Goal: Task Accomplishment & Management: Complete application form

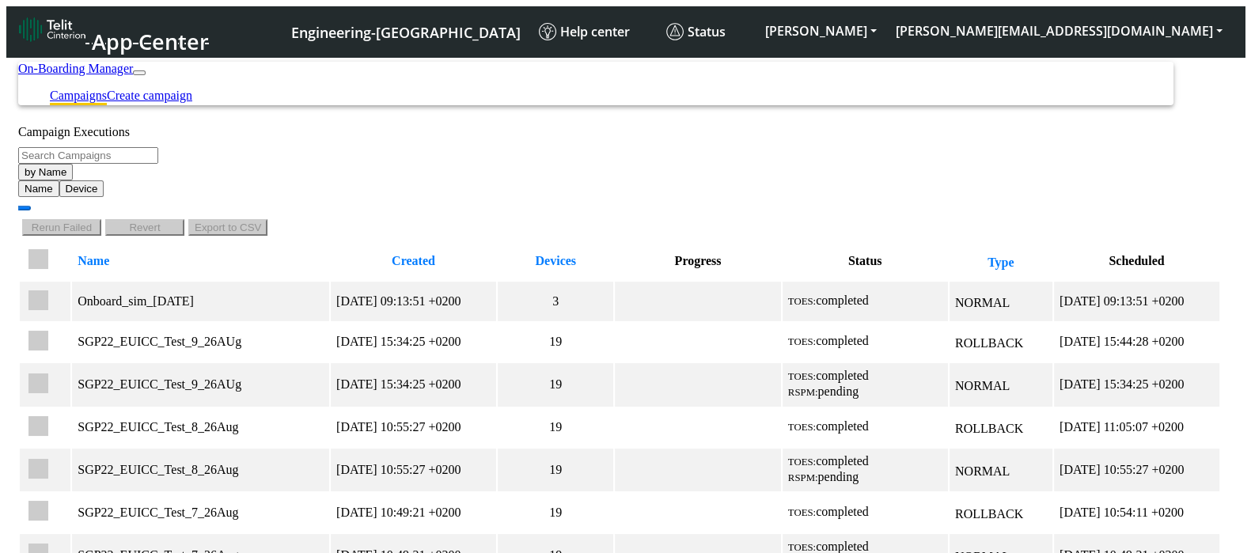
click at [73, 180] on button "by Name" at bounding box center [45, 172] width 55 height 17
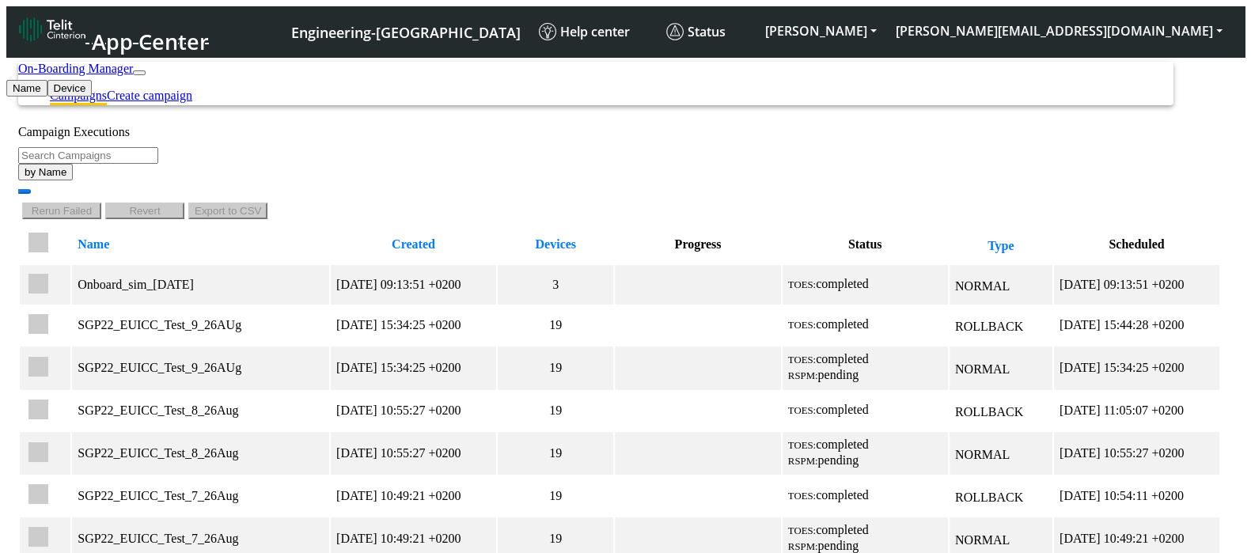
click at [685, 139] on div "Campaign Executions" at bounding box center [619, 132] width 1203 height 14
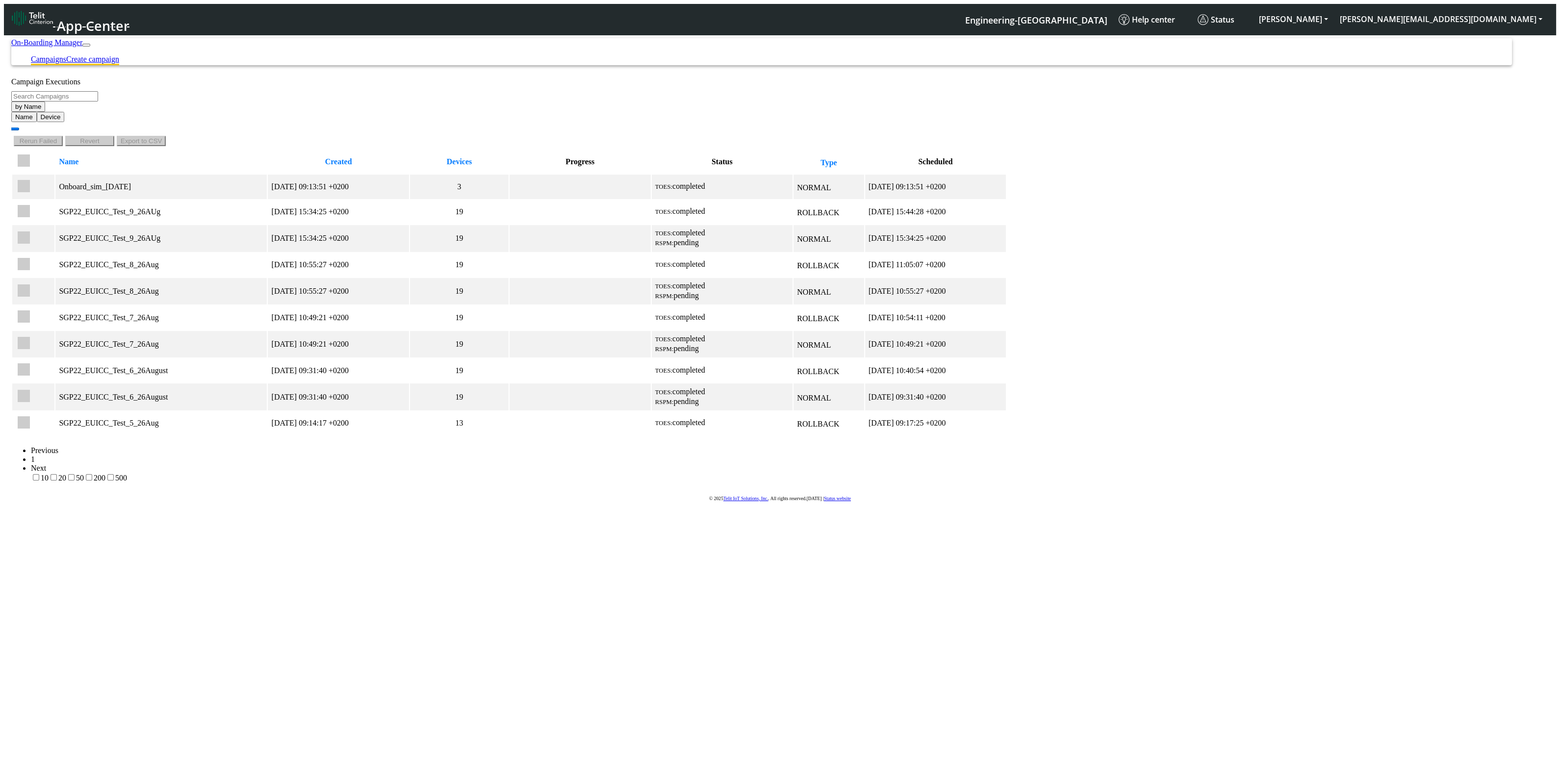
click at [119, 55] on li "Create campaign" at bounding box center [92, 60] width 53 height 11
click at [119, 55] on link "Create campaign" at bounding box center [92, 59] width 53 height 8
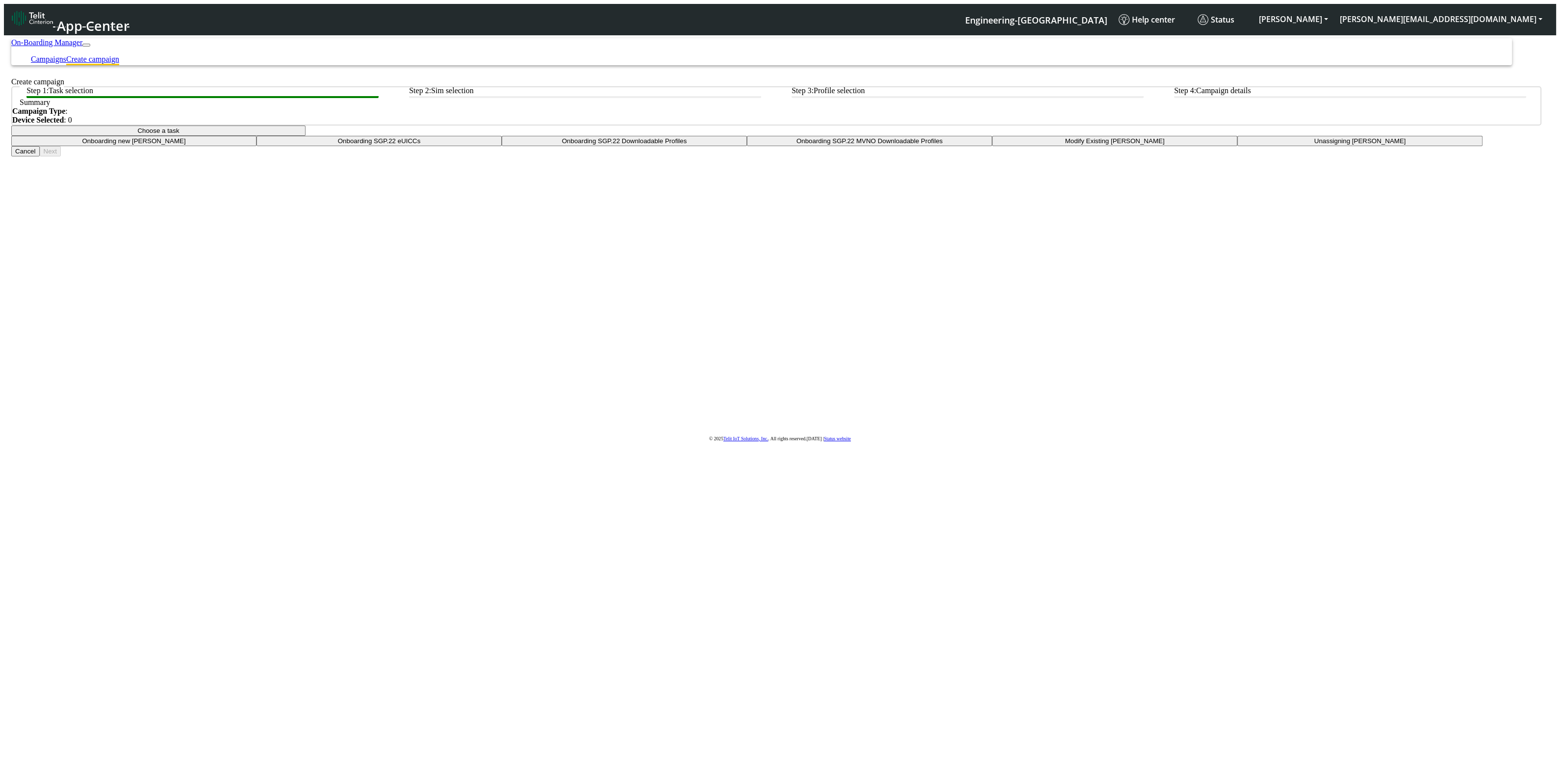
drag, startPoint x: 775, startPoint y: 217, endPoint x: 776, endPoint y: 223, distance: 6.1
click at [305, 136] on button "Choose a task" at bounding box center [158, 131] width 294 height 11
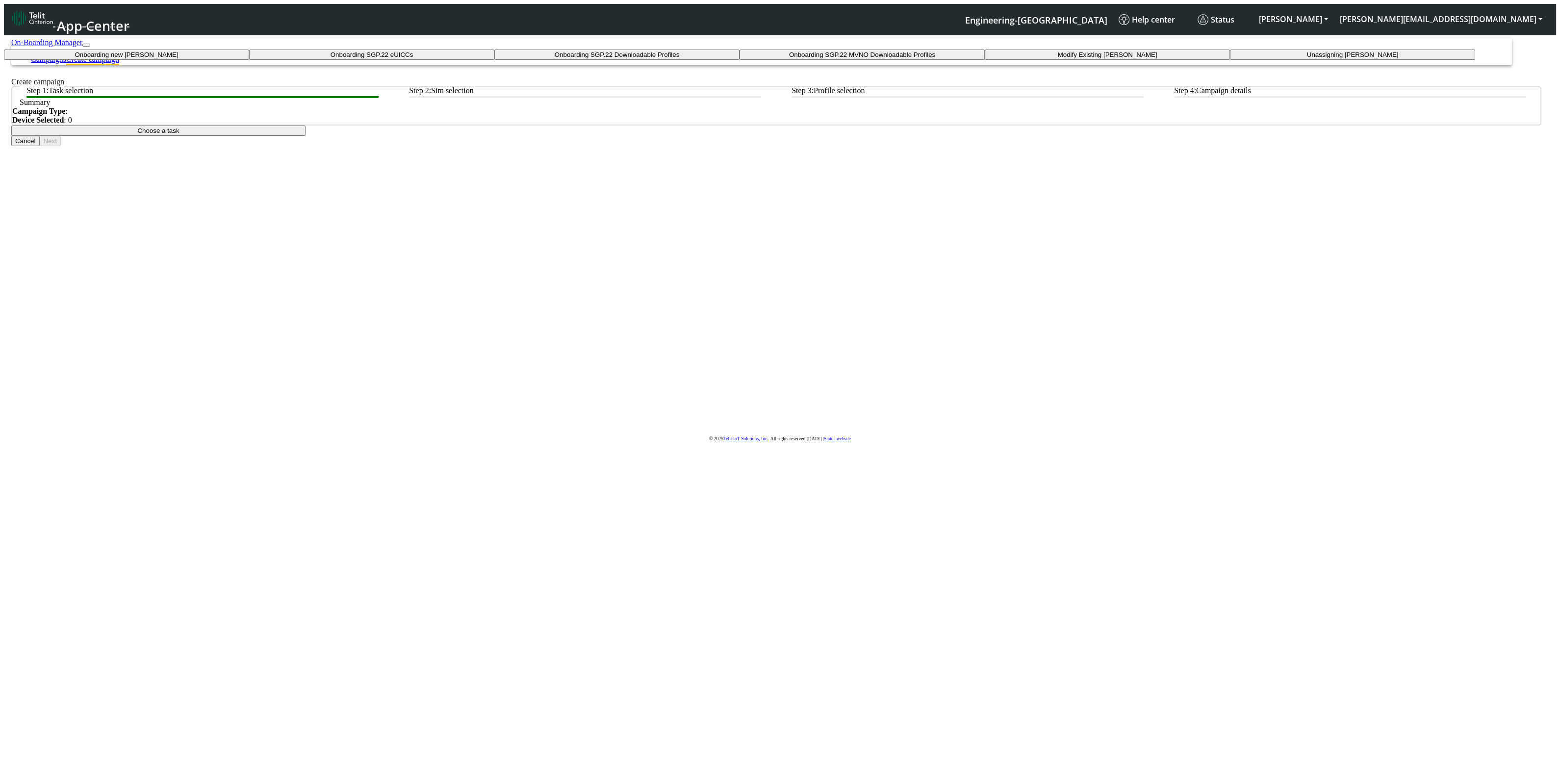
click at [784, 60] on taskiotp-dropdown "Modify Existing [PERSON_NAME]" at bounding box center [1107, 54] width 245 height 11
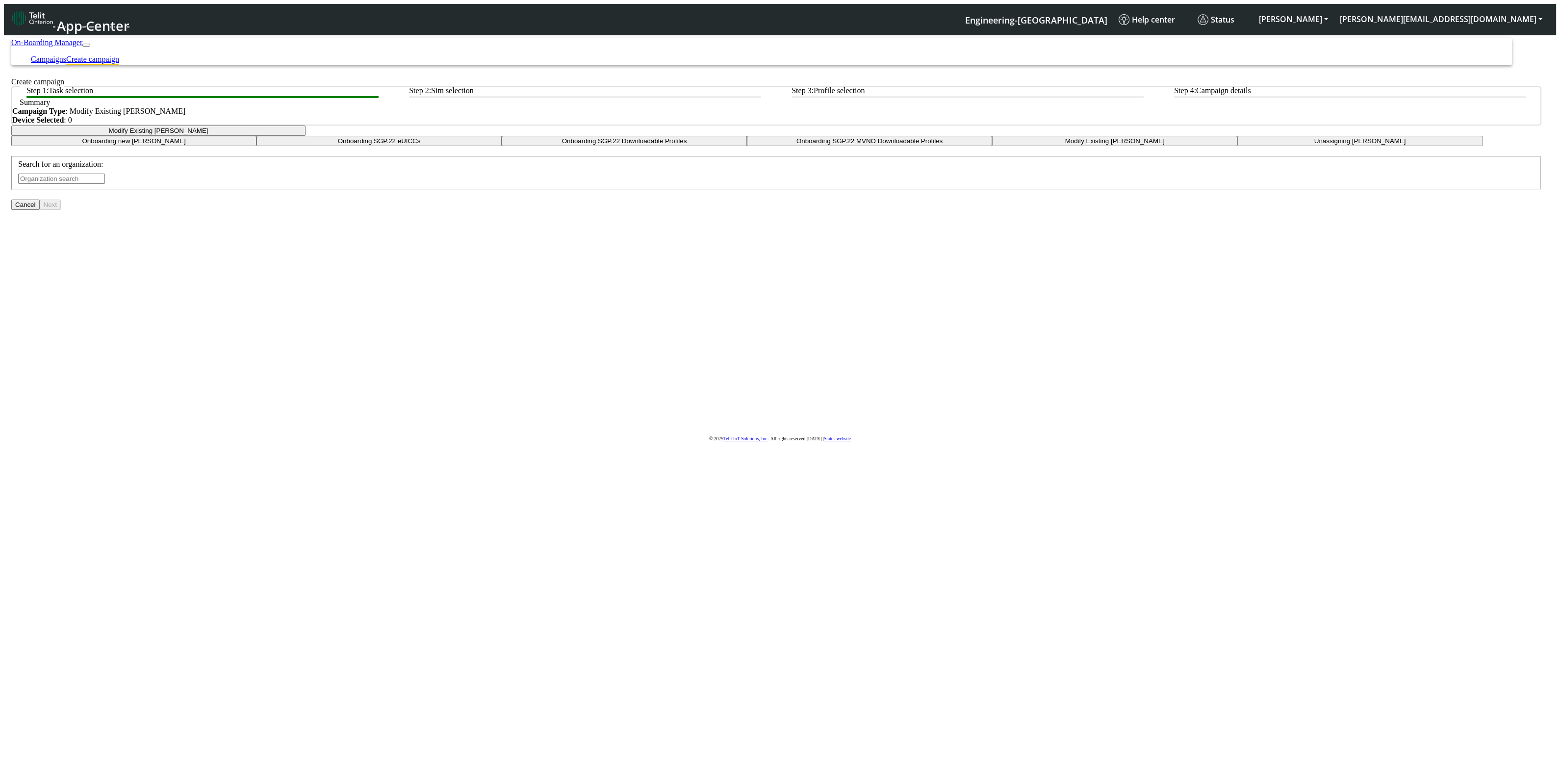
click at [105, 184] on input "text" at bounding box center [61, 178] width 87 height 11
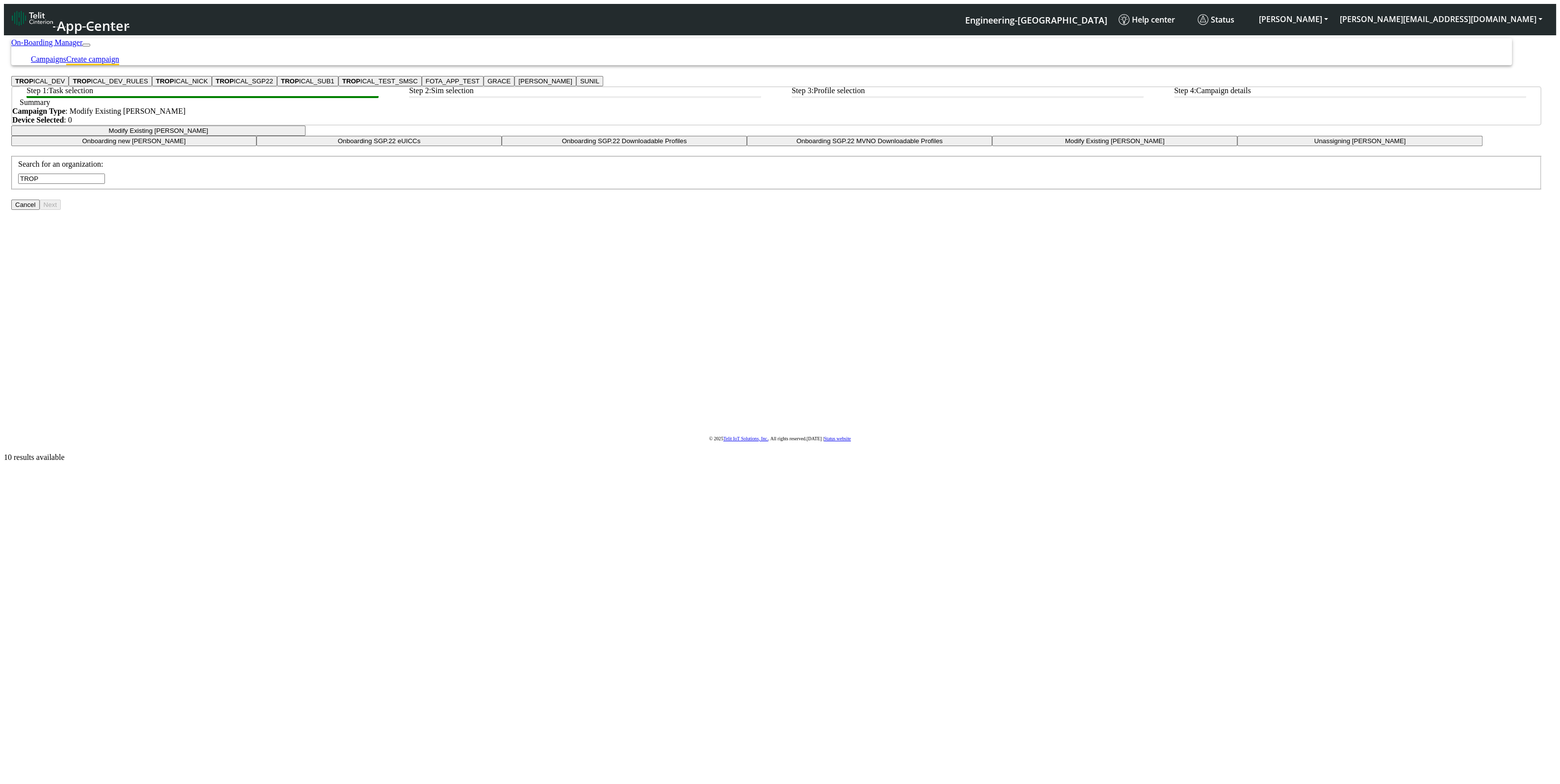
click at [69, 86] on button "TROP ICAL_DEV" at bounding box center [40, 81] width 58 height 11
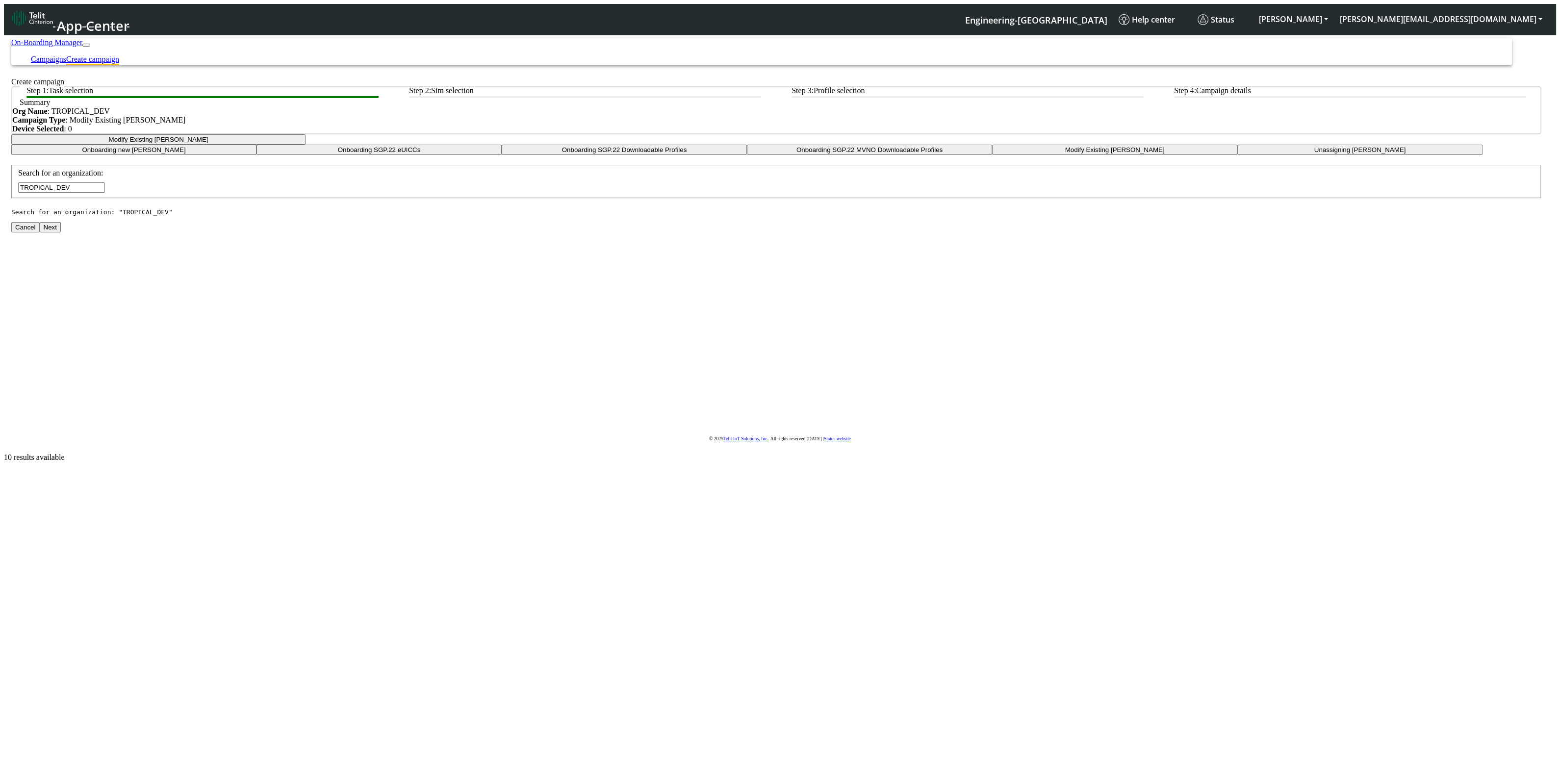
type input "TROPICAL_DEV"
click at [61, 232] on button "Next" at bounding box center [50, 227] width 21 height 11
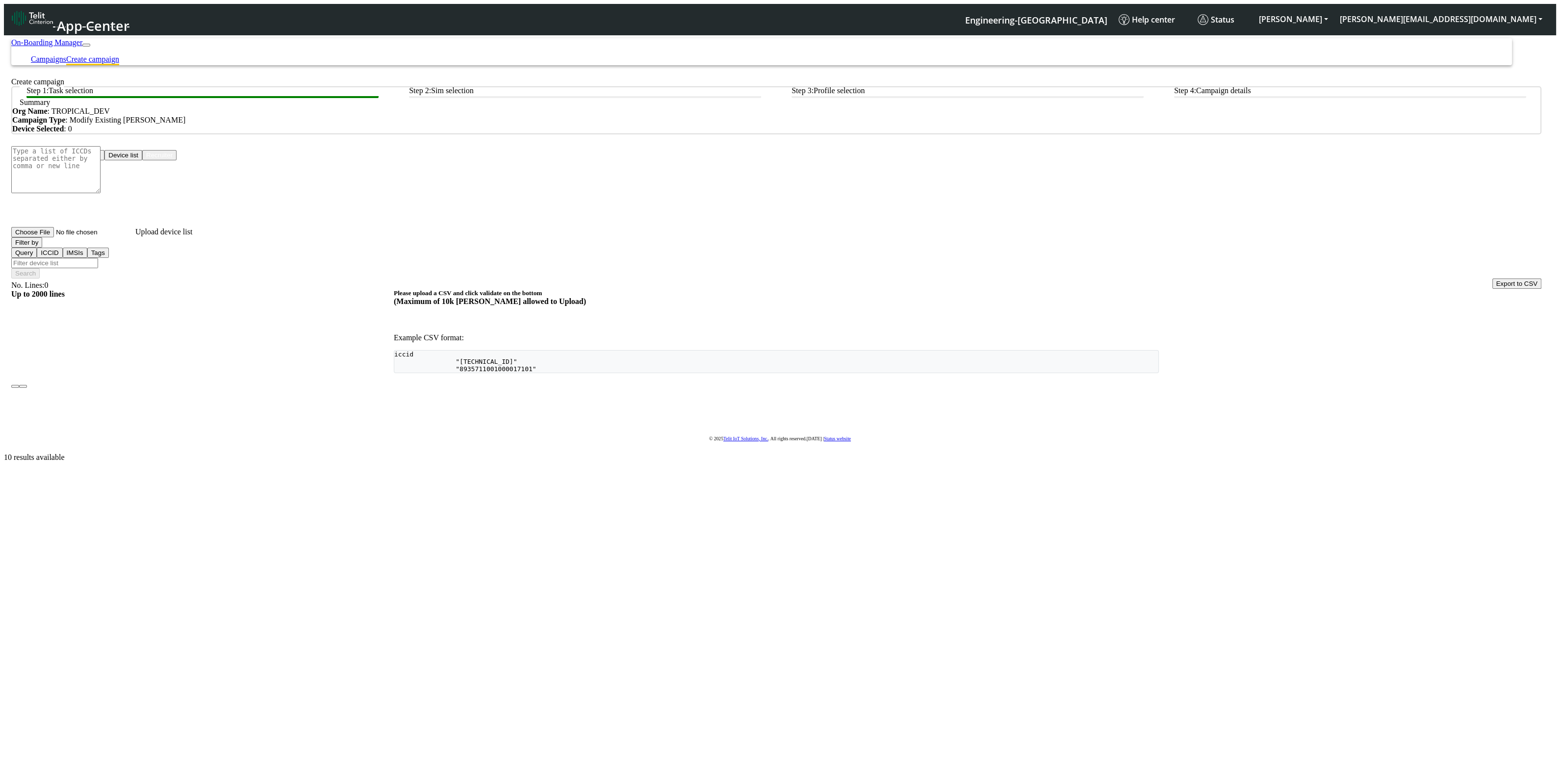
click at [142, 160] on button "Device list" at bounding box center [123, 155] width 38 height 11
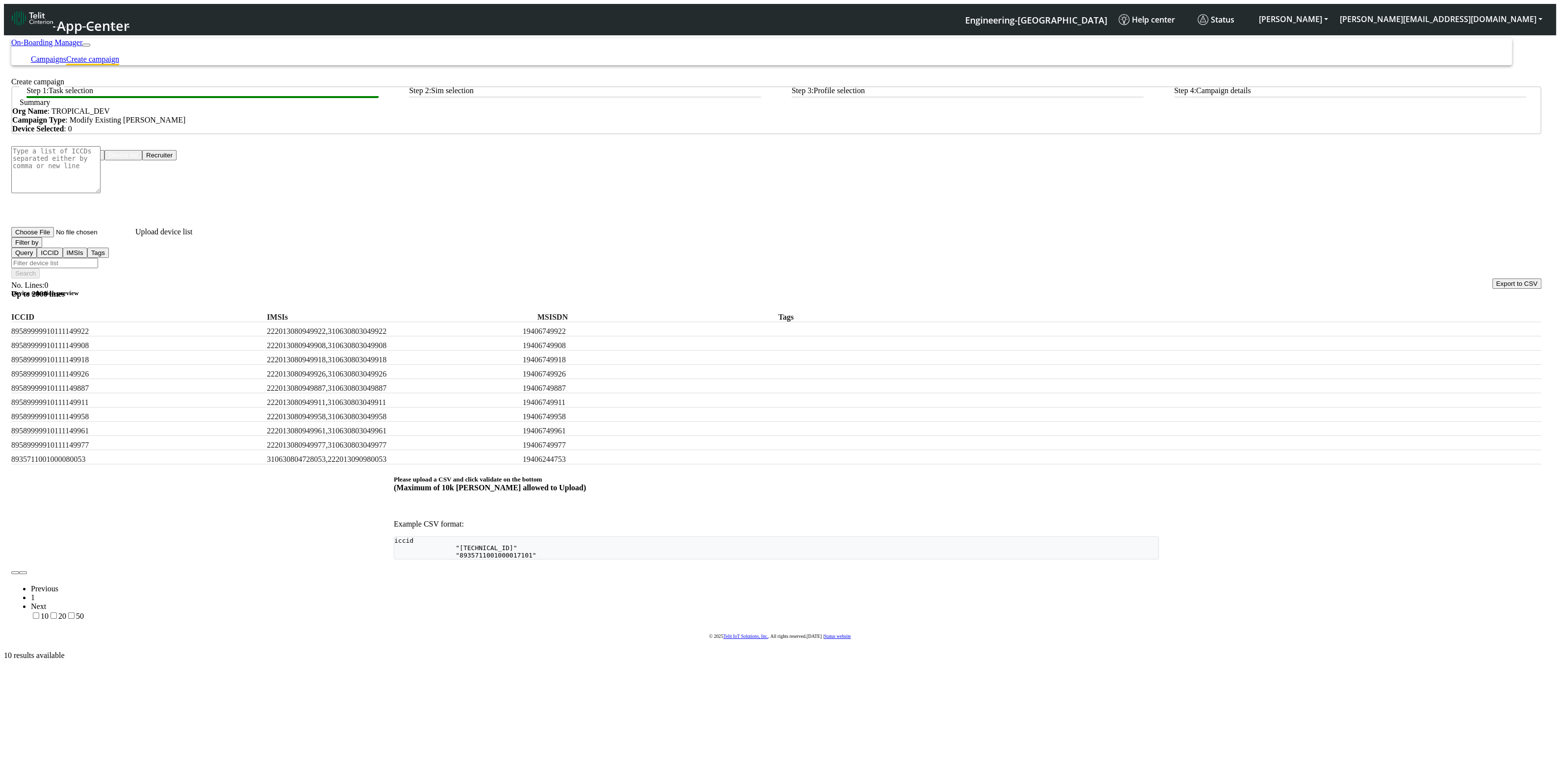
click at [98, 261] on input "Filter device list" at bounding box center [55, 263] width 87 height 11
paste input "test,appTest,onboard"
type input "test,appTest,onboard"
click at [784, 263] on div "Choose One: Upload devices Device list Recruiter No. Lines: 0 Up to 2000 lines …" at bounding box center [776, 385] width 1530 height 471
click at [98, 258] on input "test,appTest,onboard" at bounding box center [55, 263] width 87 height 11
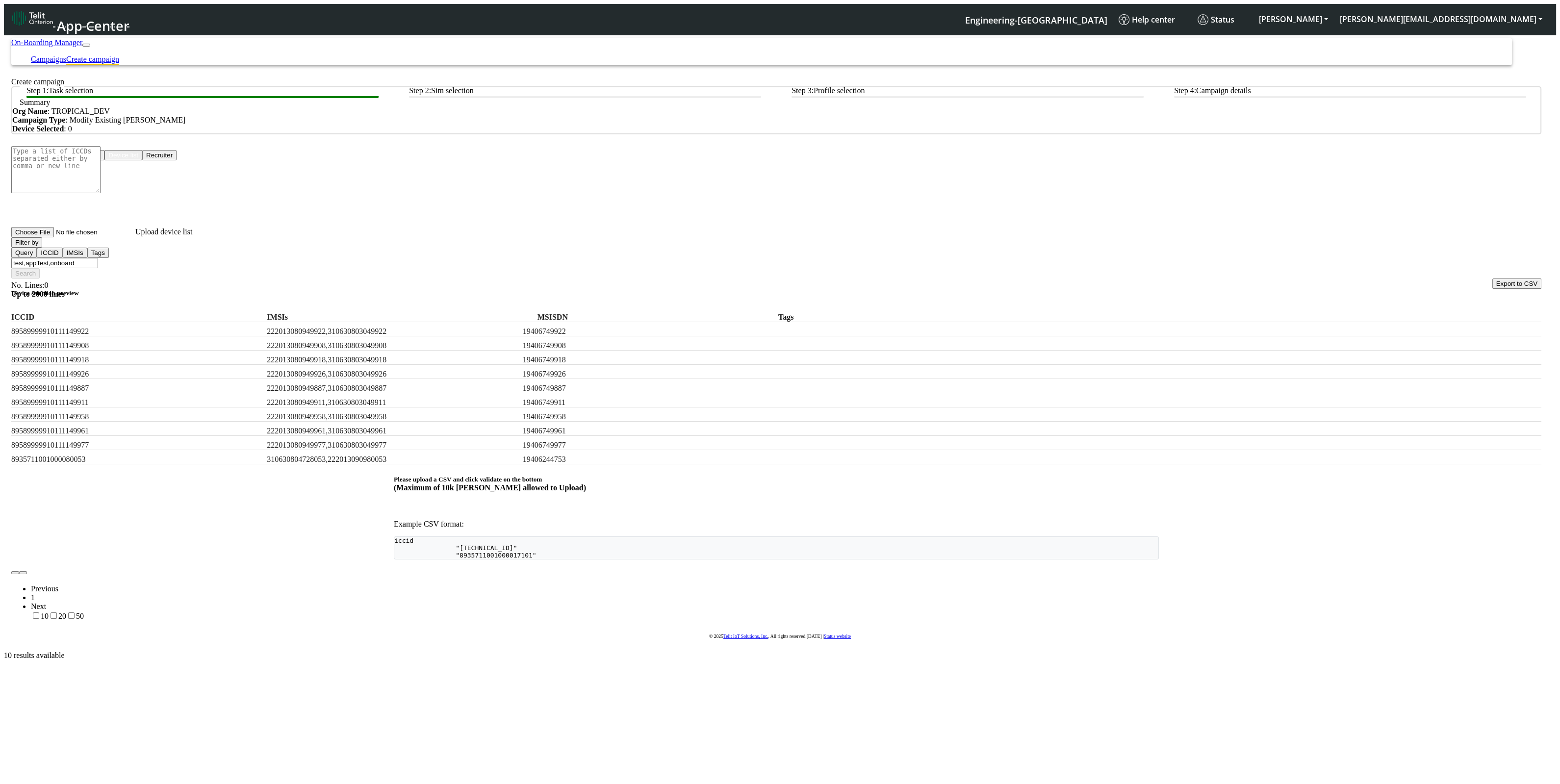
click at [38, 248] on button "Filter by" at bounding box center [27, 242] width 31 height 11
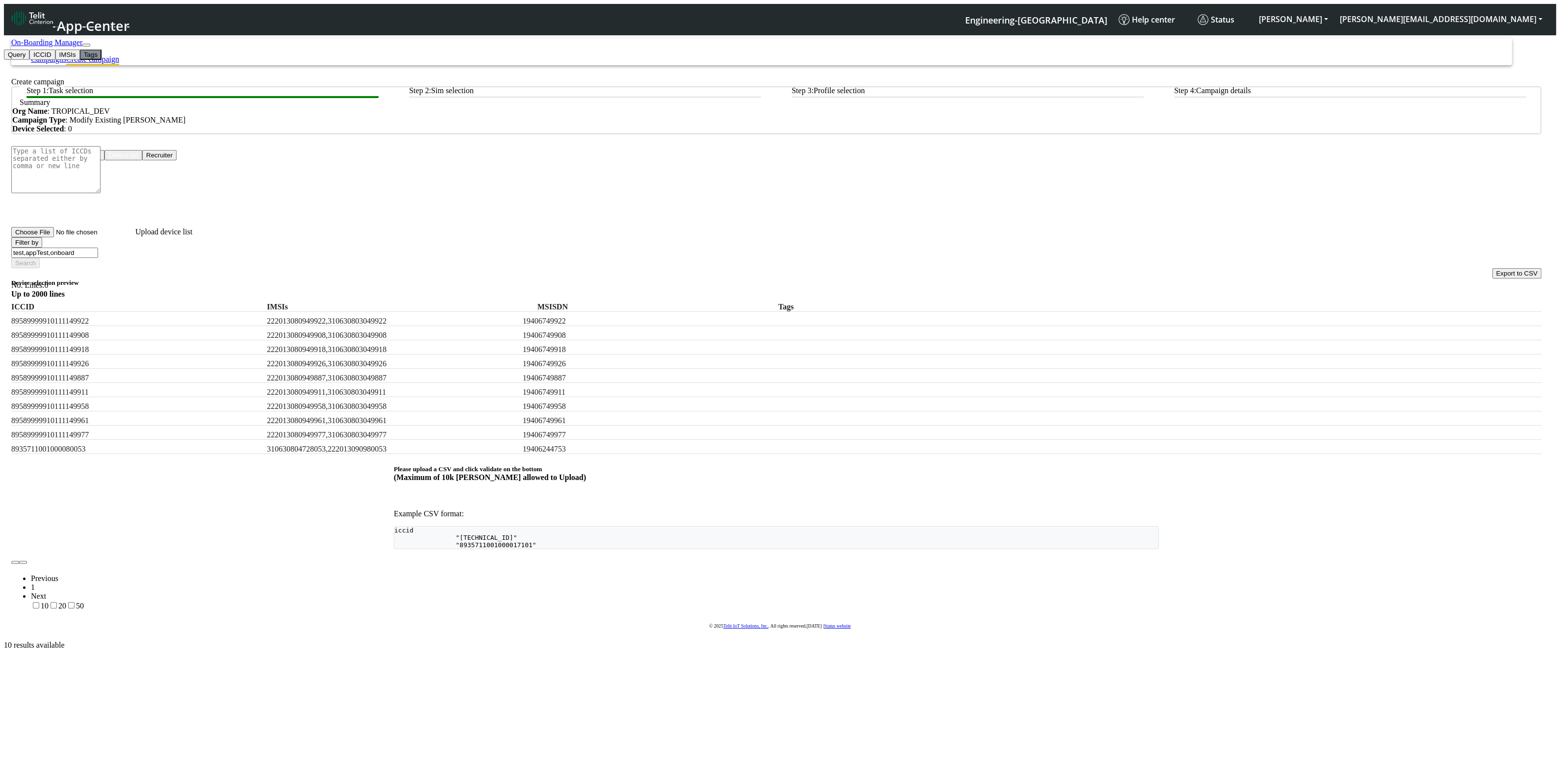
click at [80, 60] on button "Tags" at bounding box center [90, 54] width 22 height 11
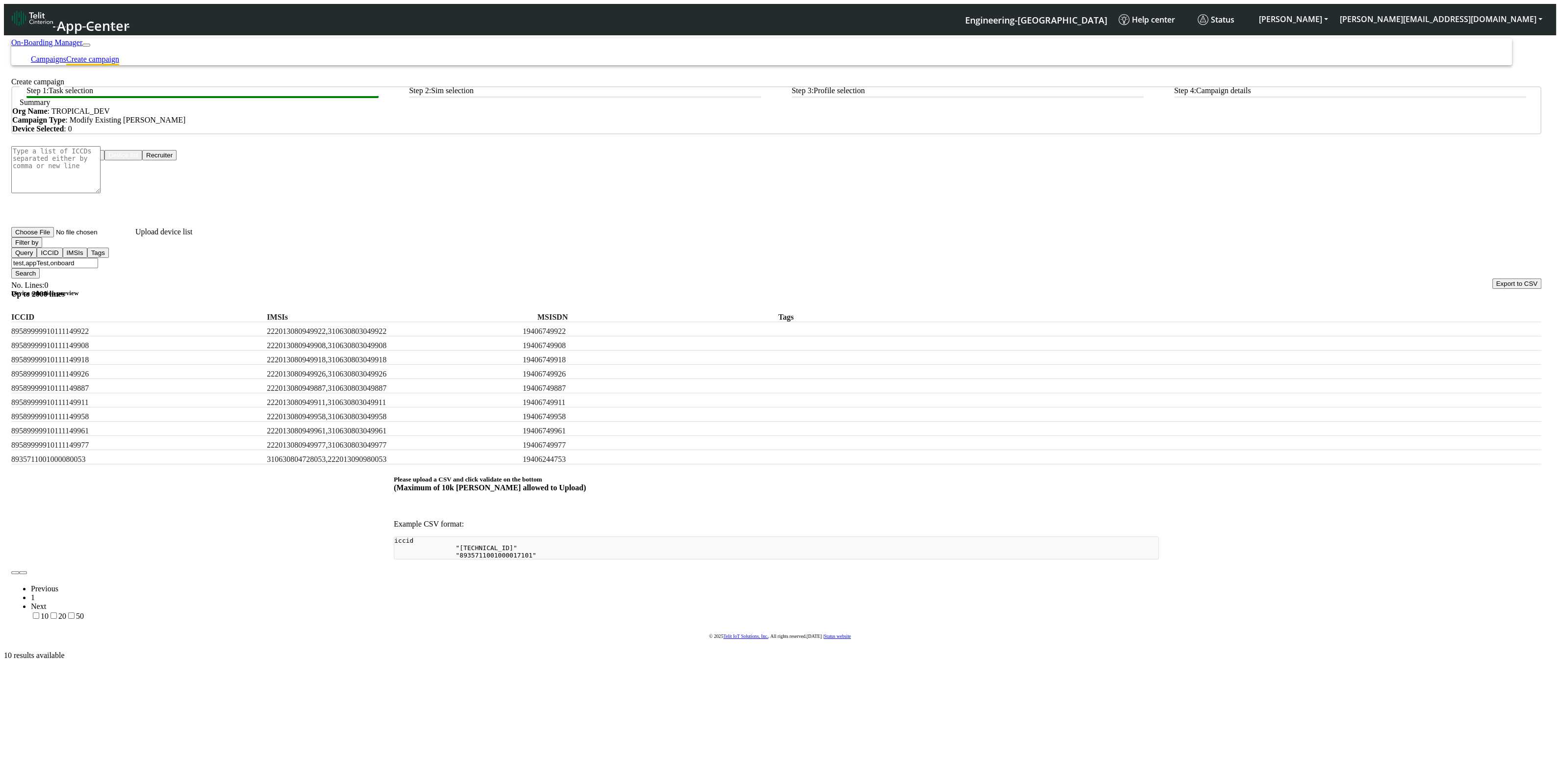
click at [40, 268] on button "Search" at bounding box center [25, 273] width 28 height 11
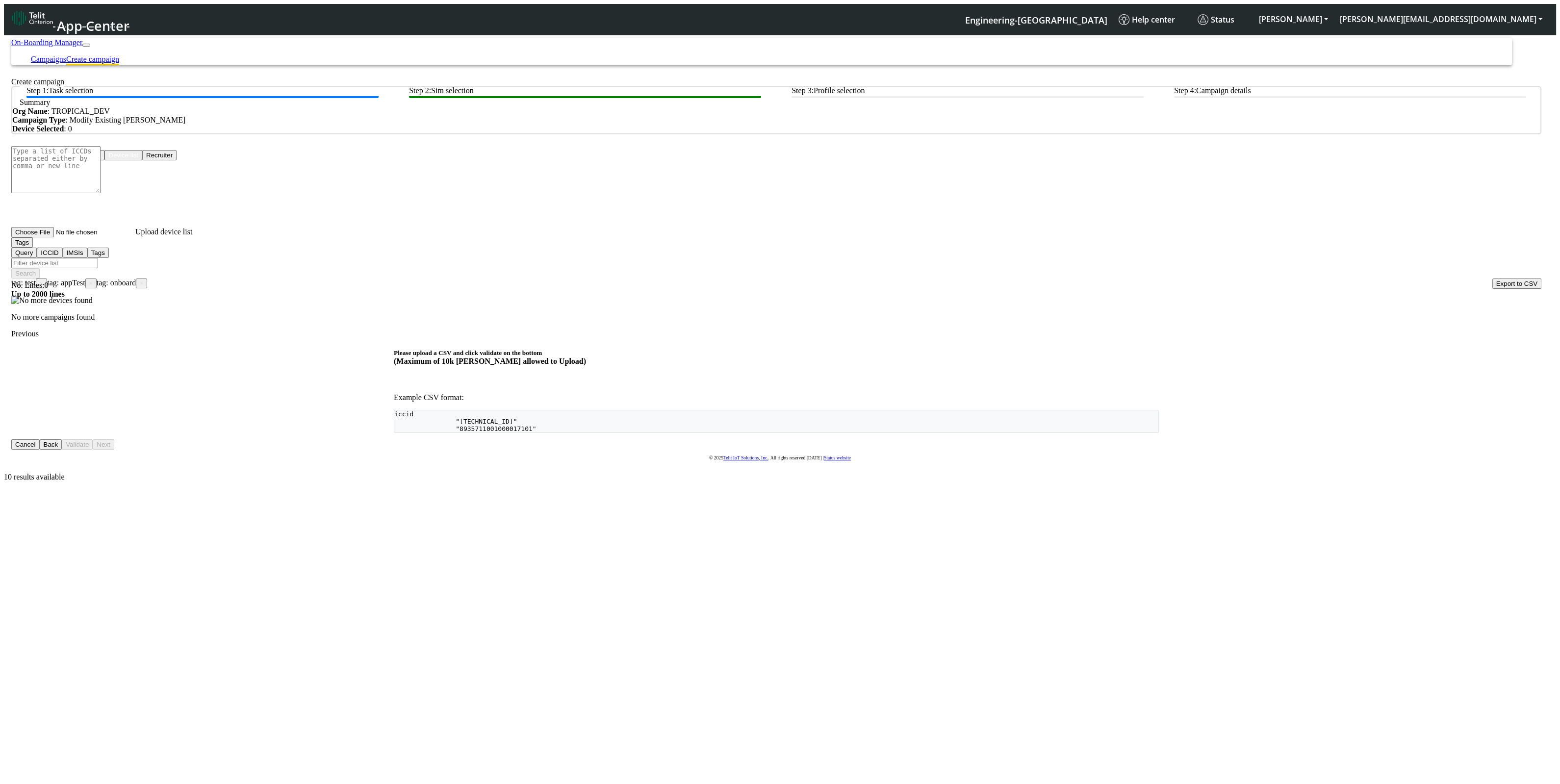
click at [147, 279] on span "tag: onboard ×" at bounding box center [122, 282] width 51 height 8
click at [97, 279] on span "tag: appTest ×" at bounding box center [72, 282] width 50 height 8
click at [43, 280] on span "×" at bounding box center [42, 283] width 4 height 7
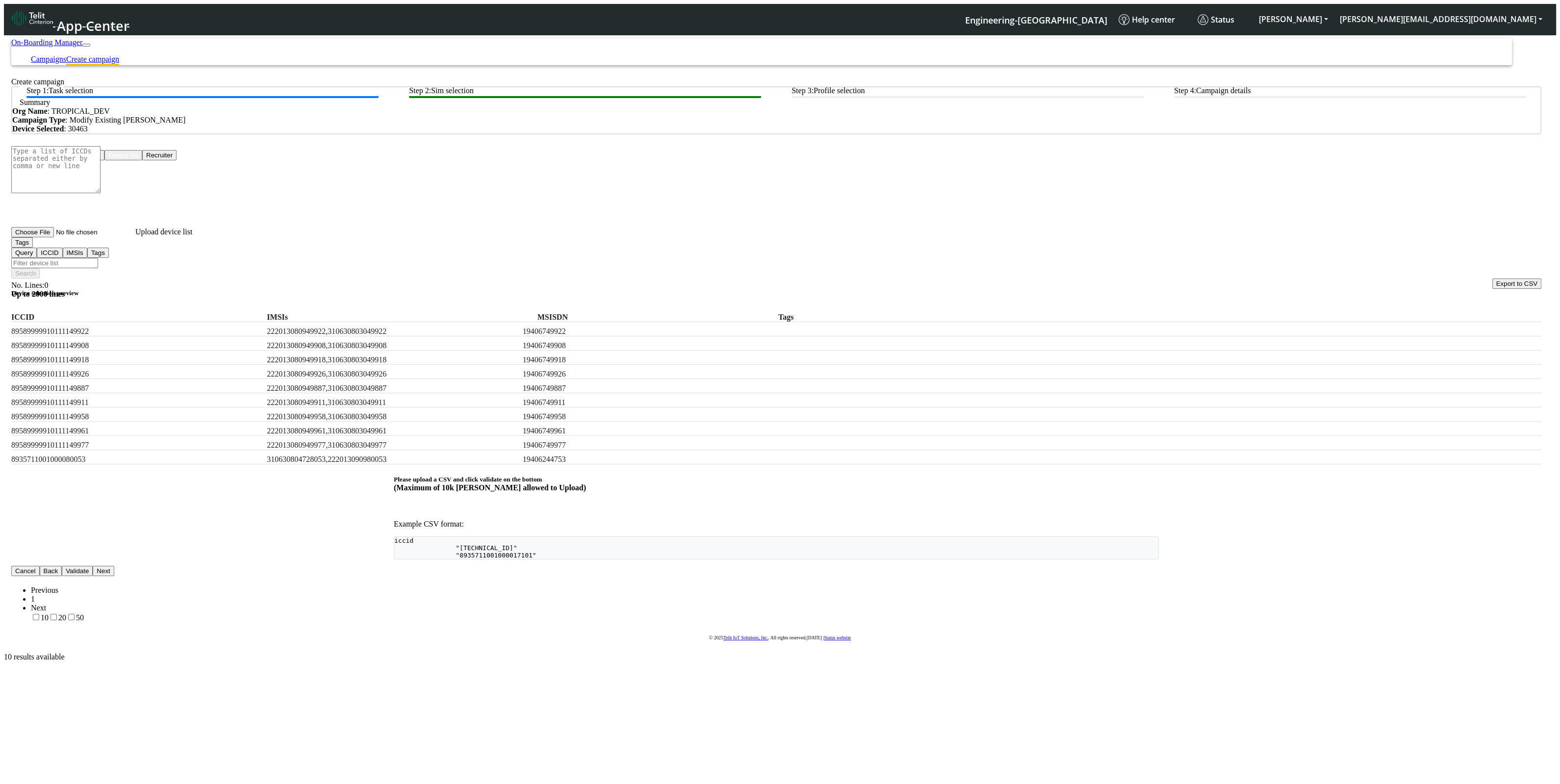
click at [98, 258] on input "Filter device list" at bounding box center [55, 263] width 87 height 11
paste input "test,appTest,onboard"
type input "test,appTest,onboard"
click at [40, 268] on button "Search" at bounding box center [25, 273] width 28 height 11
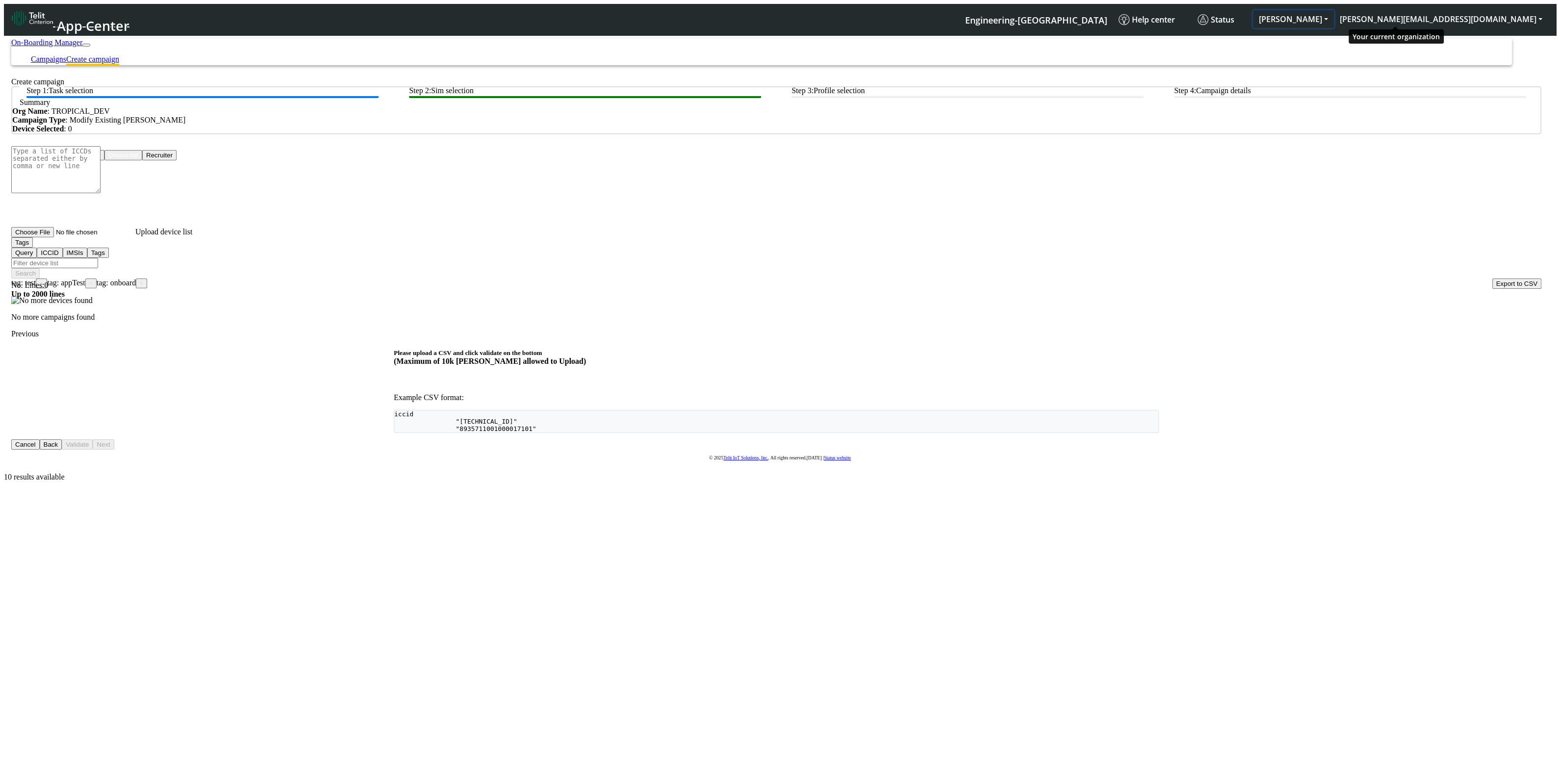
click at [784, 17] on button "ALESSANDRO" at bounding box center [1293, 19] width 81 height 17
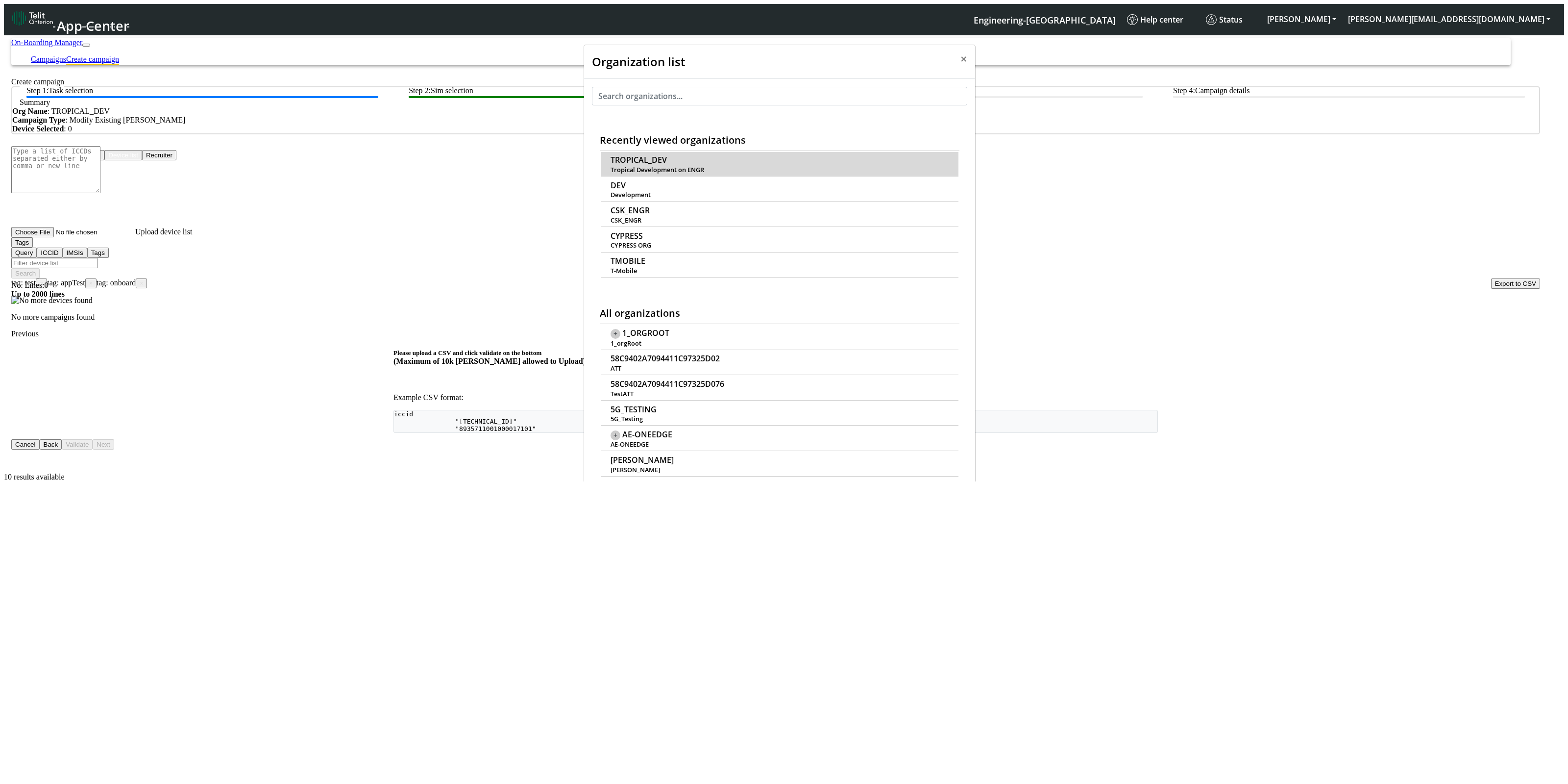
click at [667, 155] on span "TROPICAL_DEV" at bounding box center [638, 160] width 56 height 9
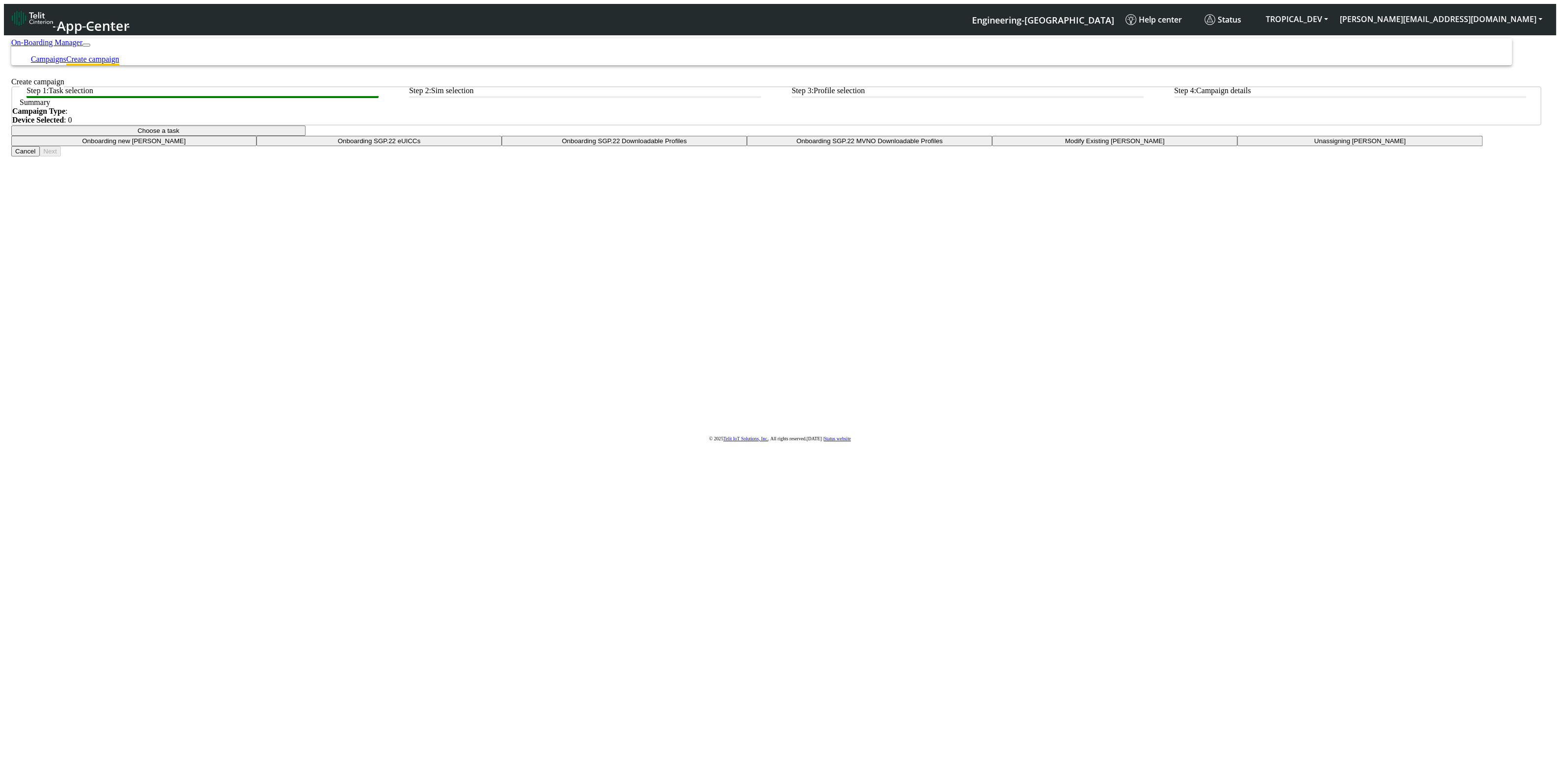
click at [305, 136] on button "Choose a task" at bounding box center [158, 131] width 294 height 11
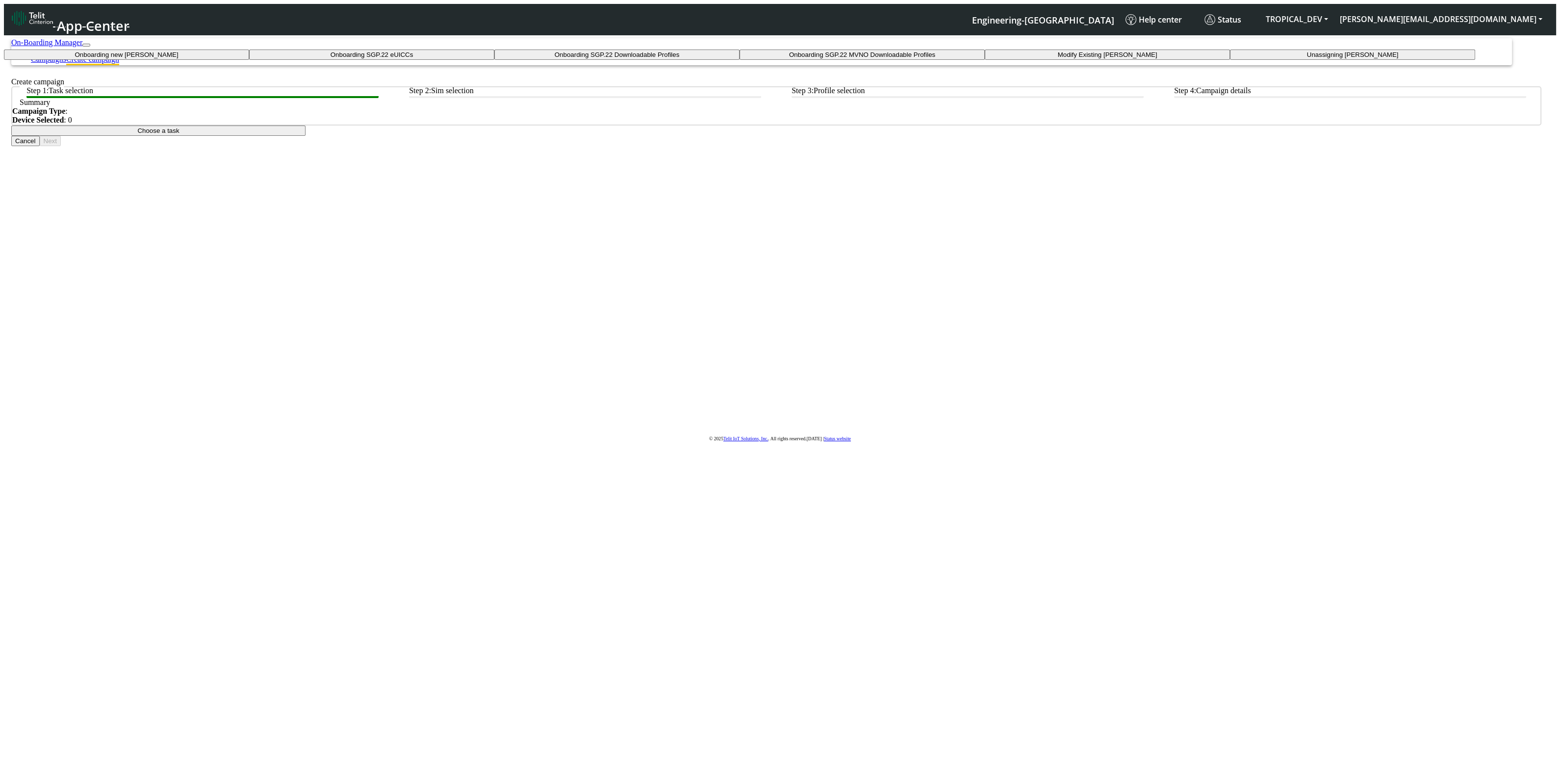
click at [984, 60] on taskiotp-dropdown "Modify Existing [PERSON_NAME]" at bounding box center [1107, 54] width 245 height 11
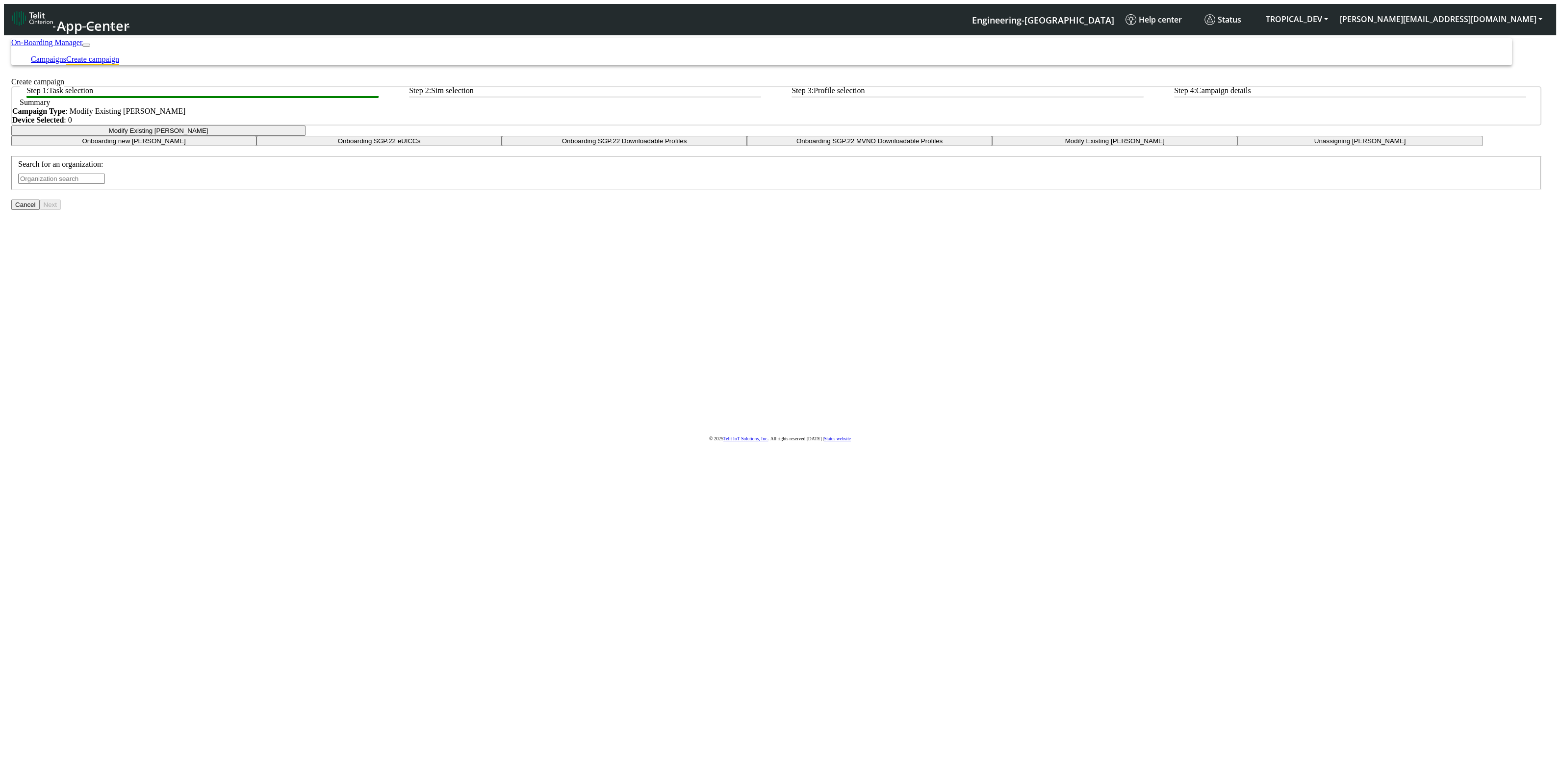
click at [105, 184] on input "text" at bounding box center [61, 178] width 87 height 11
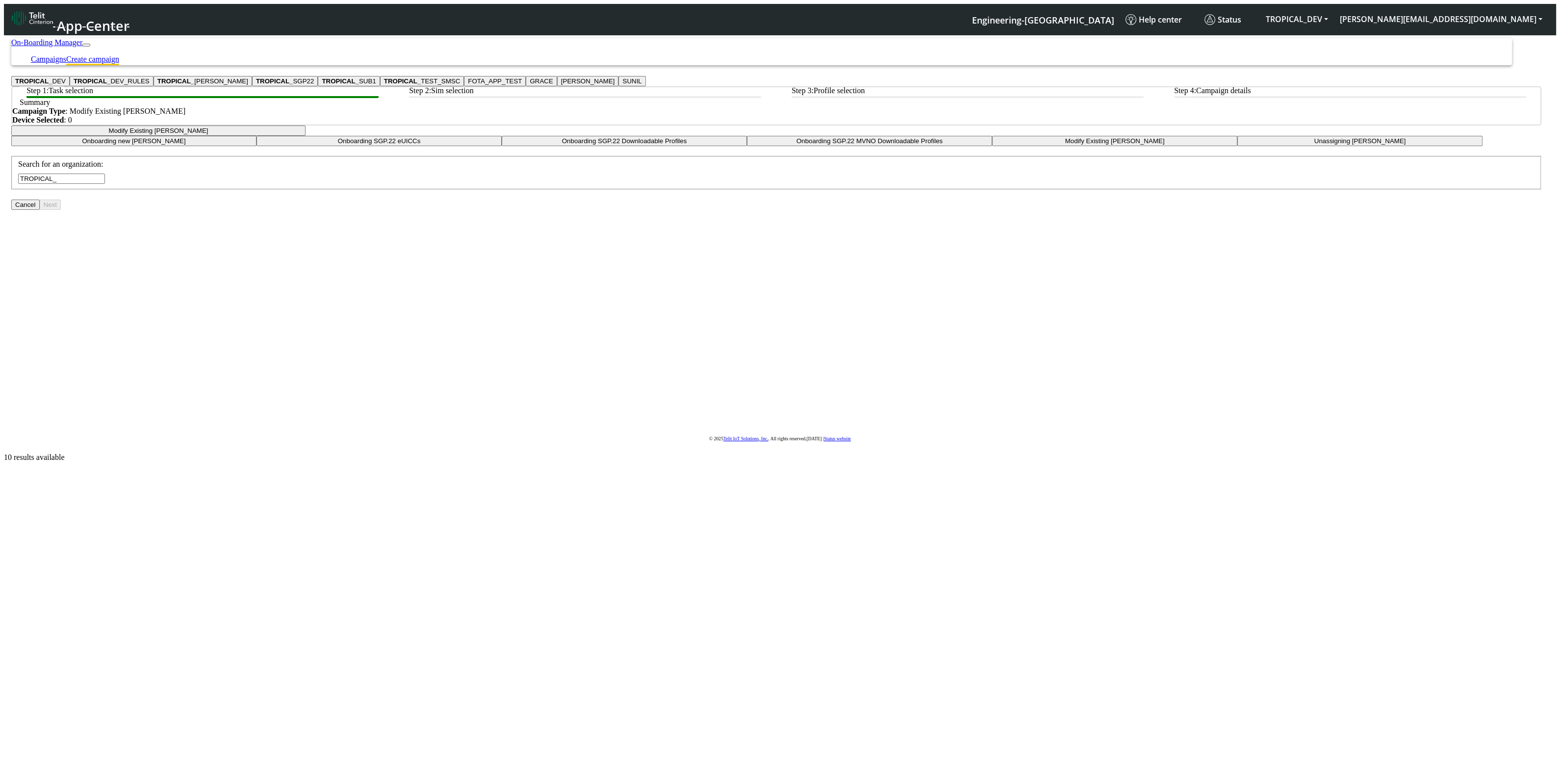
click at [69, 86] on button "TROPICAL_ DEV" at bounding box center [40, 81] width 58 height 11
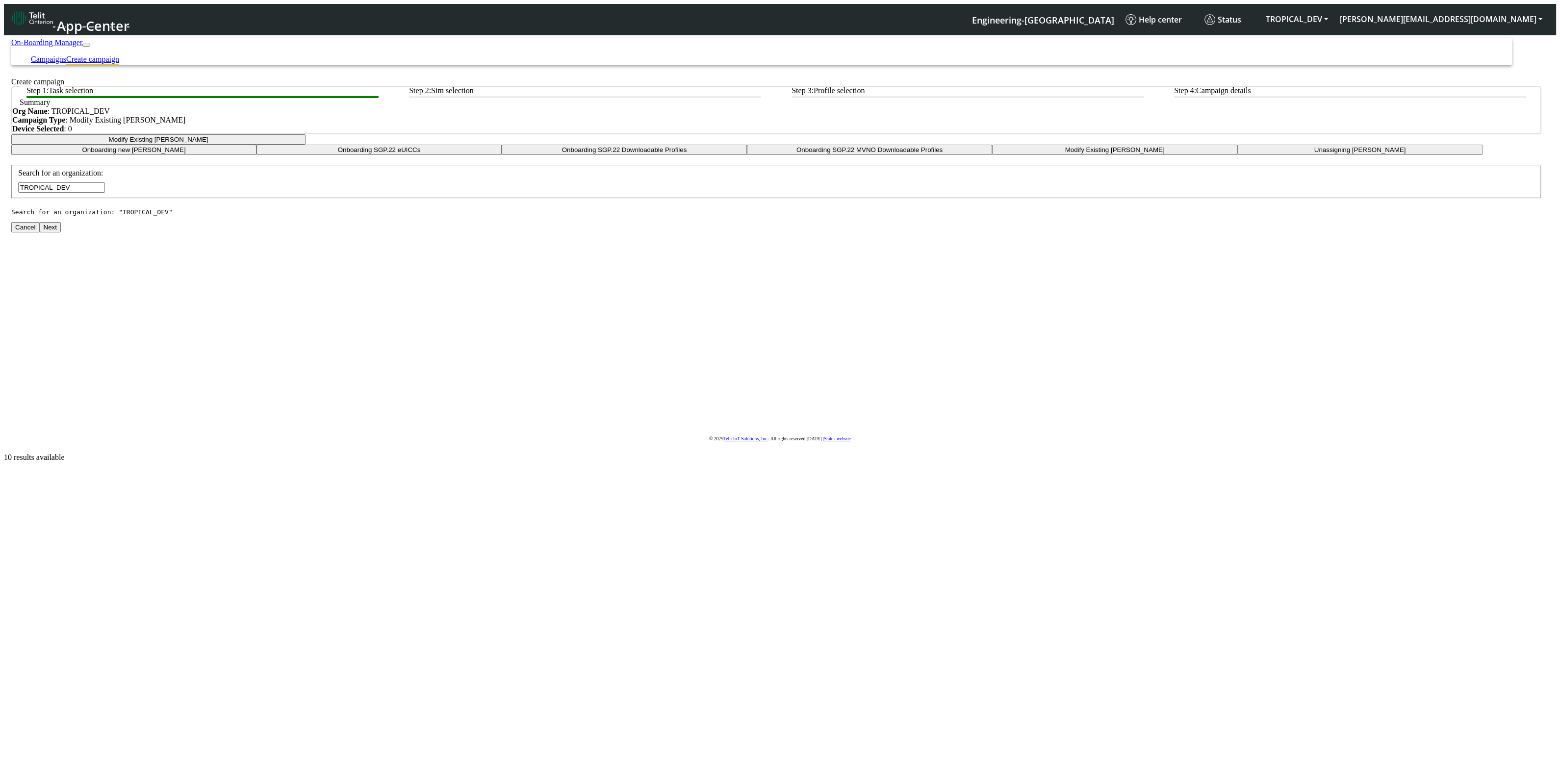
type input "TROPICAL_DEV"
click at [61, 232] on button "Next" at bounding box center [50, 227] width 21 height 11
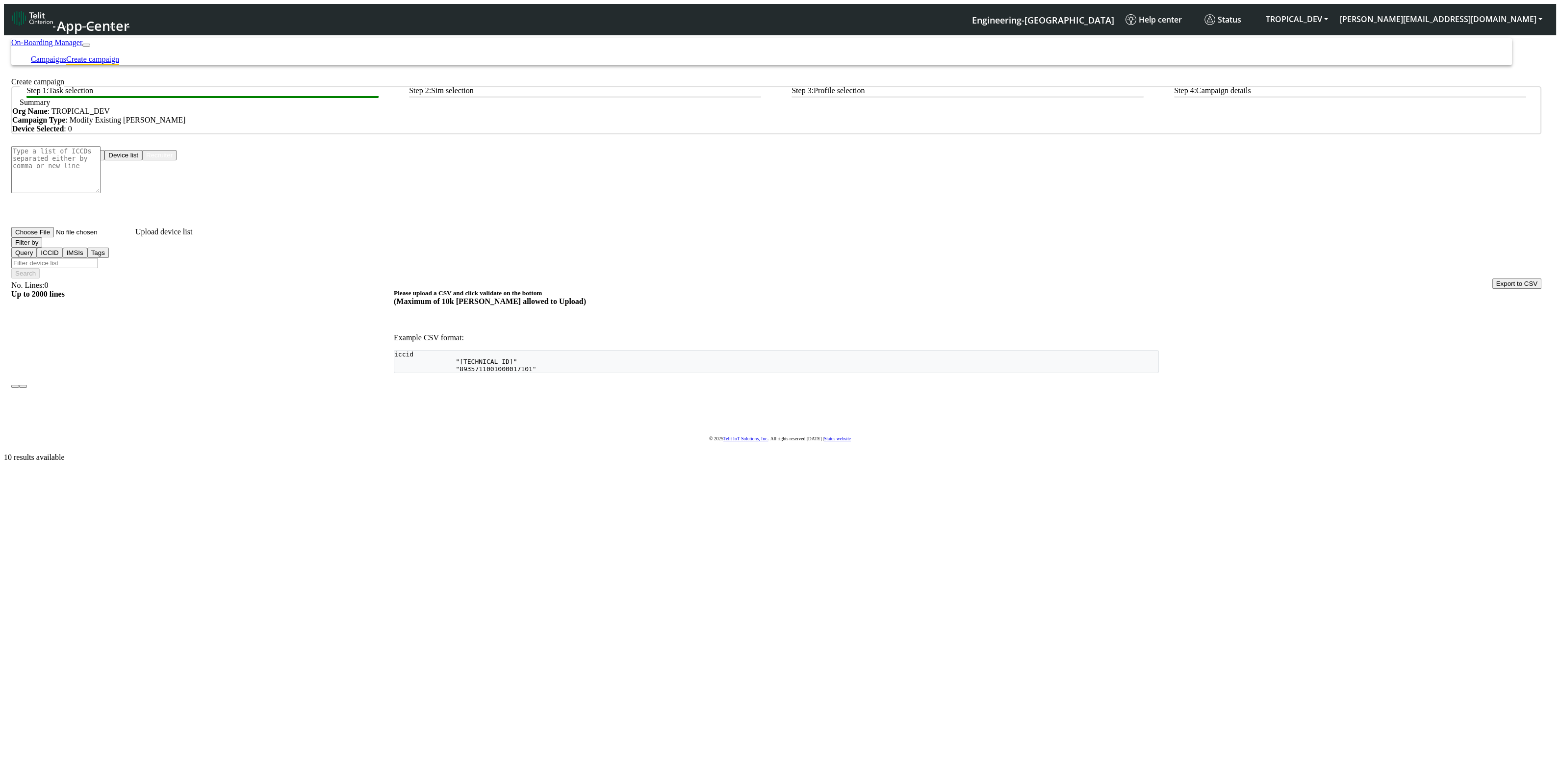
click at [142, 160] on button "Device list" at bounding box center [123, 155] width 38 height 11
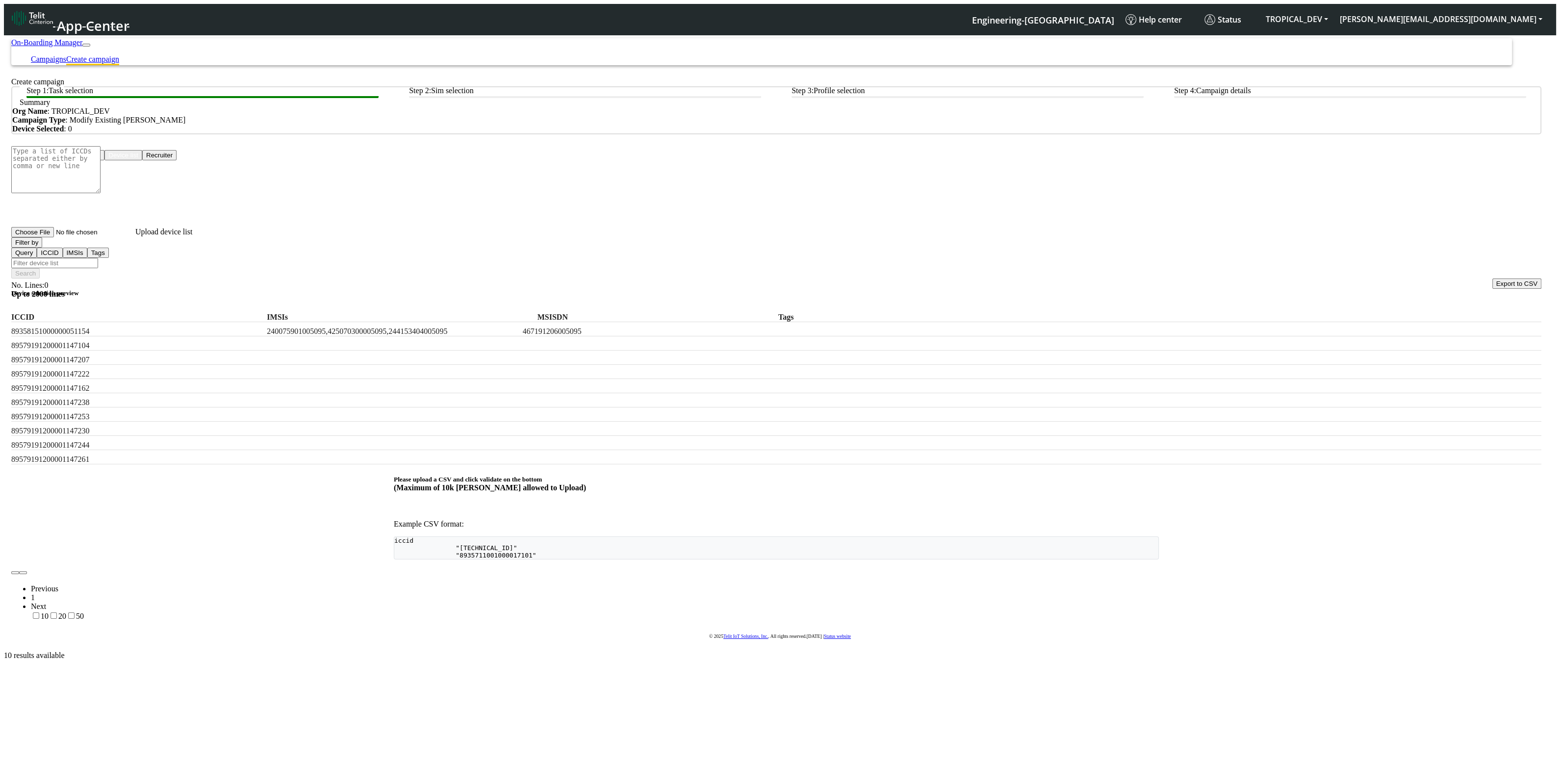
click at [98, 258] on input "Filter device list" at bounding box center [55, 263] width 87 height 11
paste input "test,appTest,onboard"
type input "test,appTest,onboard"
click at [42, 248] on button "Filter by" at bounding box center [27, 242] width 31 height 11
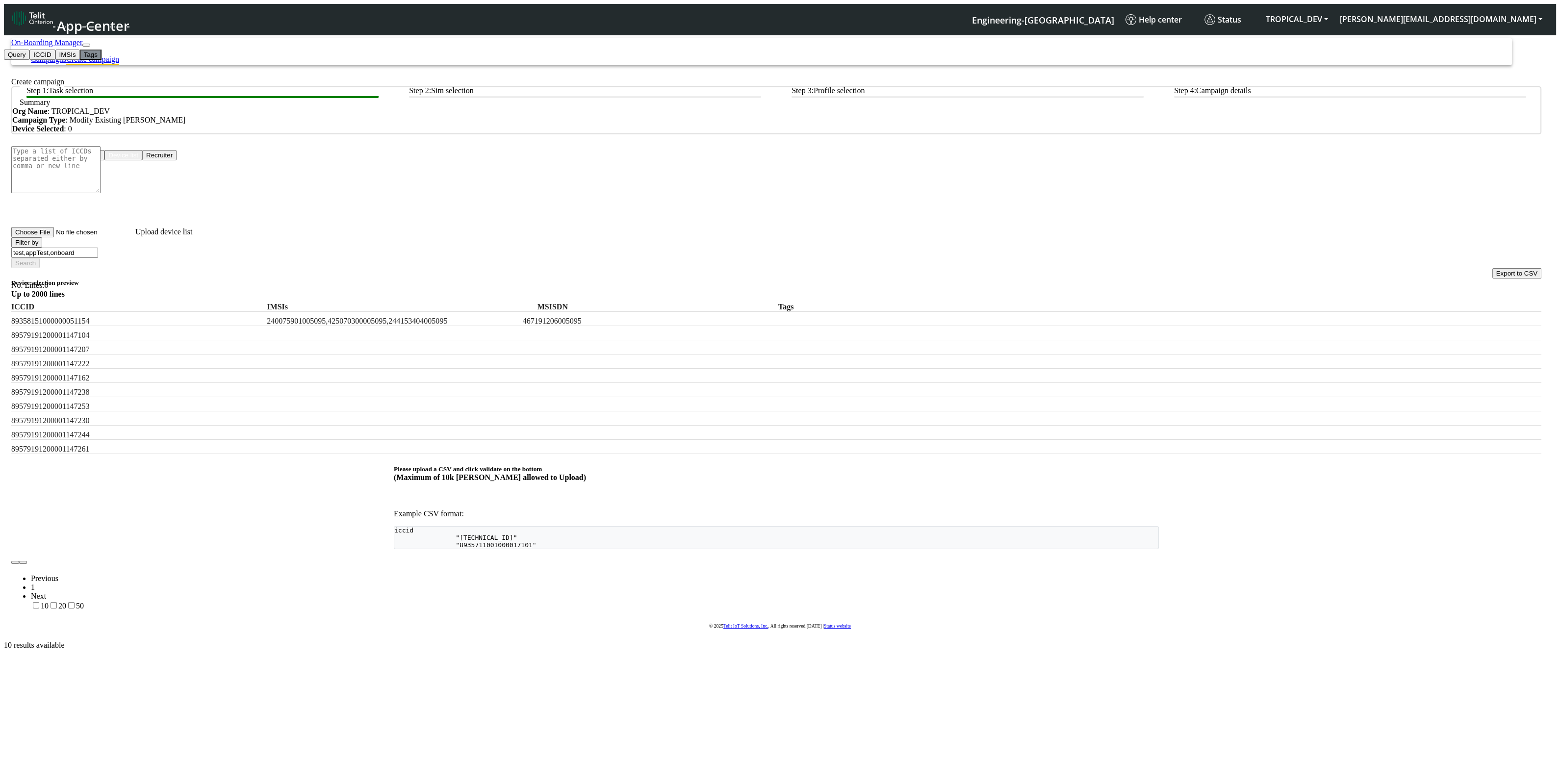
click at [80, 60] on button "Tags" at bounding box center [90, 54] width 22 height 11
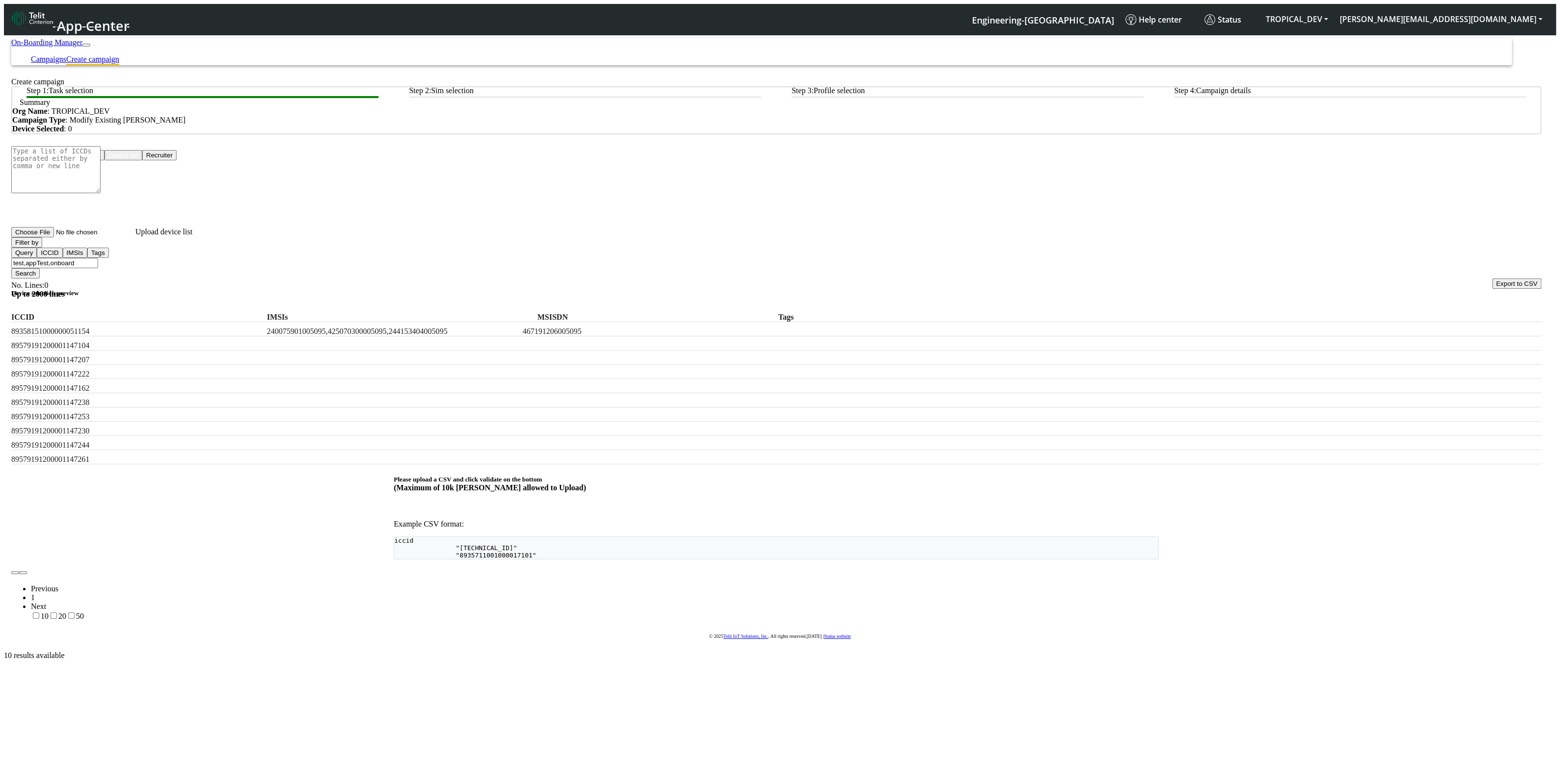
click at [40, 268] on button "Search" at bounding box center [25, 273] width 28 height 11
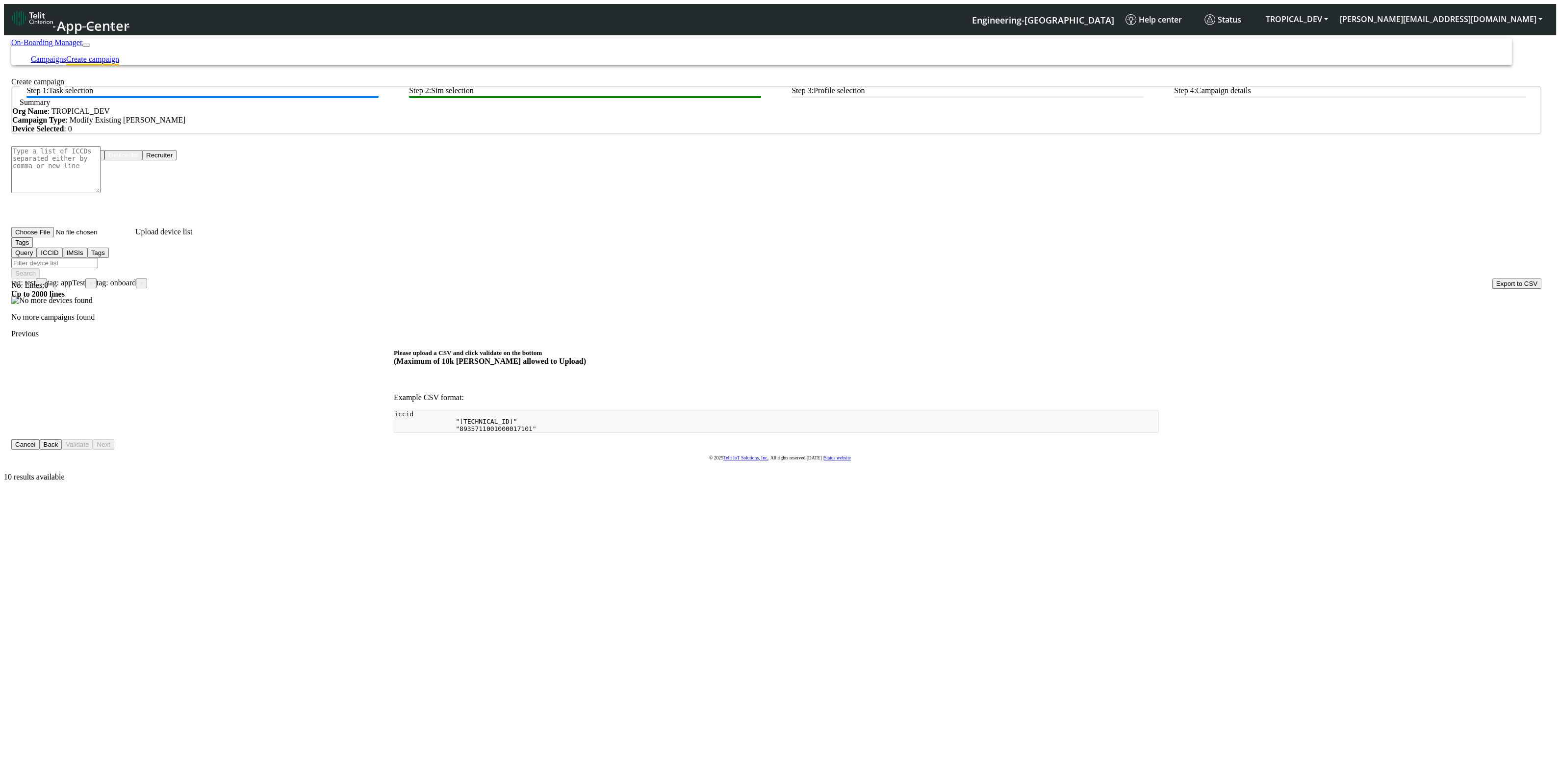
click at [143, 280] on span "×" at bounding box center [142, 283] width 4 height 7
click at [97, 279] on span "tag: appTest ×" at bounding box center [72, 282] width 50 height 8
click at [43, 280] on span "×" at bounding box center [42, 283] width 4 height 7
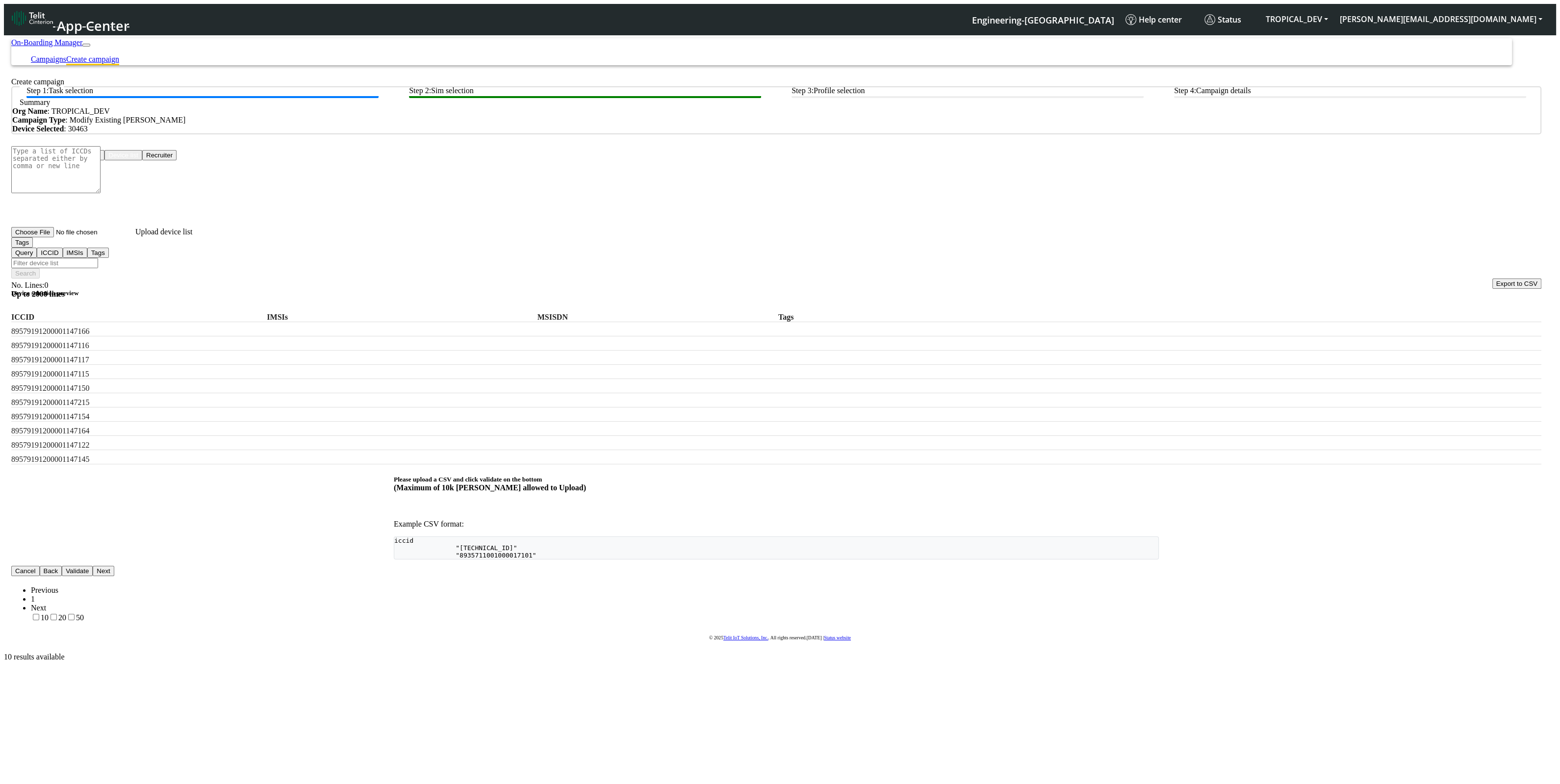
click at [63, 565] on button "Back" at bounding box center [51, 570] width 22 height 11
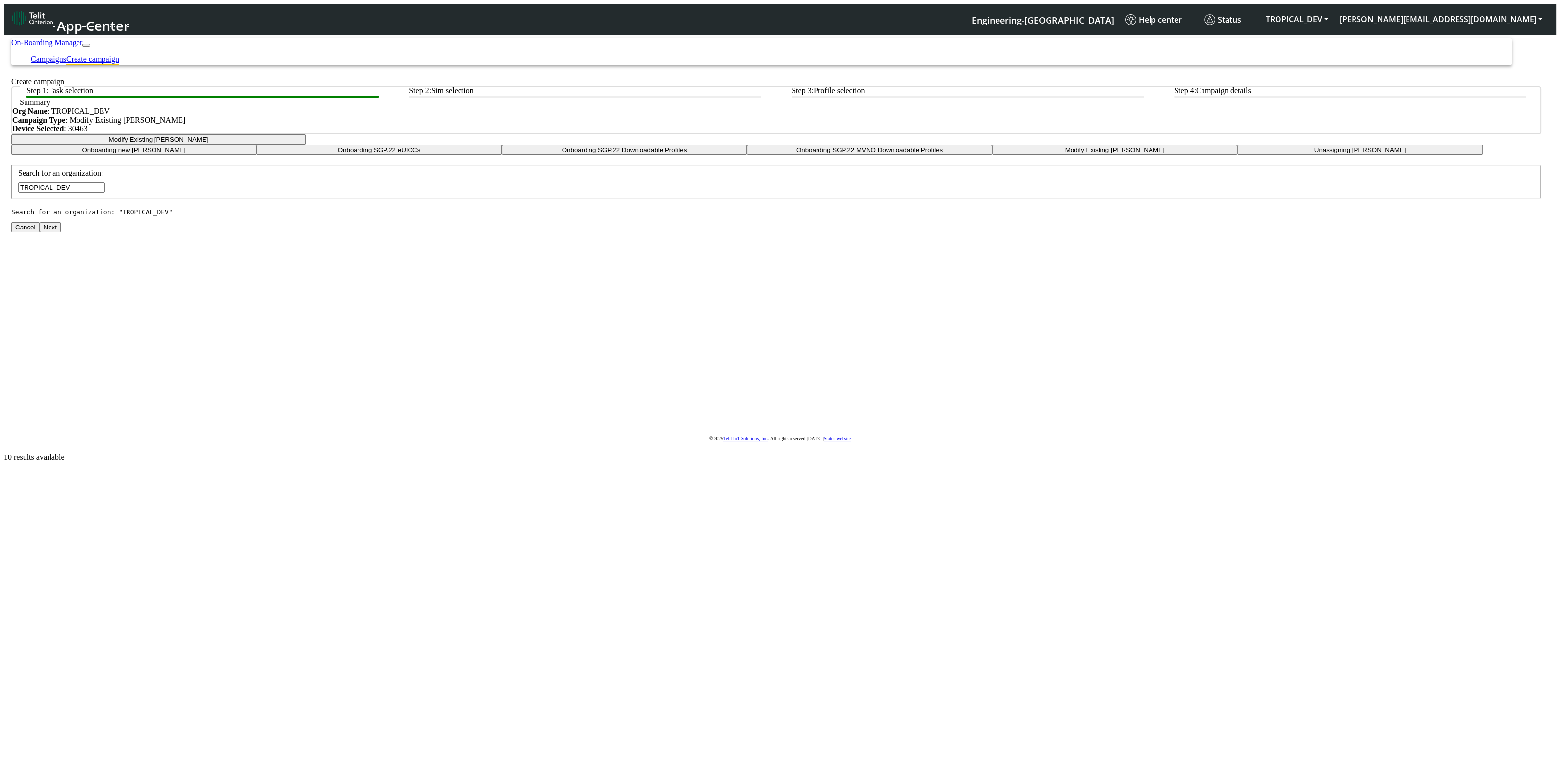
click at [305, 144] on button "Modify Existing [PERSON_NAME]" at bounding box center [158, 139] width 294 height 11
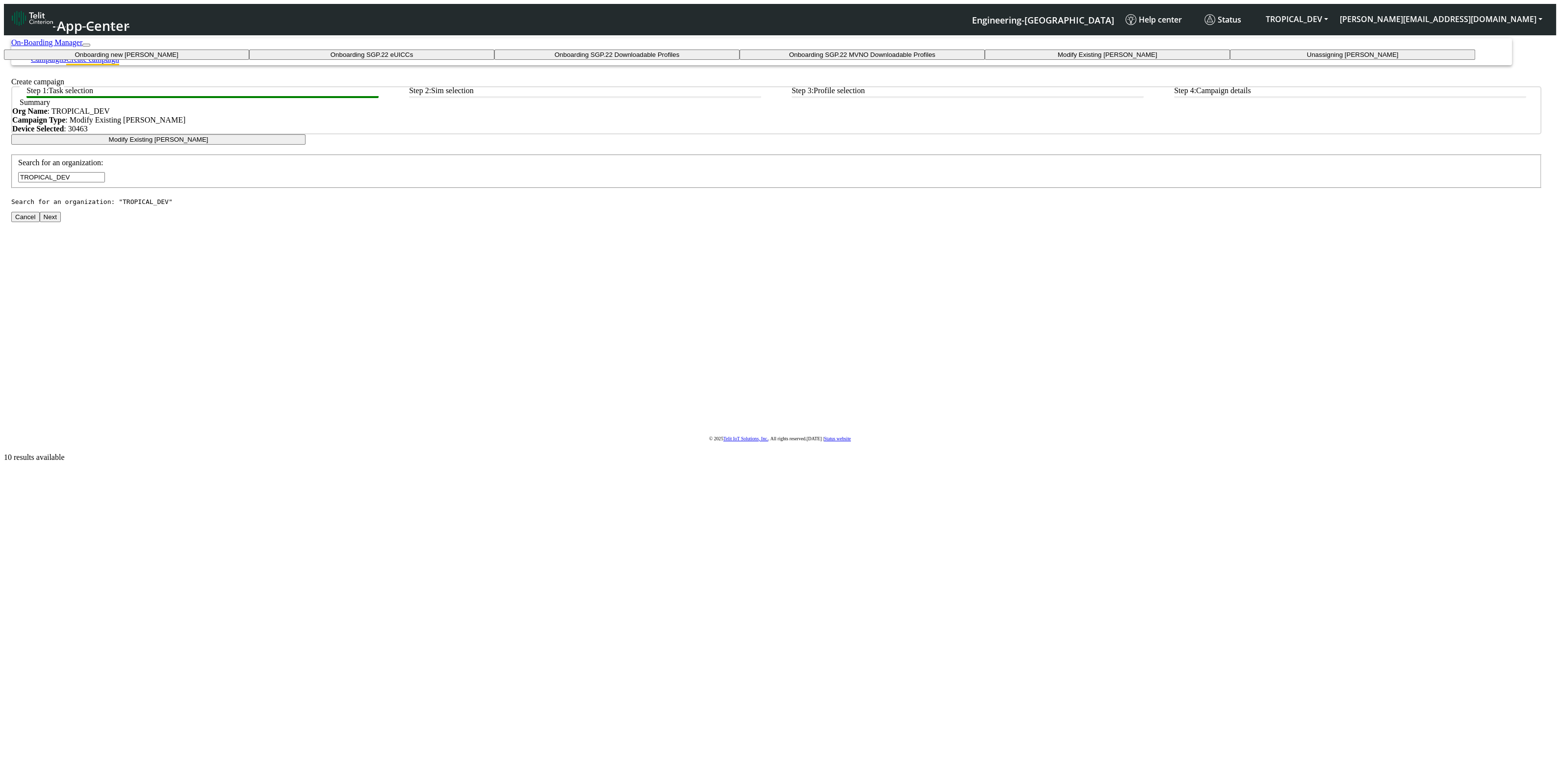
click at [249, 60] on tasktoes-dropdown "Onboarding new [PERSON_NAME]" at bounding box center [126, 54] width 245 height 11
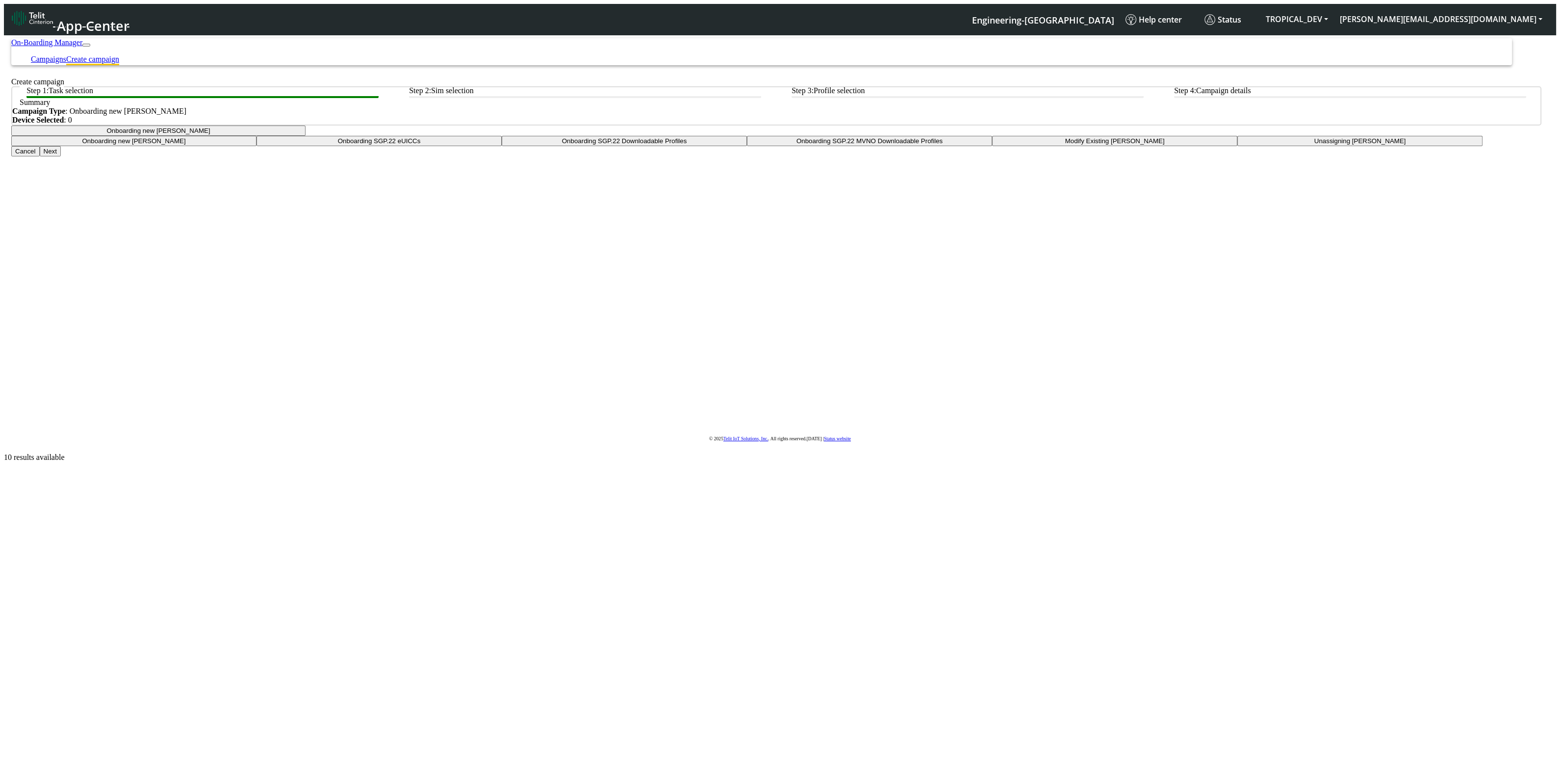
click at [61, 156] on button "Next" at bounding box center [50, 151] width 21 height 11
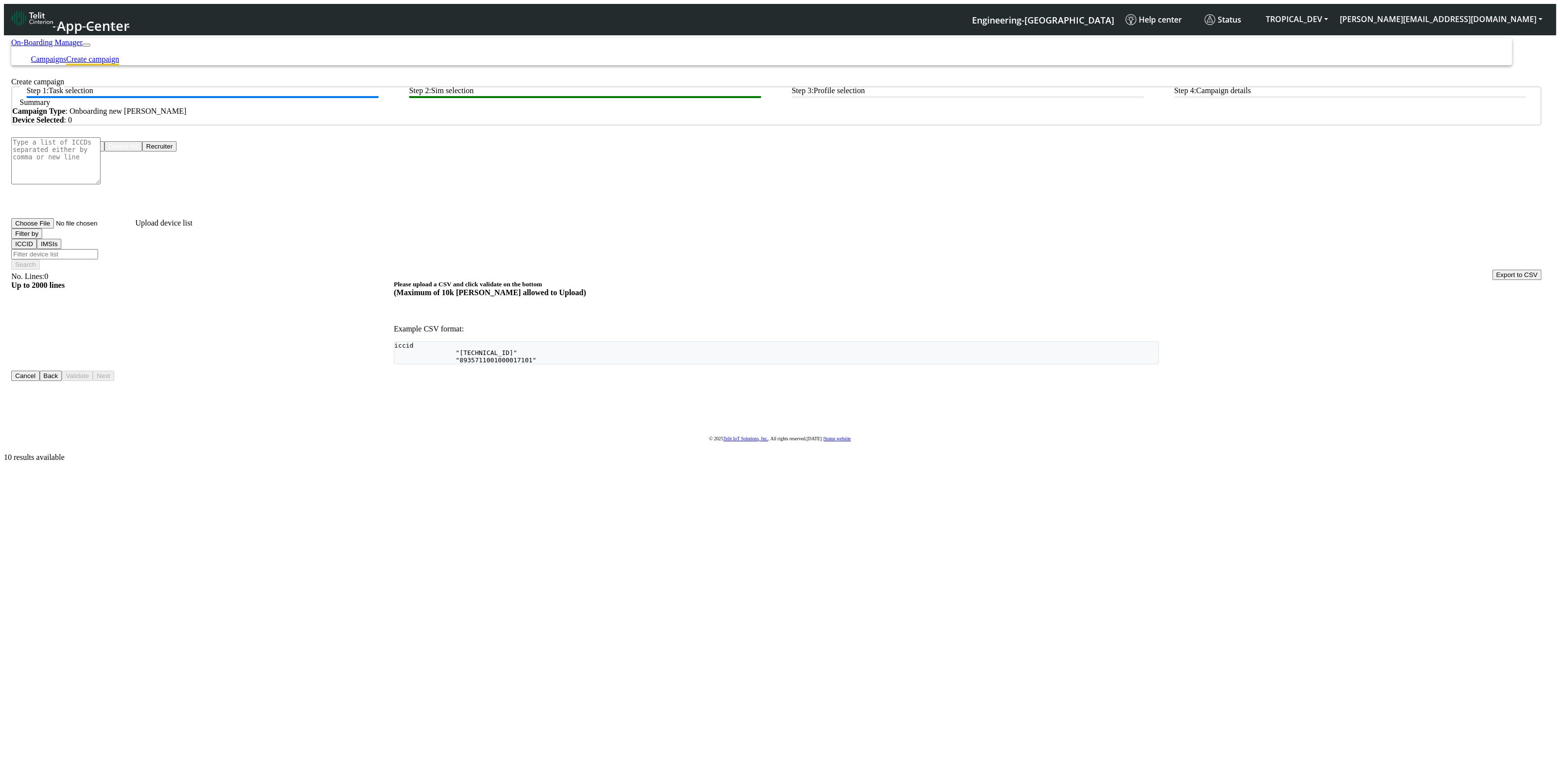
click at [98, 250] on input "Filter device list" at bounding box center [55, 254] width 87 height 11
paste input "test,appTest,onboard"
type input "test,appTest,onboard"
click at [42, 238] on button "Filter by" at bounding box center [27, 233] width 31 height 11
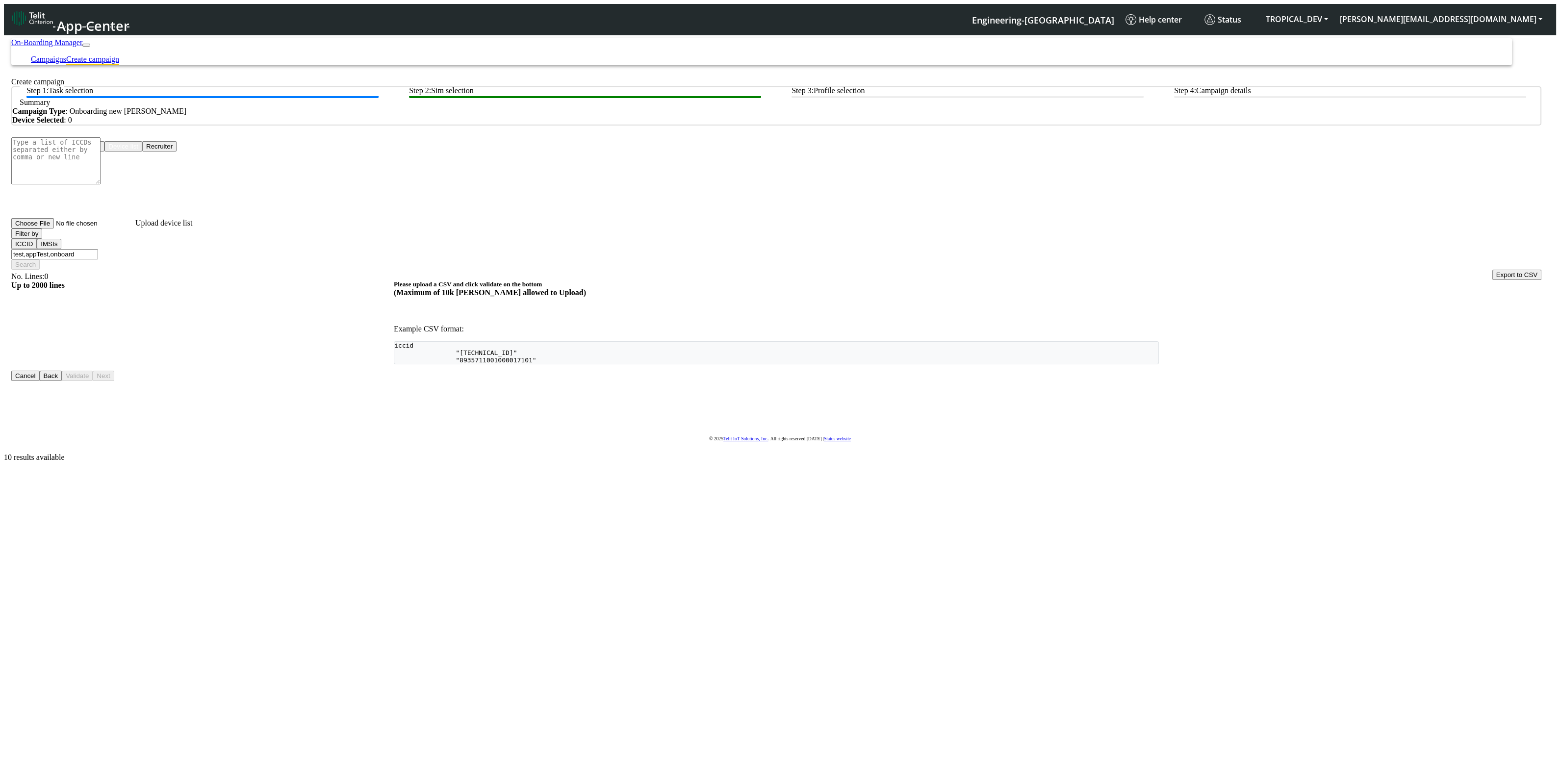
click at [42, 238] on button "Filter by" at bounding box center [27, 233] width 31 height 11
click at [459, 360] on div "Cancel Back Validate Next" at bounding box center [776, 365] width 1530 height 11
drag, startPoint x: 72, startPoint y: 248, endPoint x: 0, endPoint y: 232, distance: 73.8
click at [4, 232] on section "On-Boarding Manager Campaigns Create campaign Create campaign Step 1: Task sele…" at bounding box center [779, 242] width 1552 height 422
click at [770, 370] on div "Cancel Back Validate Next" at bounding box center [776, 375] width 1530 height 11
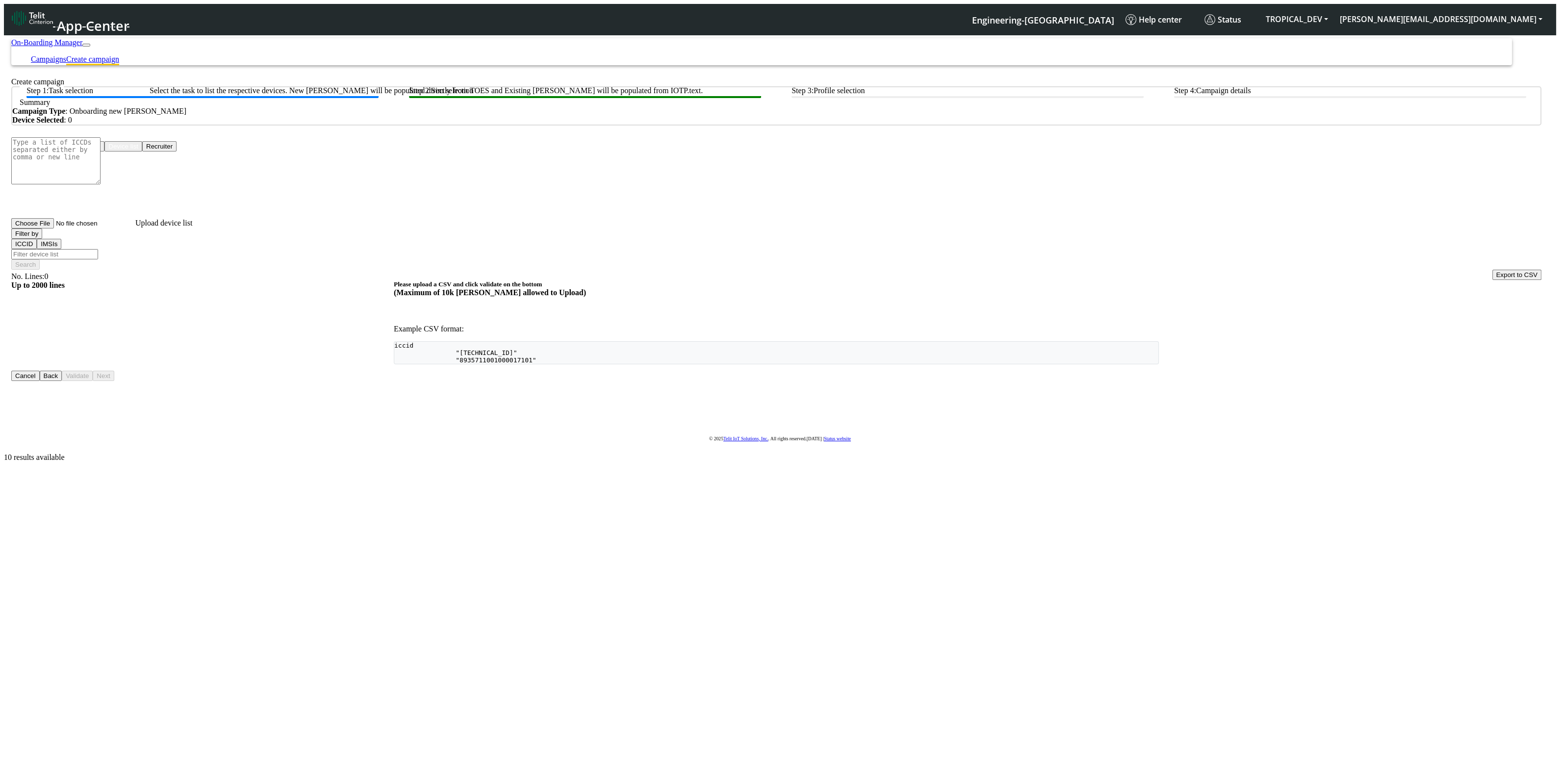
click at [178, 98] on btn "Step 1: Task selection" at bounding box center [203, 92] width 352 height 12
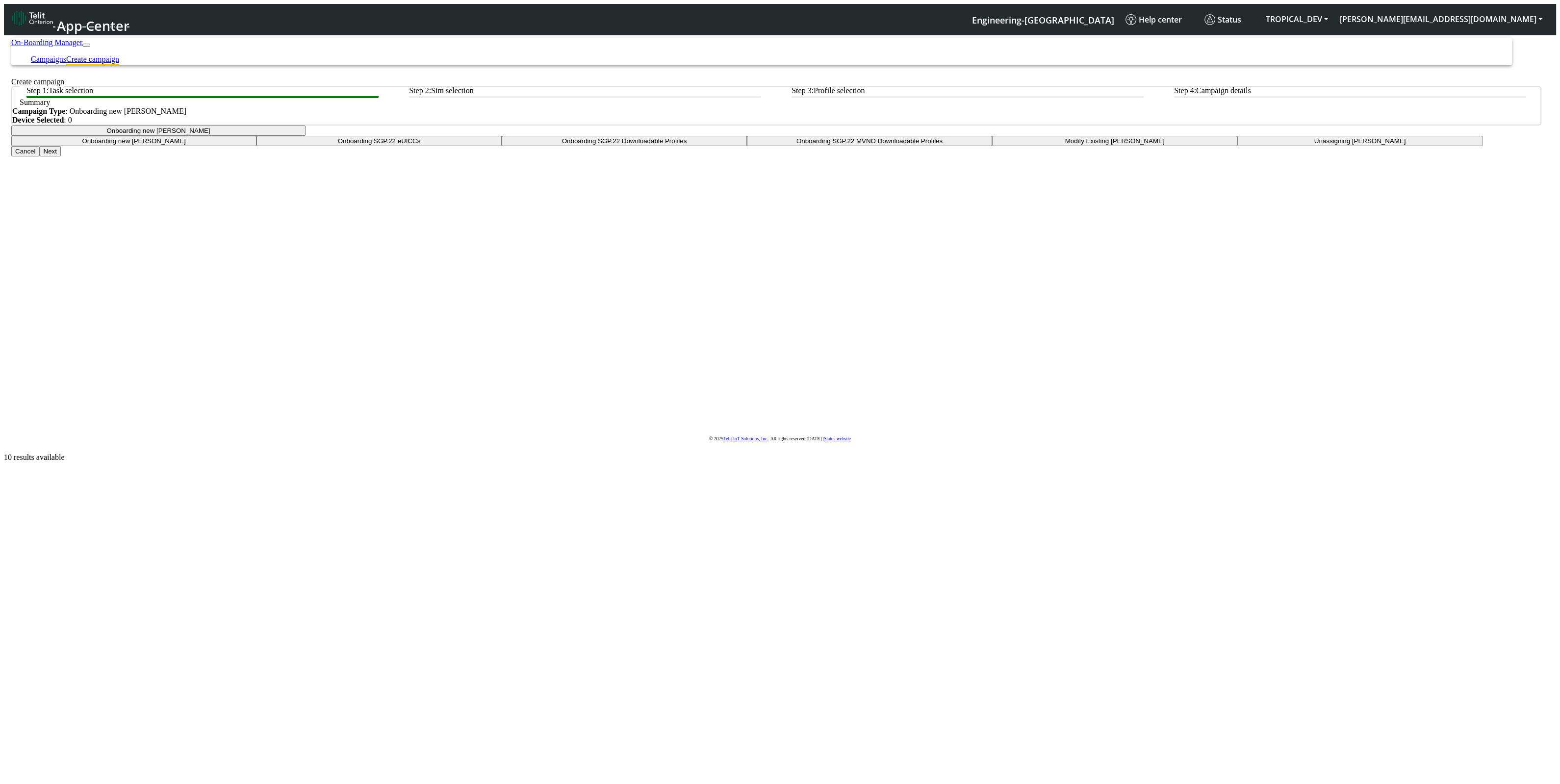
click at [305, 136] on button "Onboarding new [PERSON_NAME]" at bounding box center [158, 131] width 294 height 11
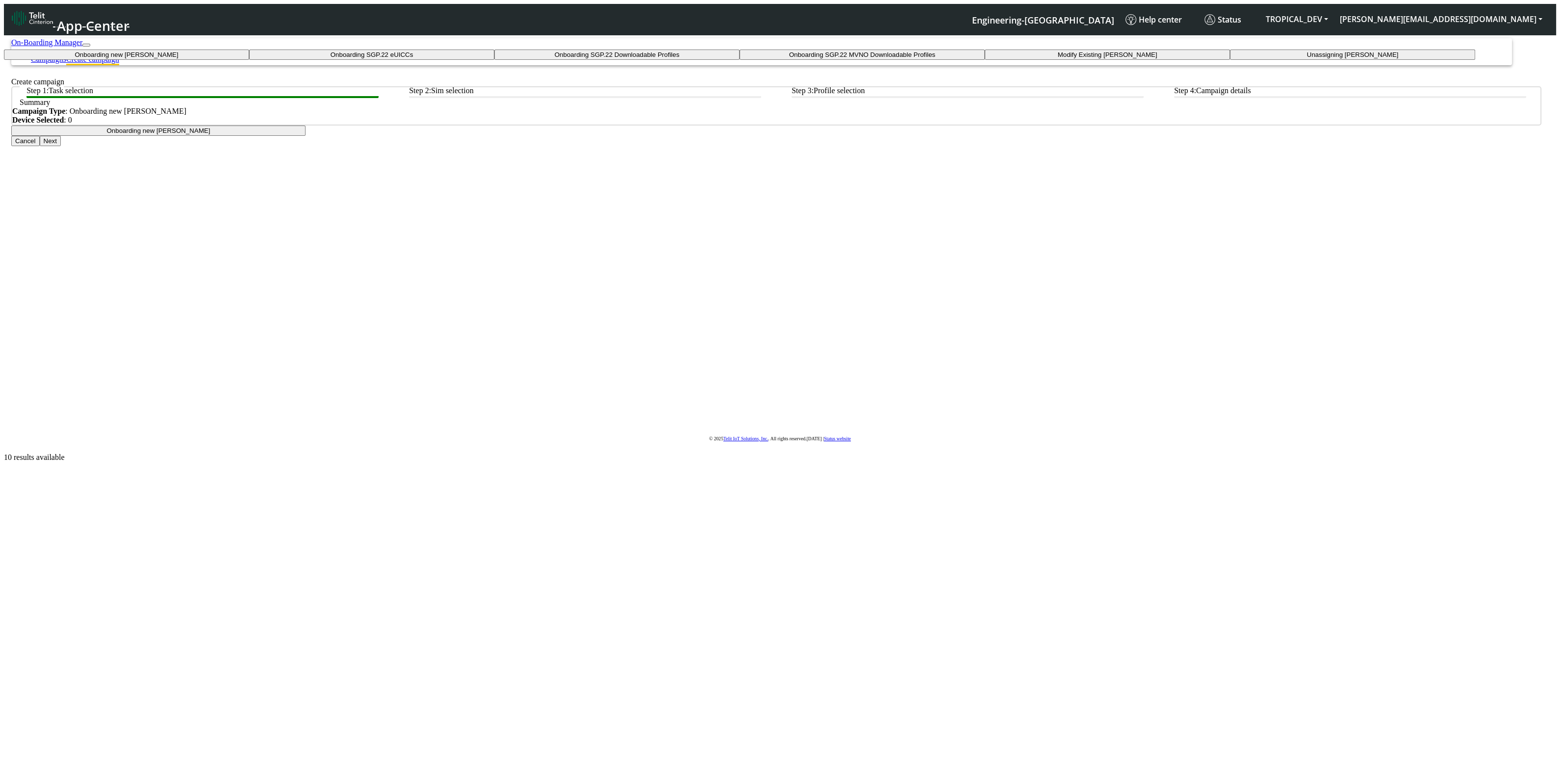
click at [1108, 146] on app-paging-btns "Cancel Next" at bounding box center [776, 141] width 1530 height 11
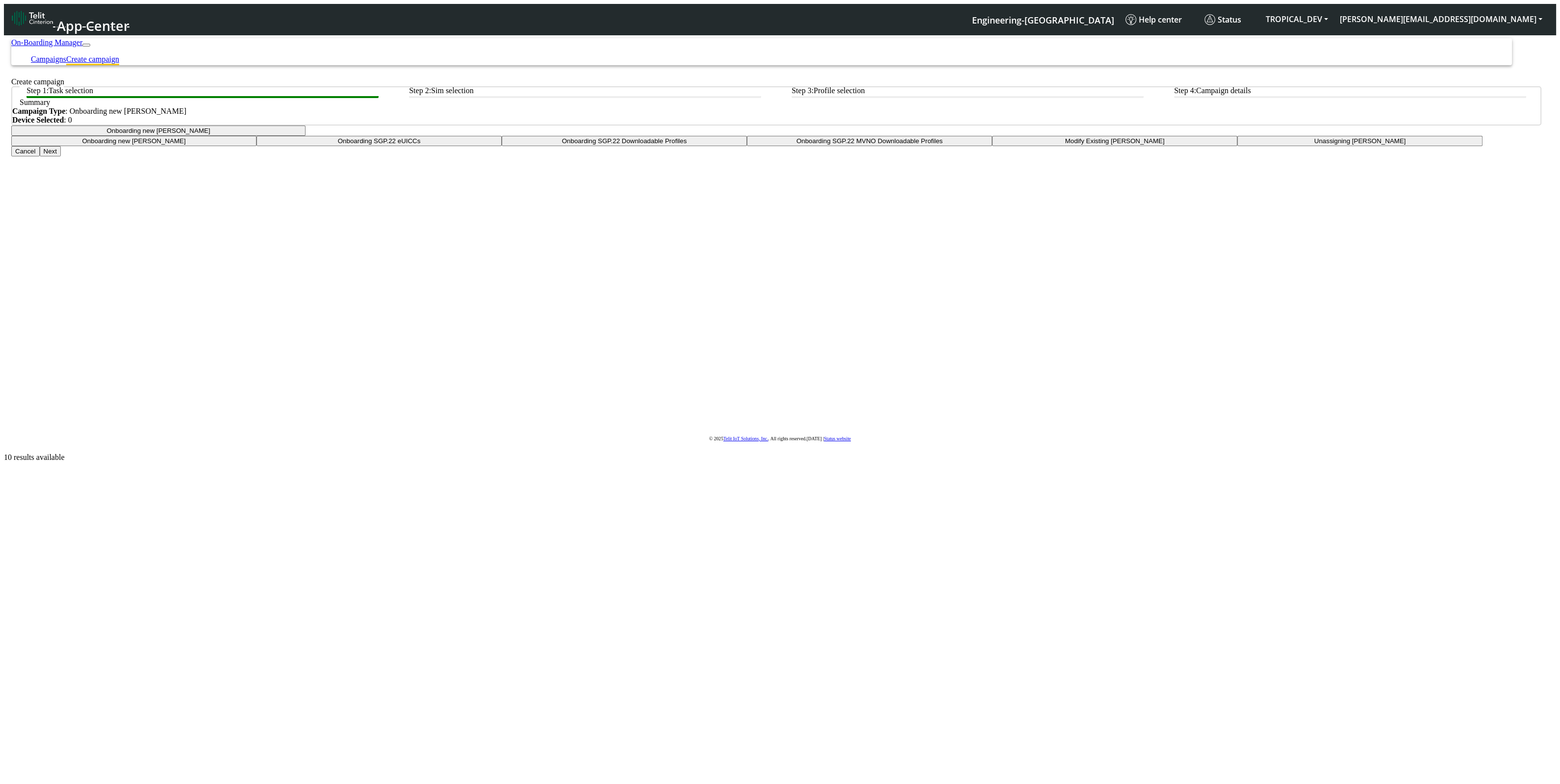
click at [305, 136] on button "Onboarding new [PERSON_NAME]" at bounding box center [158, 131] width 294 height 11
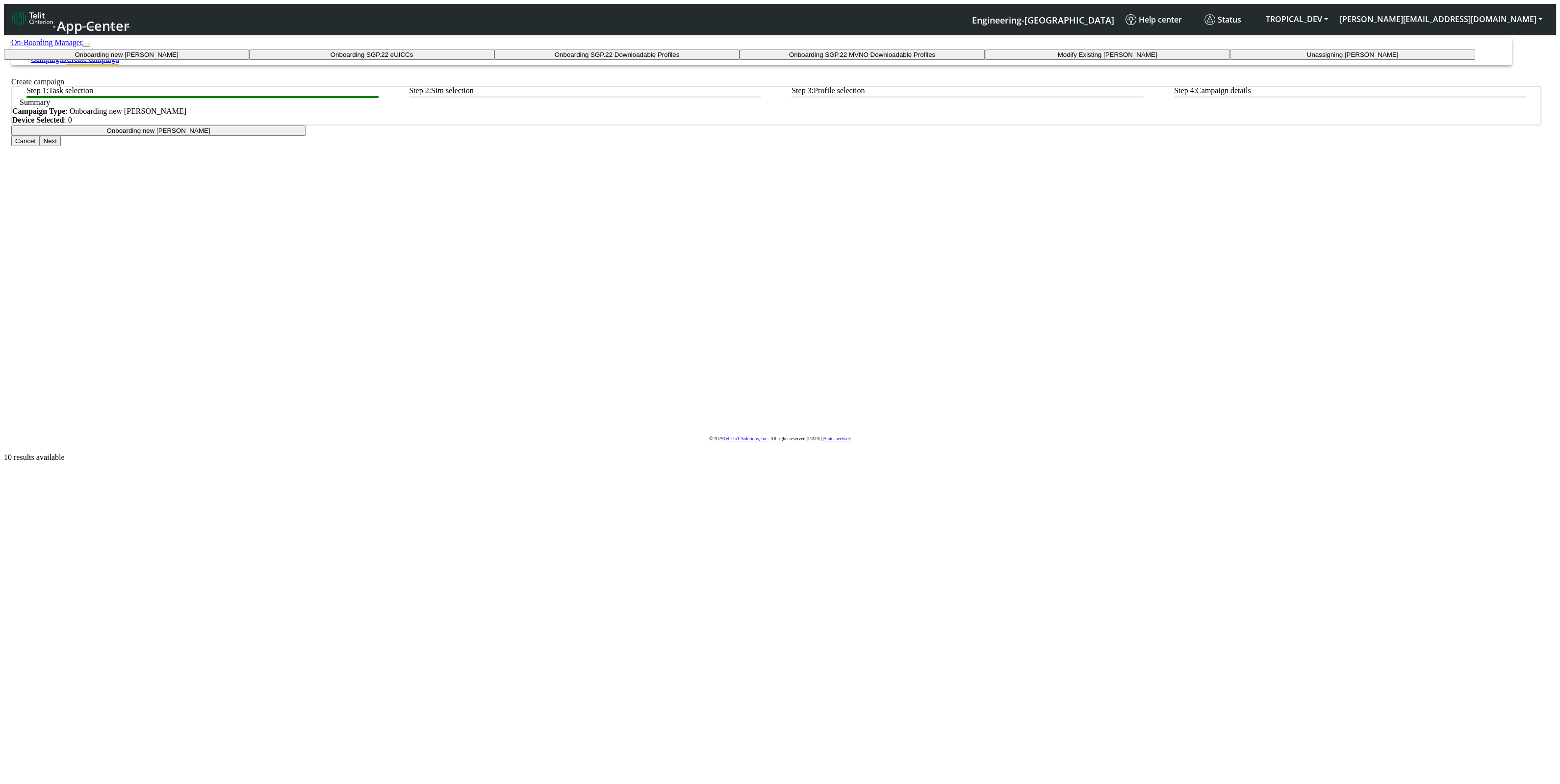
click at [249, 60] on tasktoes-dropdown "Onboarding new [PERSON_NAME]" at bounding box center [126, 54] width 245 height 11
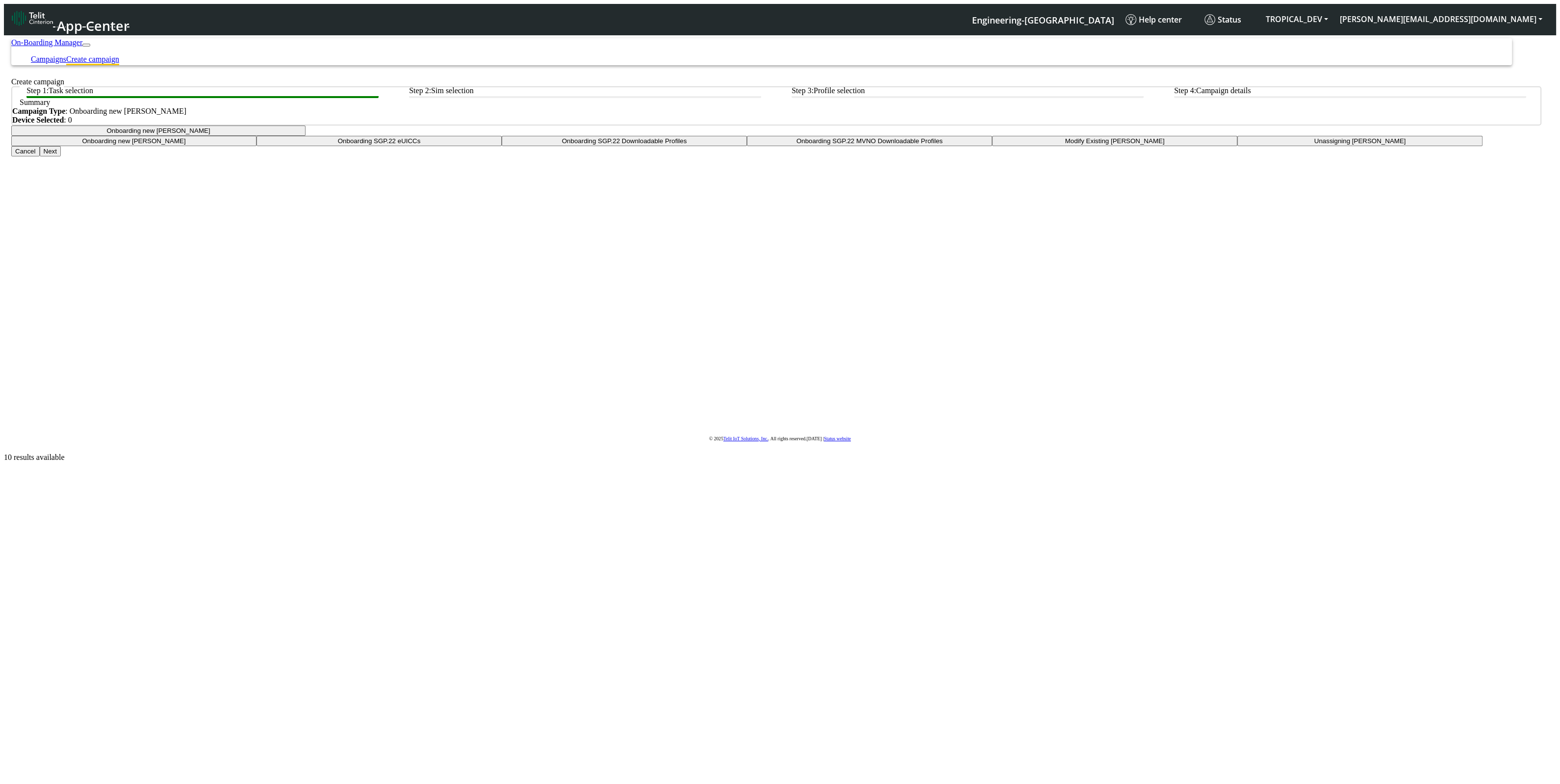
click at [61, 156] on button "Next" at bounding box center [50, 151] width 21 height 11
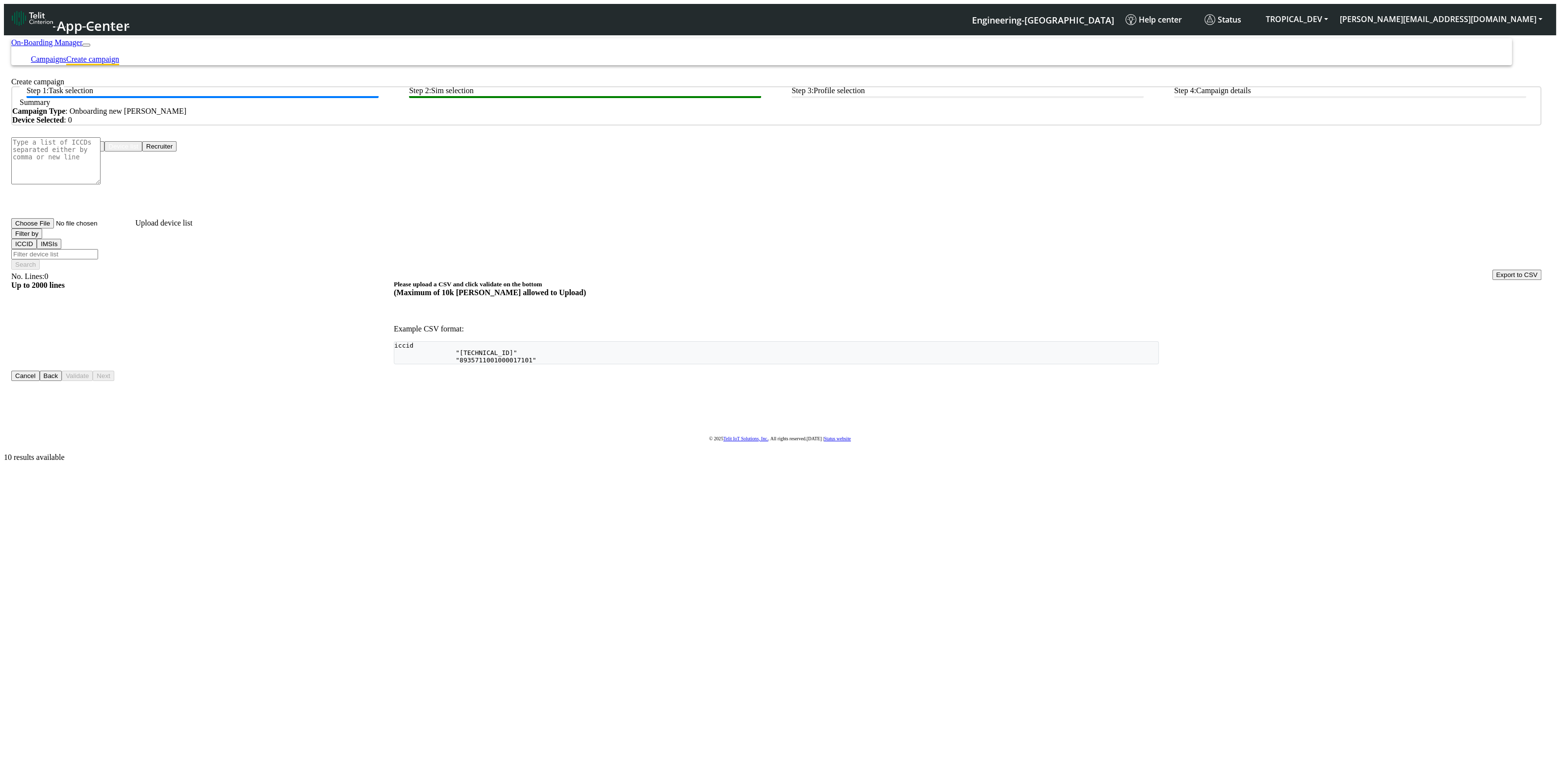
click at [177, 152] on button "Recruiter" at bounding box center [159, 146] width 34 height 11
click at [100, 185] on textarea at bounding box center [56, 161] width 89 height 47
paste textarea "8935711001000080120"
click at [100, 185] on textarea "8935711001000080120," at bounding box center [56, 161] width 89 height 47
paste textarea "8935711001000080121"
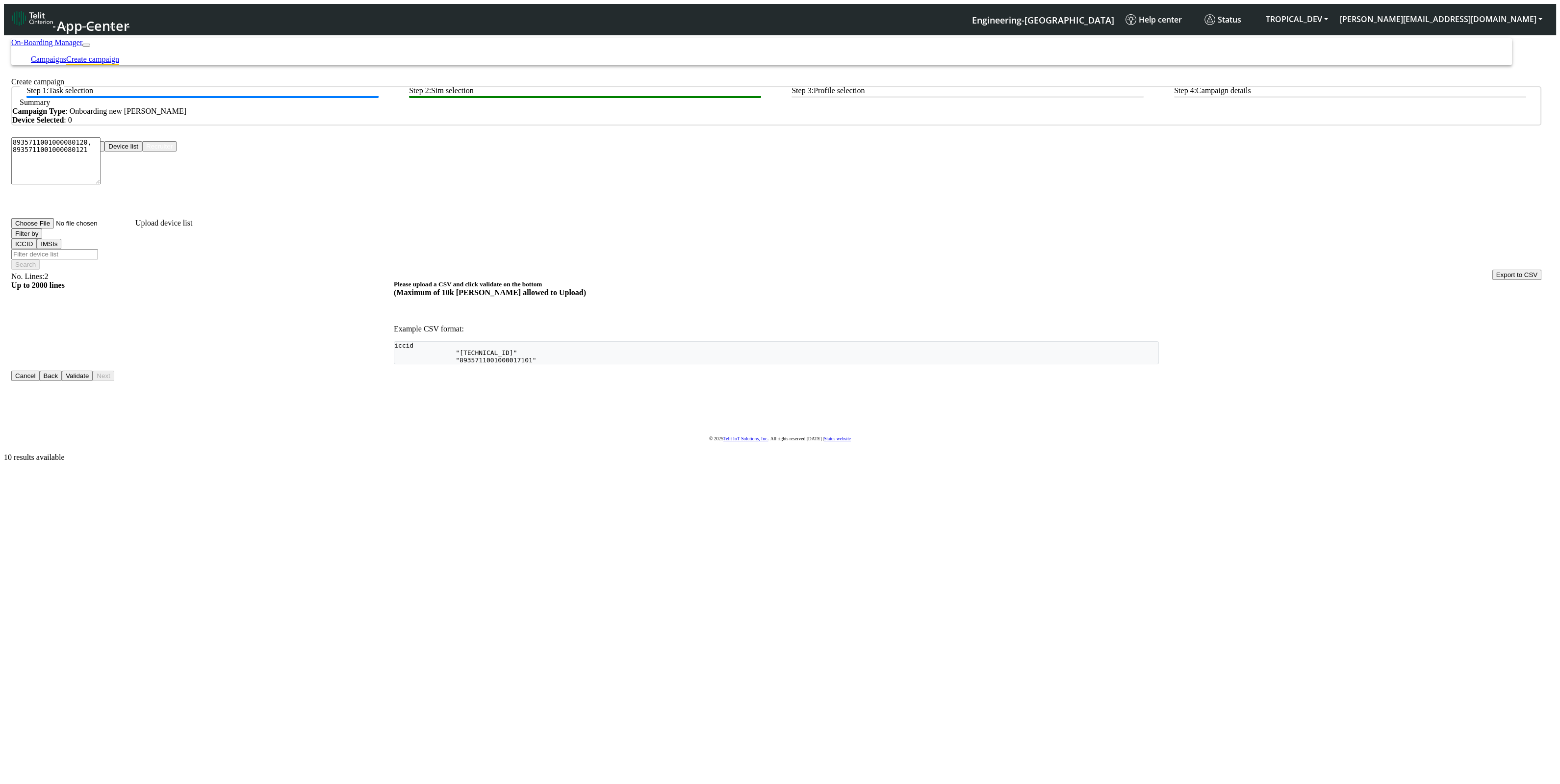
click at [100, 185] on textarea "8935711001000080120, 8935711001000080121" at bounding box center [56, 161] width 89 height 47
paste textarea "8935711001000080122"
click at [100, 185] on textarea "8935711001000080120, 8935711001000080121,8935711001000080122" at bounding box center [56, 161] width 89 height 47
type textarea "8935711001000080120, 8935711001000080121, 8935711001000080122"
click at [93, 381] on button "Validate" at bounding box center [77, 375] width 31 height 11
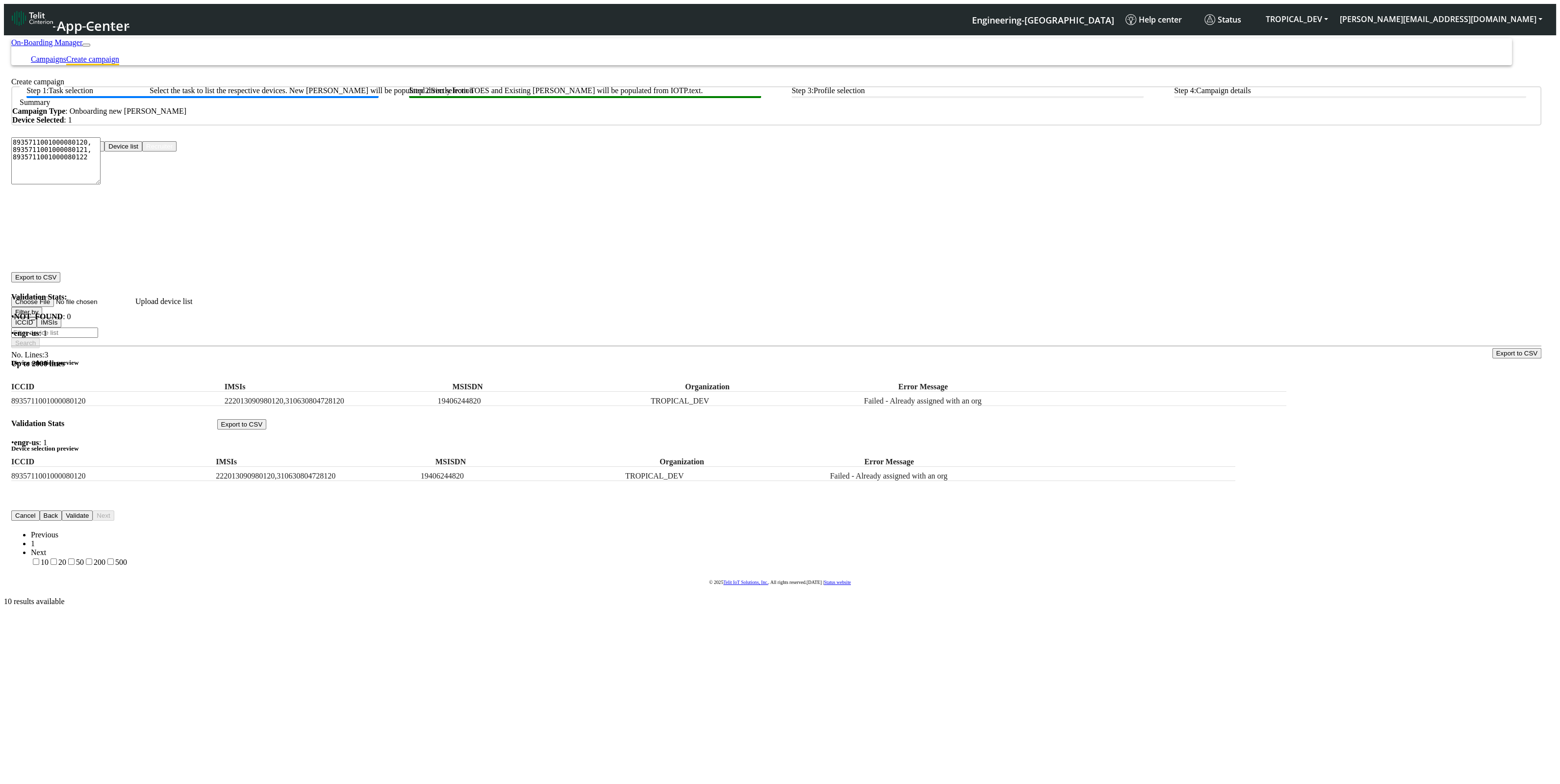
click at [204, 98] on btn "Step 1: Task selection" at bounding box center [203, 92] width 352 height 12
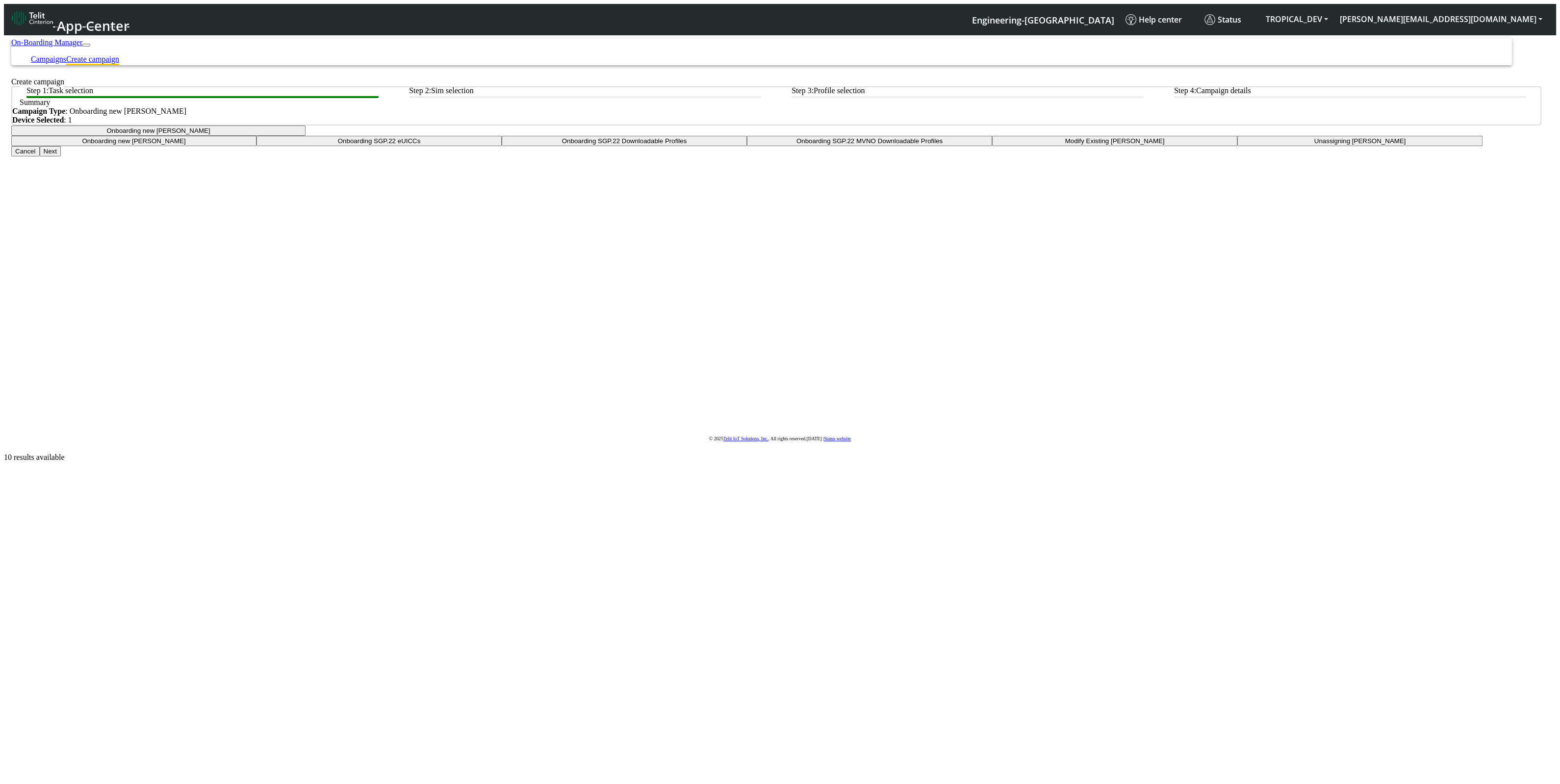
click at [305, 136] on button "Onboarding new [PERSON_NAME]" at bounding box center [158, 131] width 294 height 11
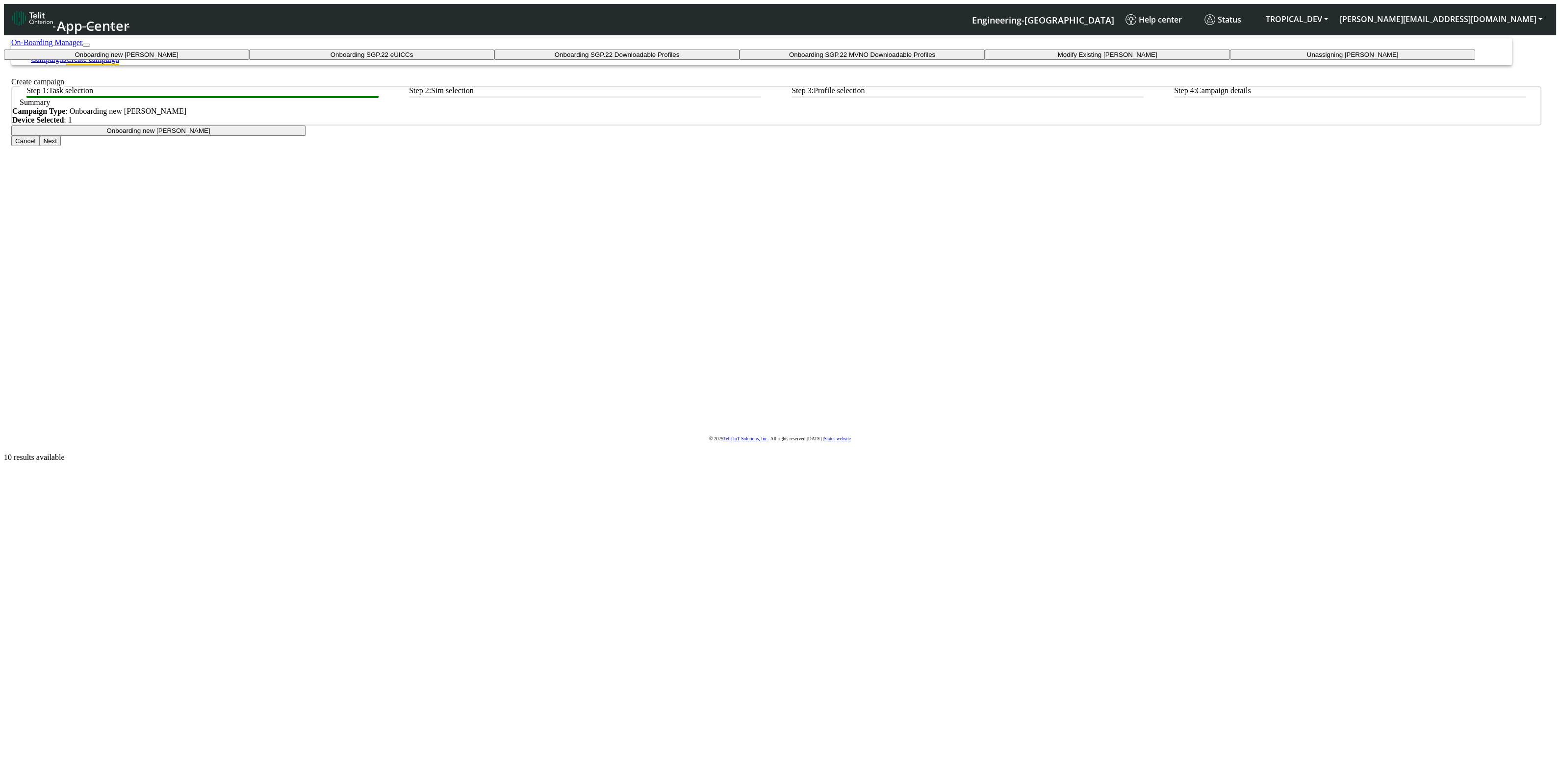
click at [748, 60] on tasksgp22mvnoprofile-dropdown "Onboarding SGP.22 MVNO Downloadable Profiles" at bounding box center [862, 54] width 245 height 11
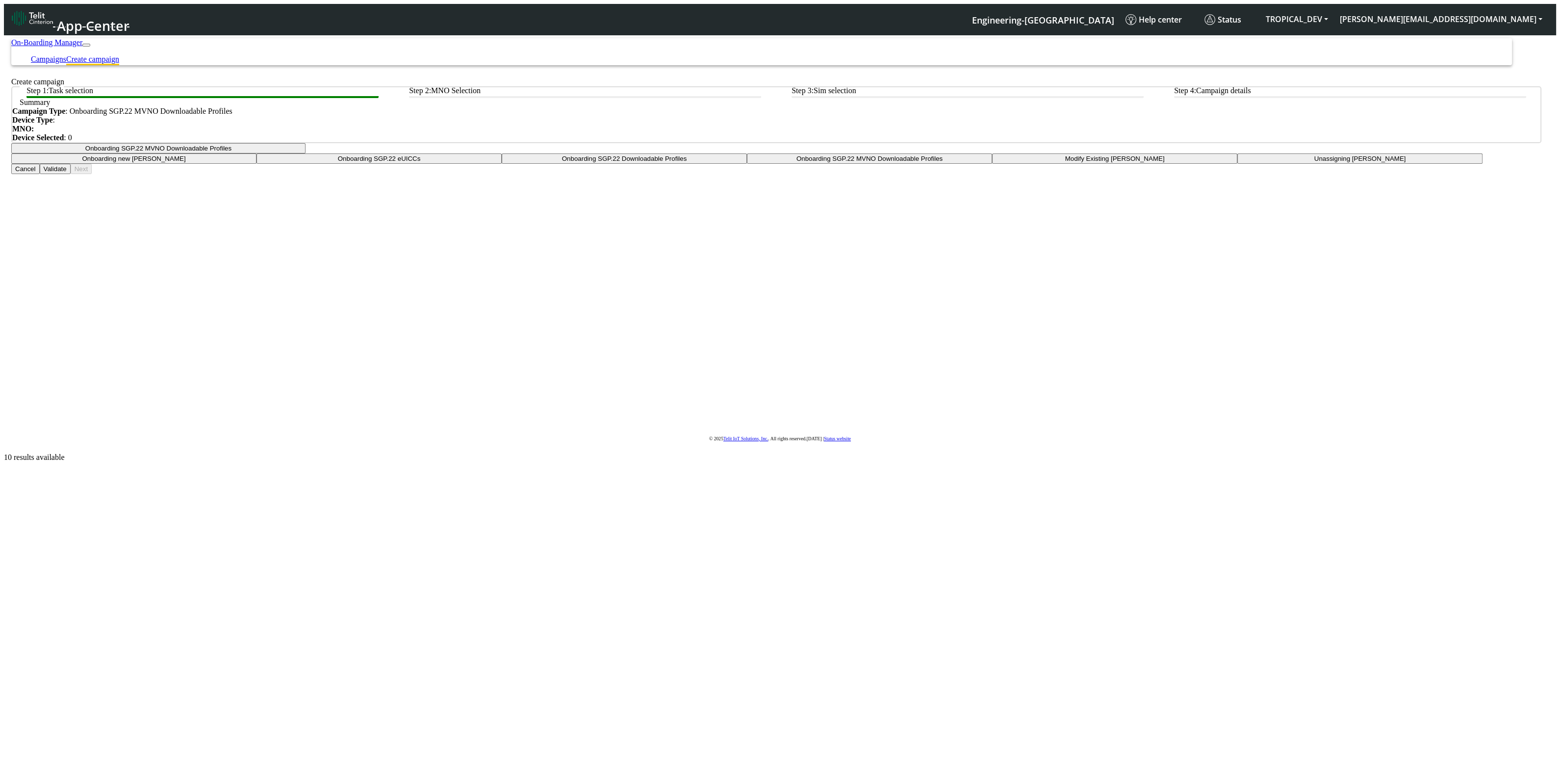
click at [40, 174] on button "Cancel" at bounding box center [25, 168] width 28 height 11
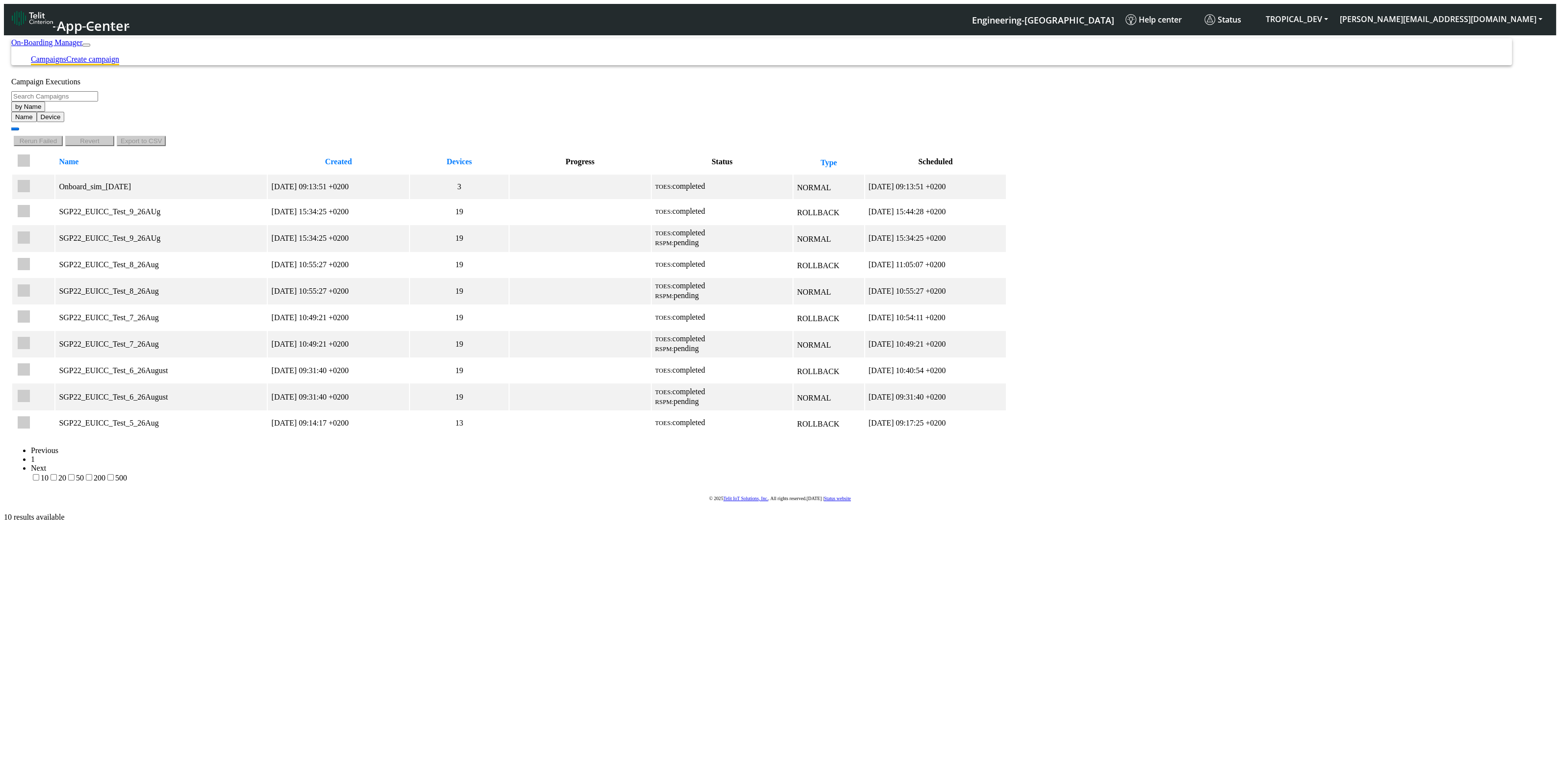
click at [119, 55] on link "Create campaign" at bounding box center [92, 59] width 53 height 8
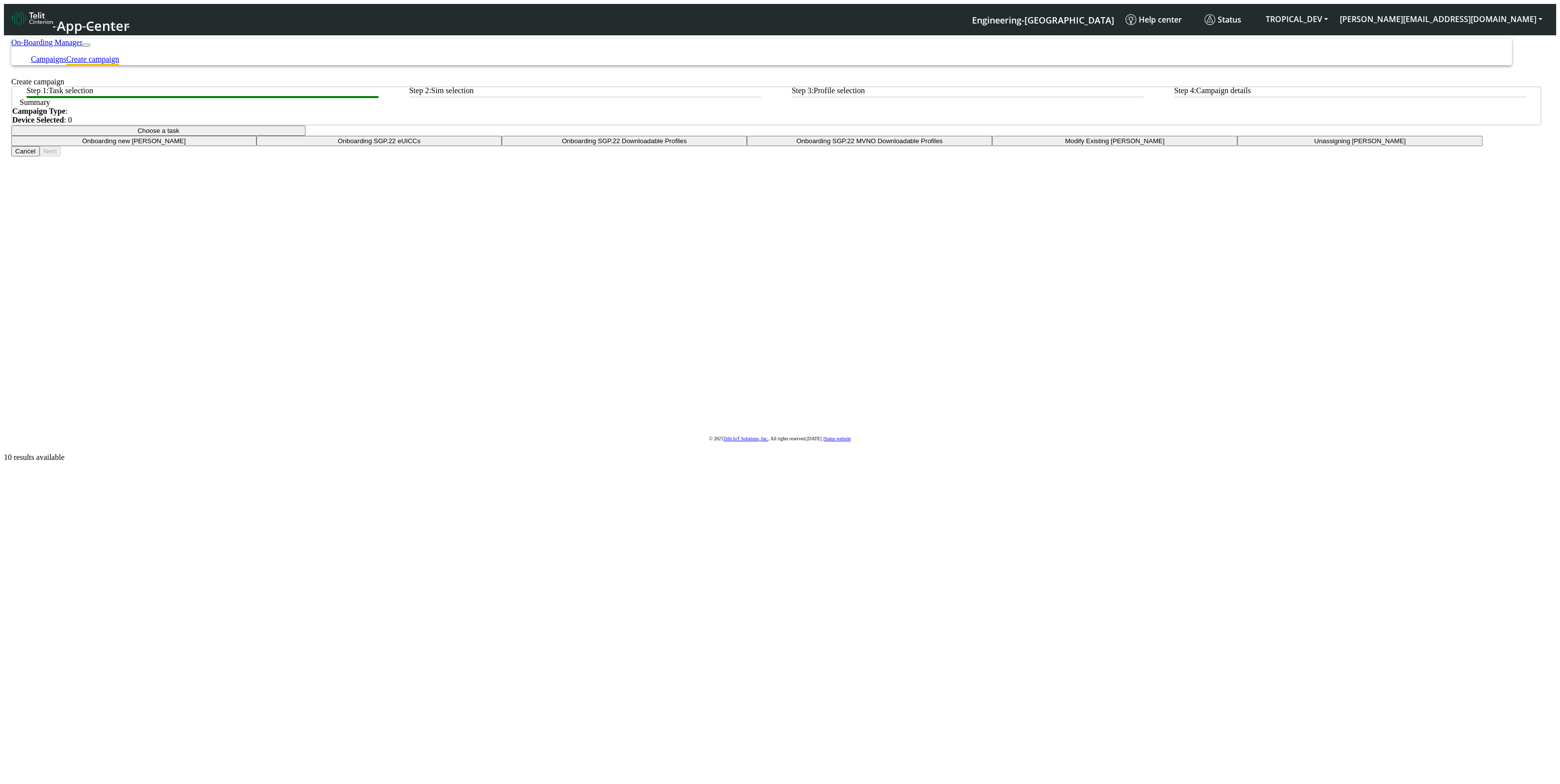
click at [305, 136] on button "Choose a task" at bounding box center [158, 131] width 294 height 11
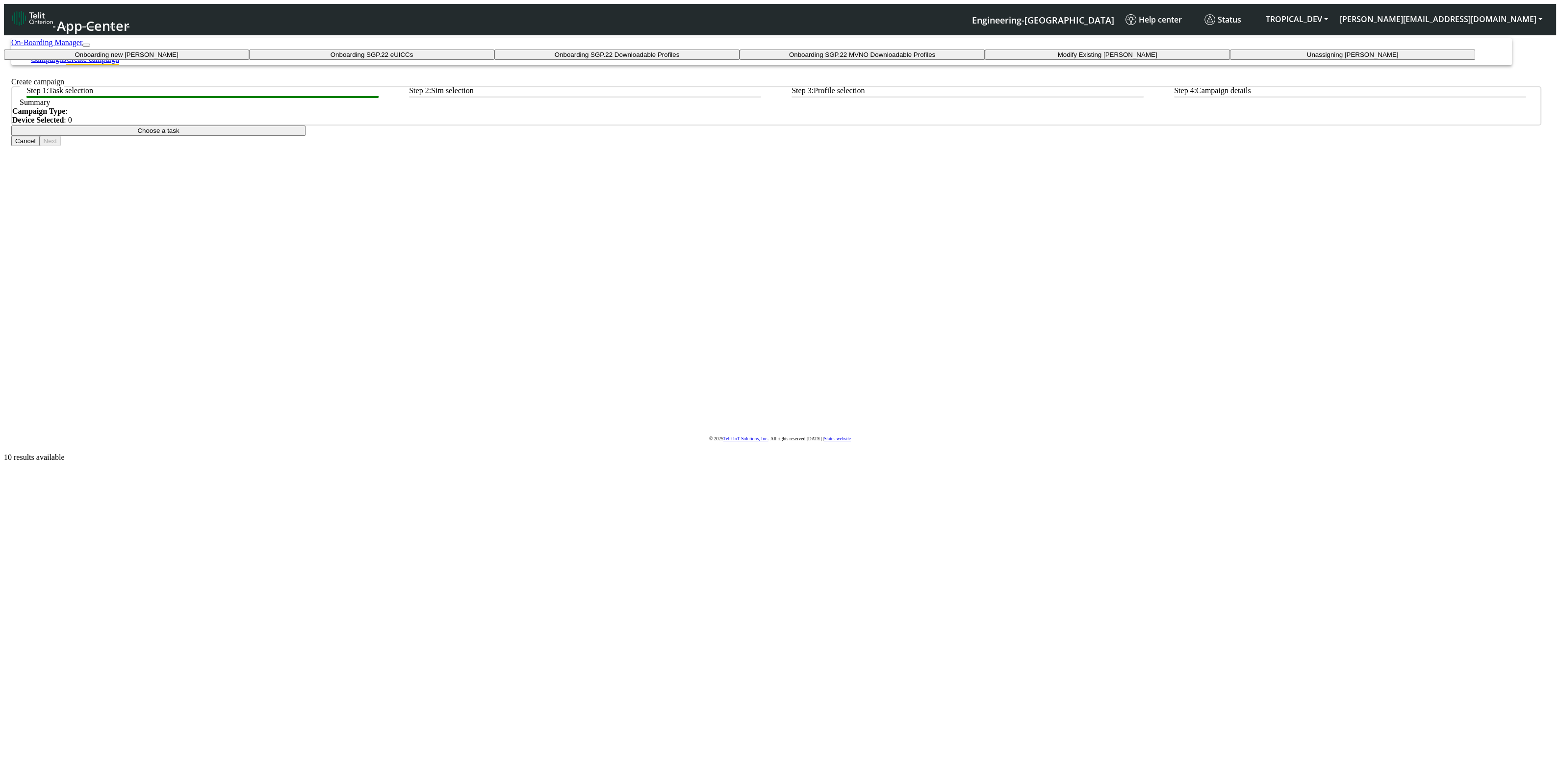
click at [984, 60] on taskiotp-dropdown "Modify Existing [PERSON_NAME]" at bounding box center [1107, 54] width 245 height 11
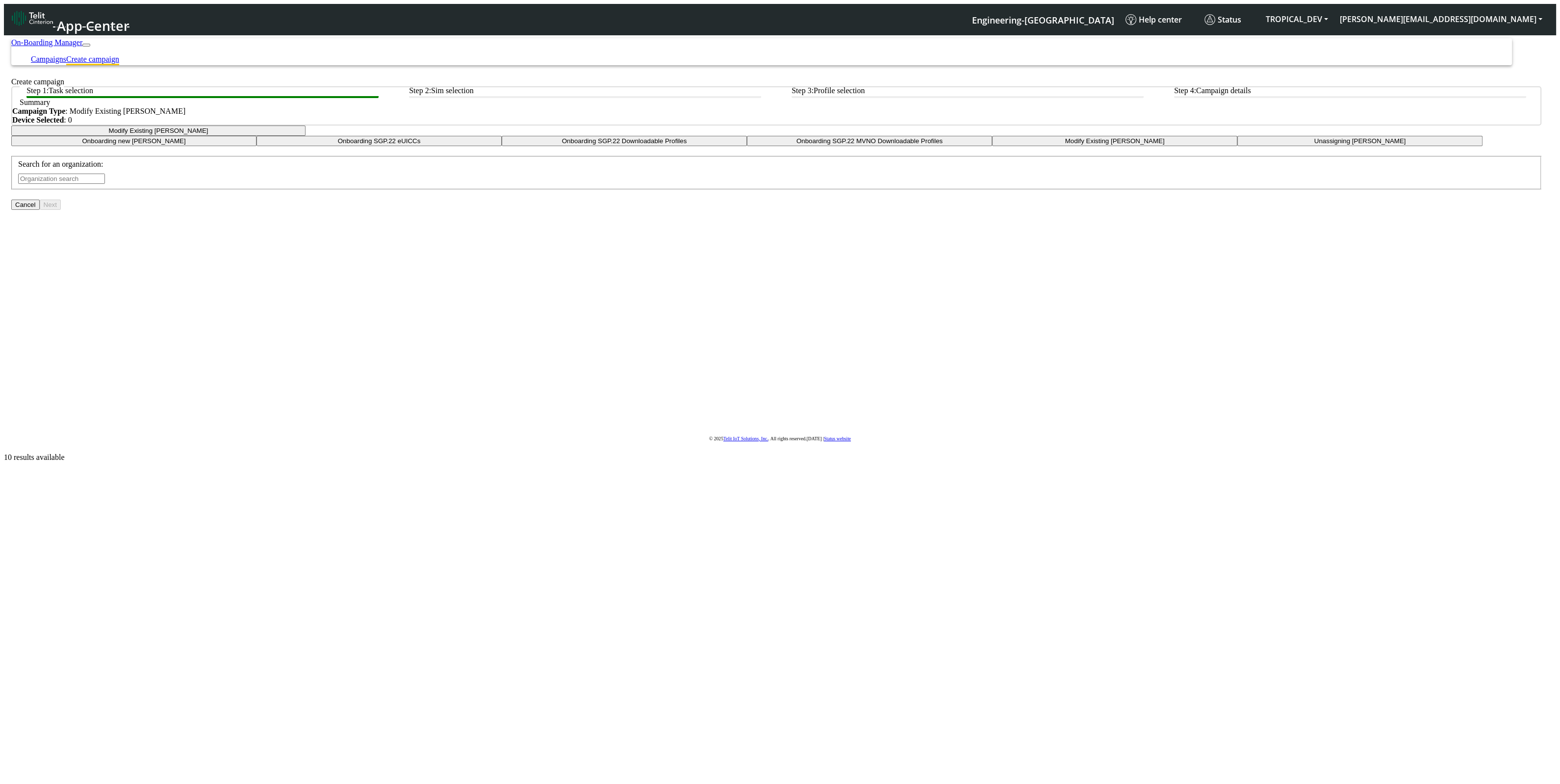
click at [105, 184] on input "text" at bounding box center [61, 178] width 87 height 11
paste input "8935711001000080120"
click at [142, 184] on input "8935711001000080120" at bounding box center [99, 178] width 87 height 11
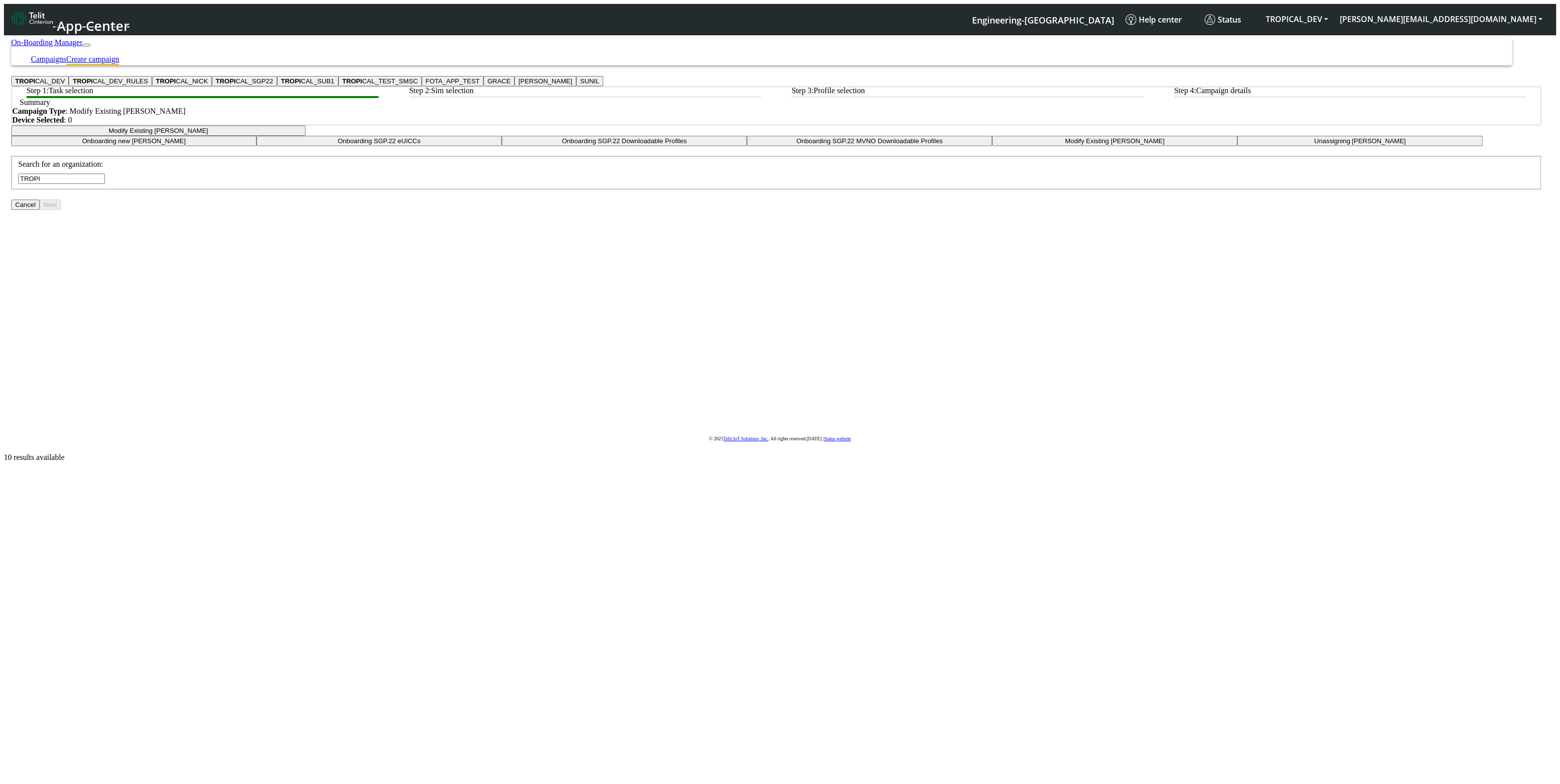
click at [69, 86] on button "TROPI CAL_DEV" at bounding box center [40, 81] width 58 height 11
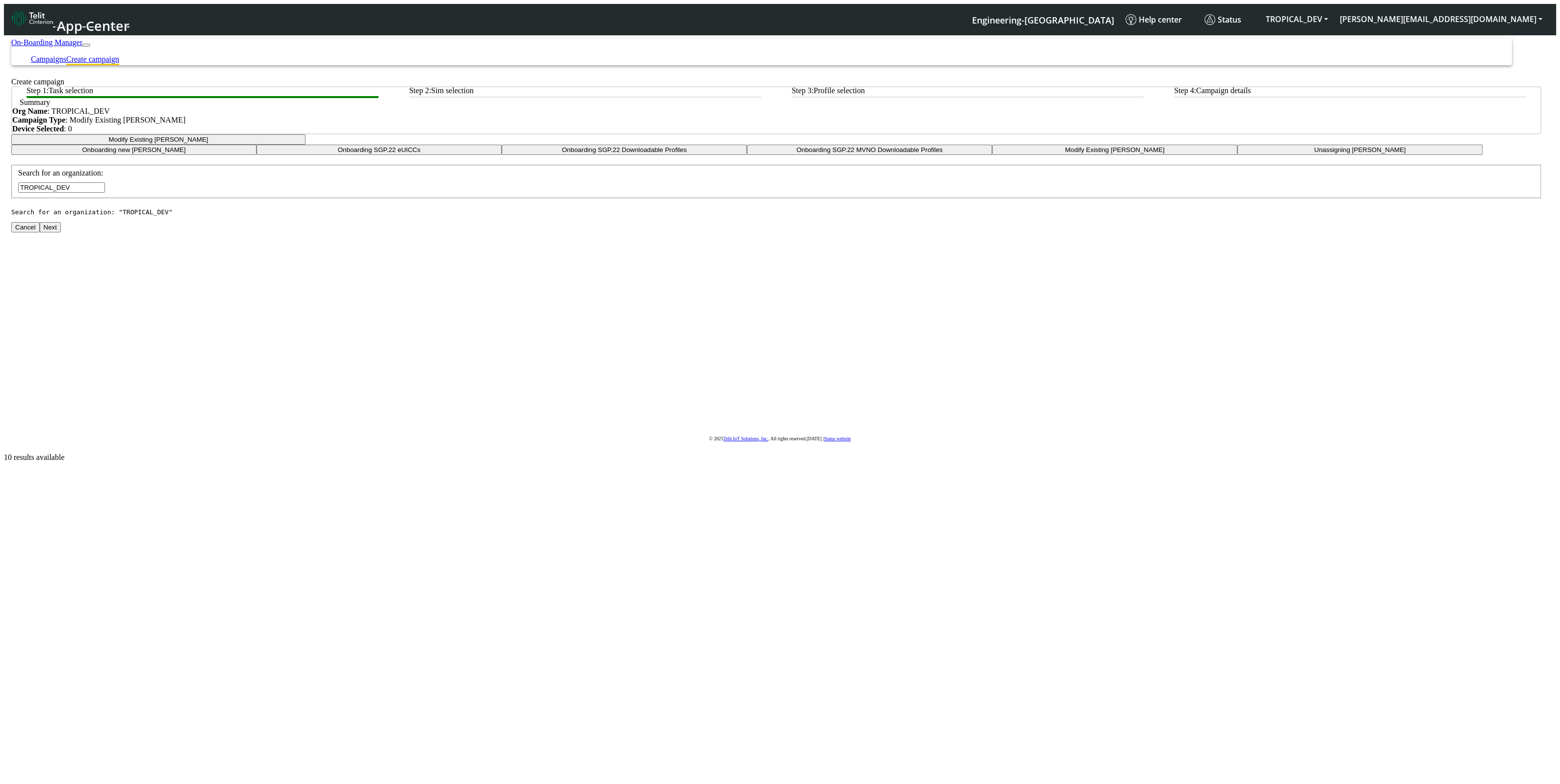
type input "TROPICAL_DEV"
click at [61, 232] on button "Next" at bounding box center [50, 227] width 21 height 11
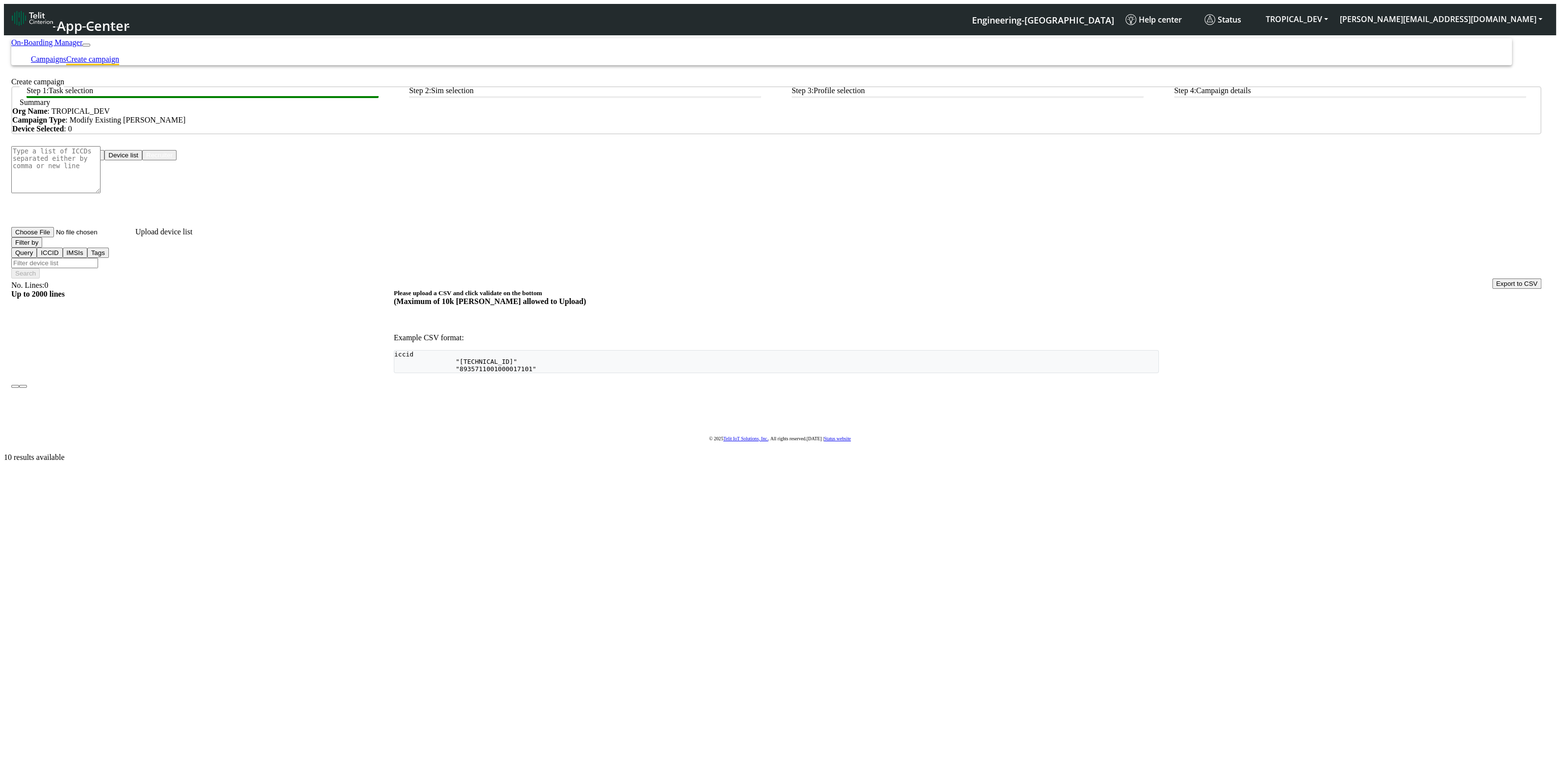
click at [789, 265] on div at bounding box center [779, 246] width 1552 height 431
click at [100, 193] on textarea at bounding box center [56, 170] width 89 height 47
paste textarea "8935711001000080120"
type textarea "8935711001000080120"
click at [142, 160] on button "Device list" at bounding box center [123, 155] width 38 height 11
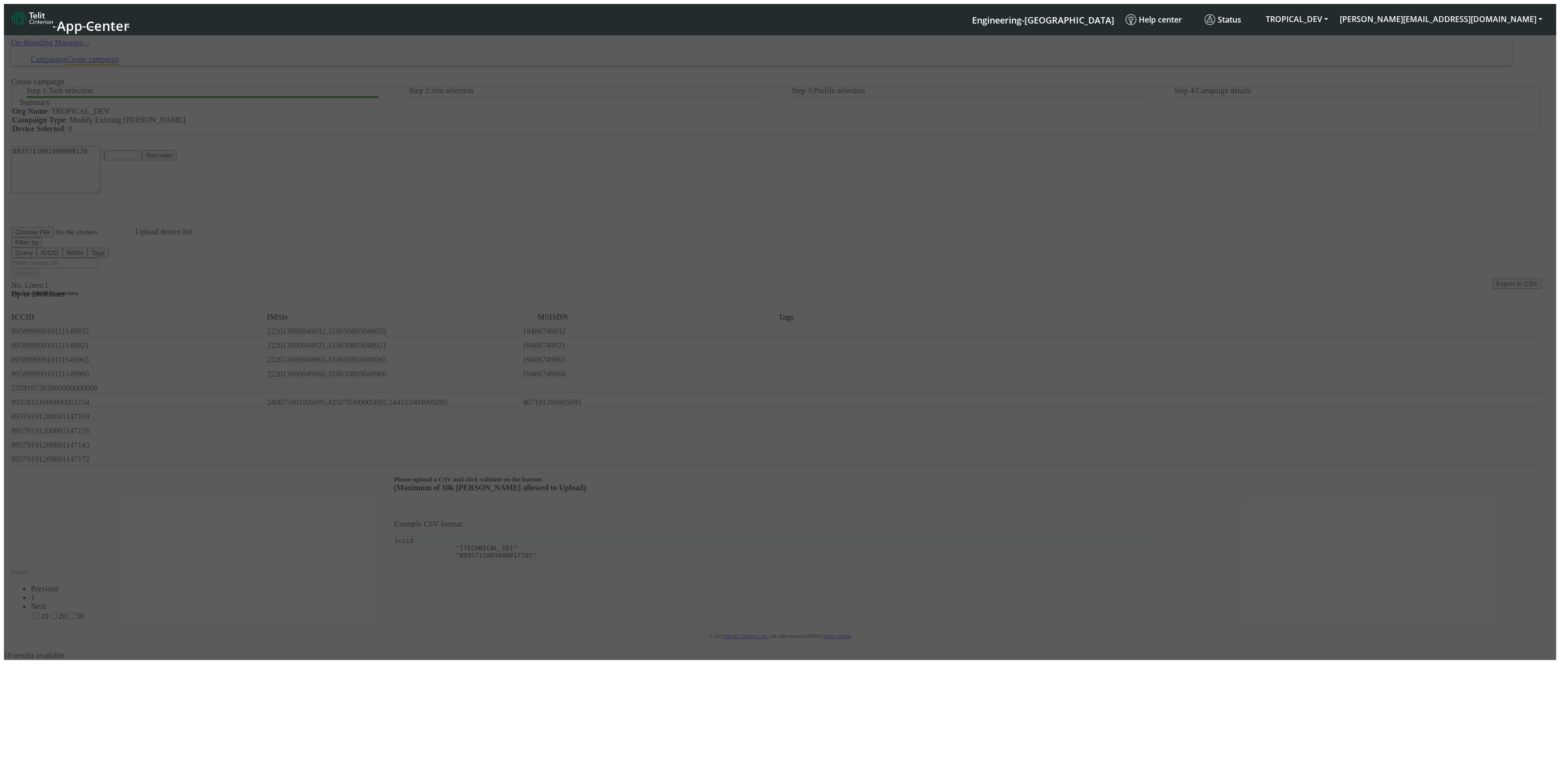
click at [98, 258] on input "Filter device list" at bounding box center [55, 263] width 87 height 11
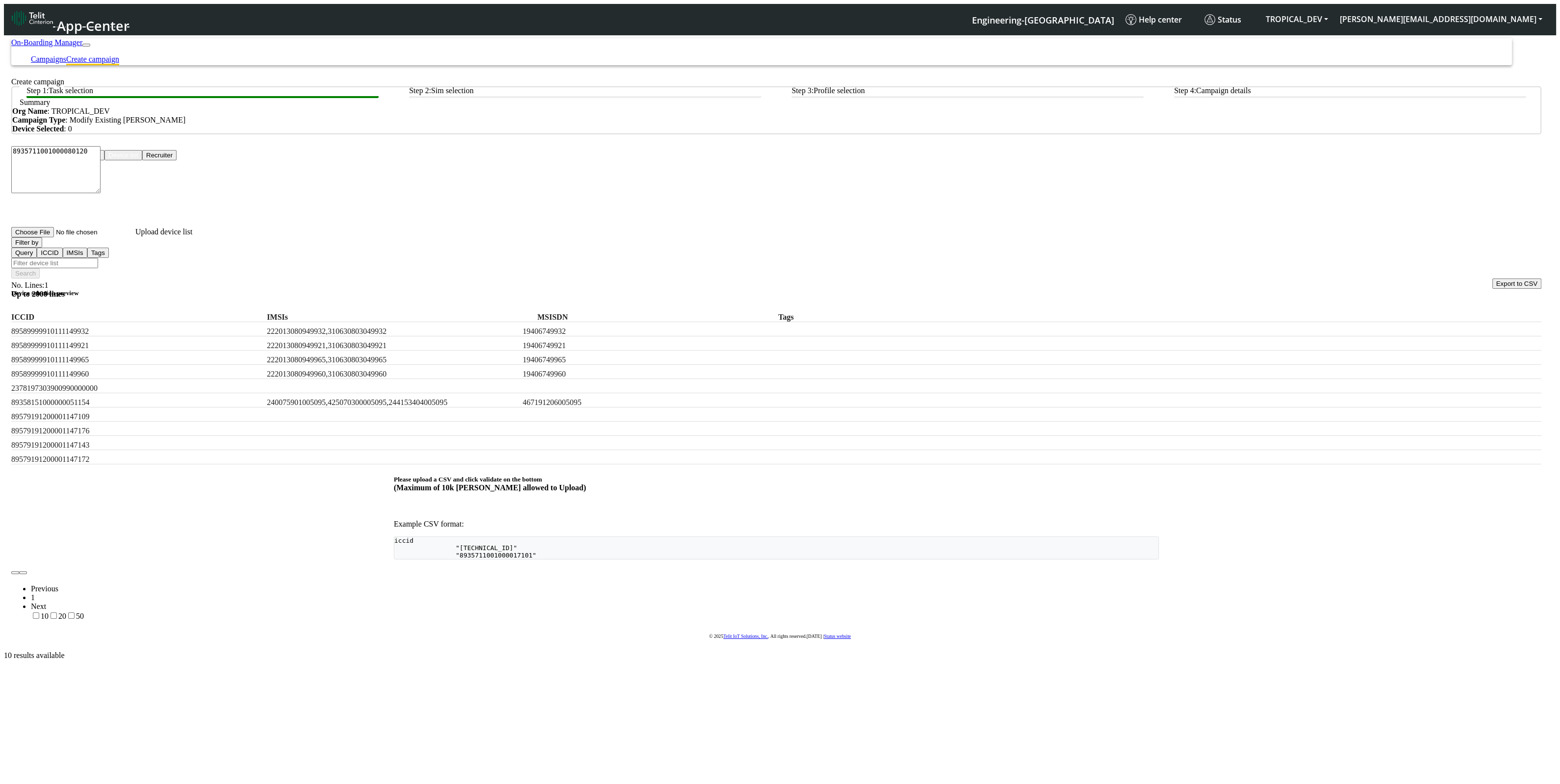
paste input "8935711001000080120"
type input "8935711001000080120"
click at [1235, 250] on div "Filter by Query ICCID IMSIs Tags 8935711001000080120 Search" at bounding box center [776, 258] width 1530 height 41
click at [42, 245] on button "Filter by" at bounding box center [27, 242] width 31 height 11
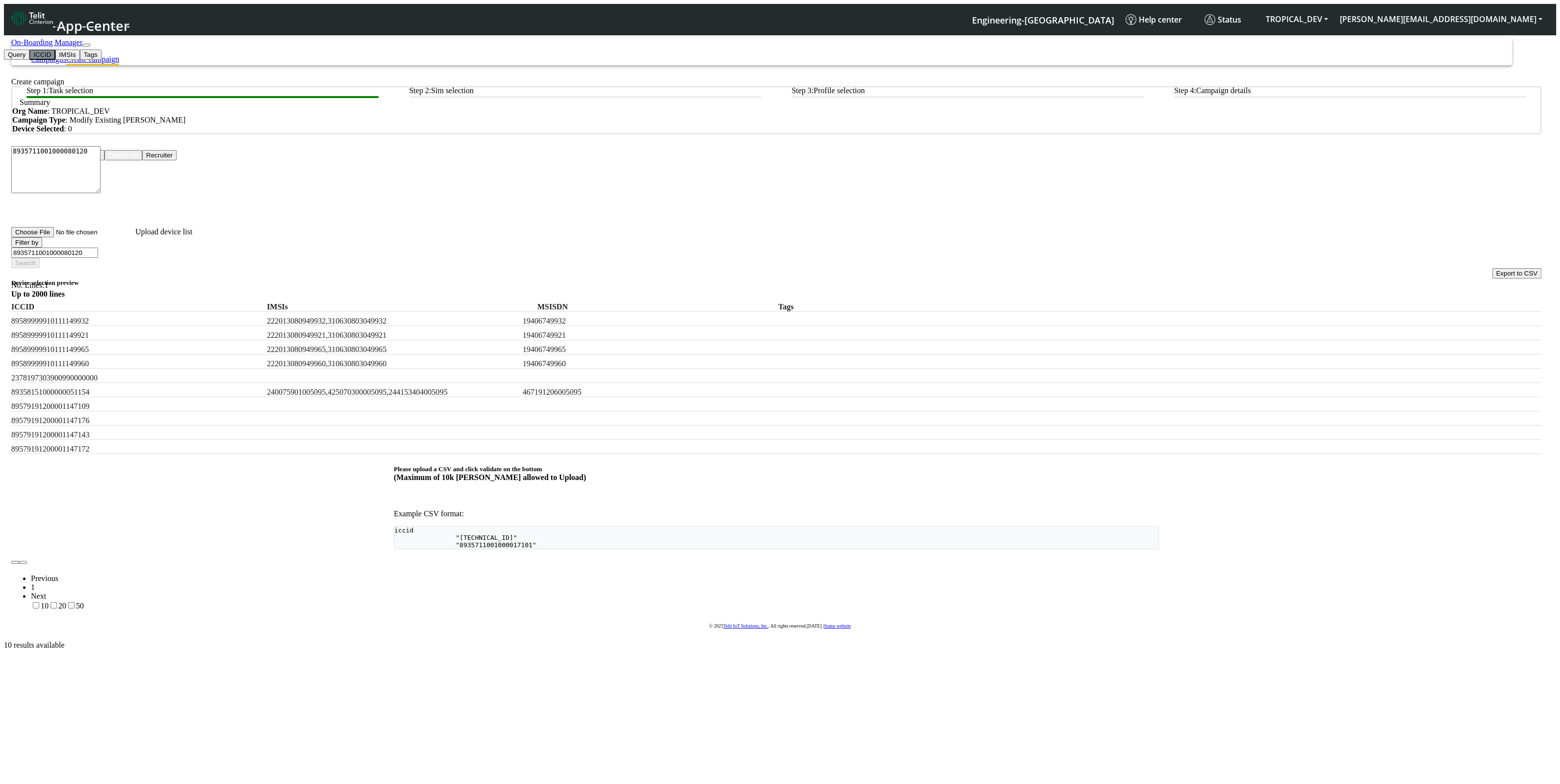
click at [55, 60] on button "ICCID" at bounding box center [42, 54] width 25 height 11
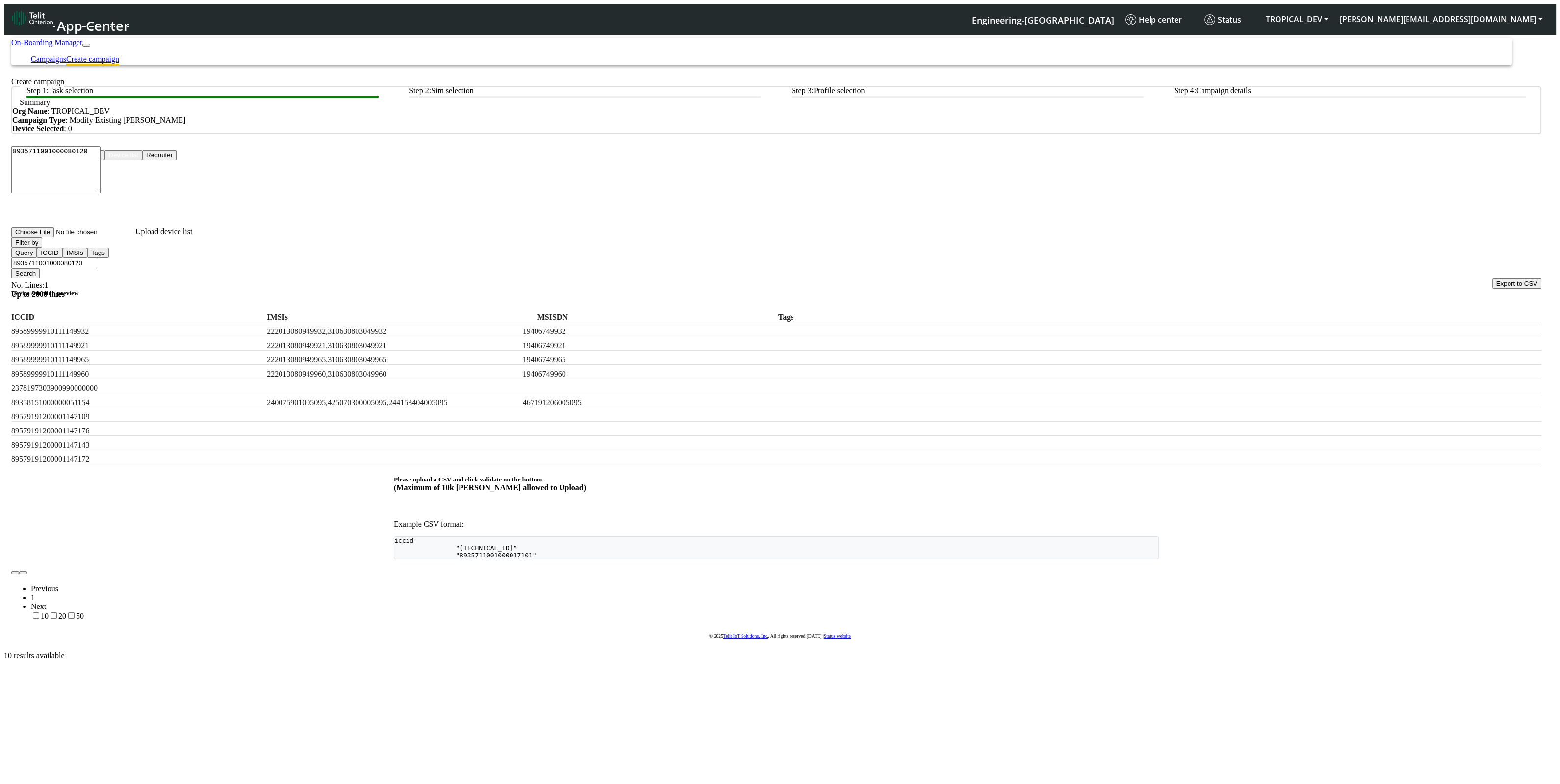
click at [40, 268] on button "Search" at bounding box center [25, 273] width 28 height 11
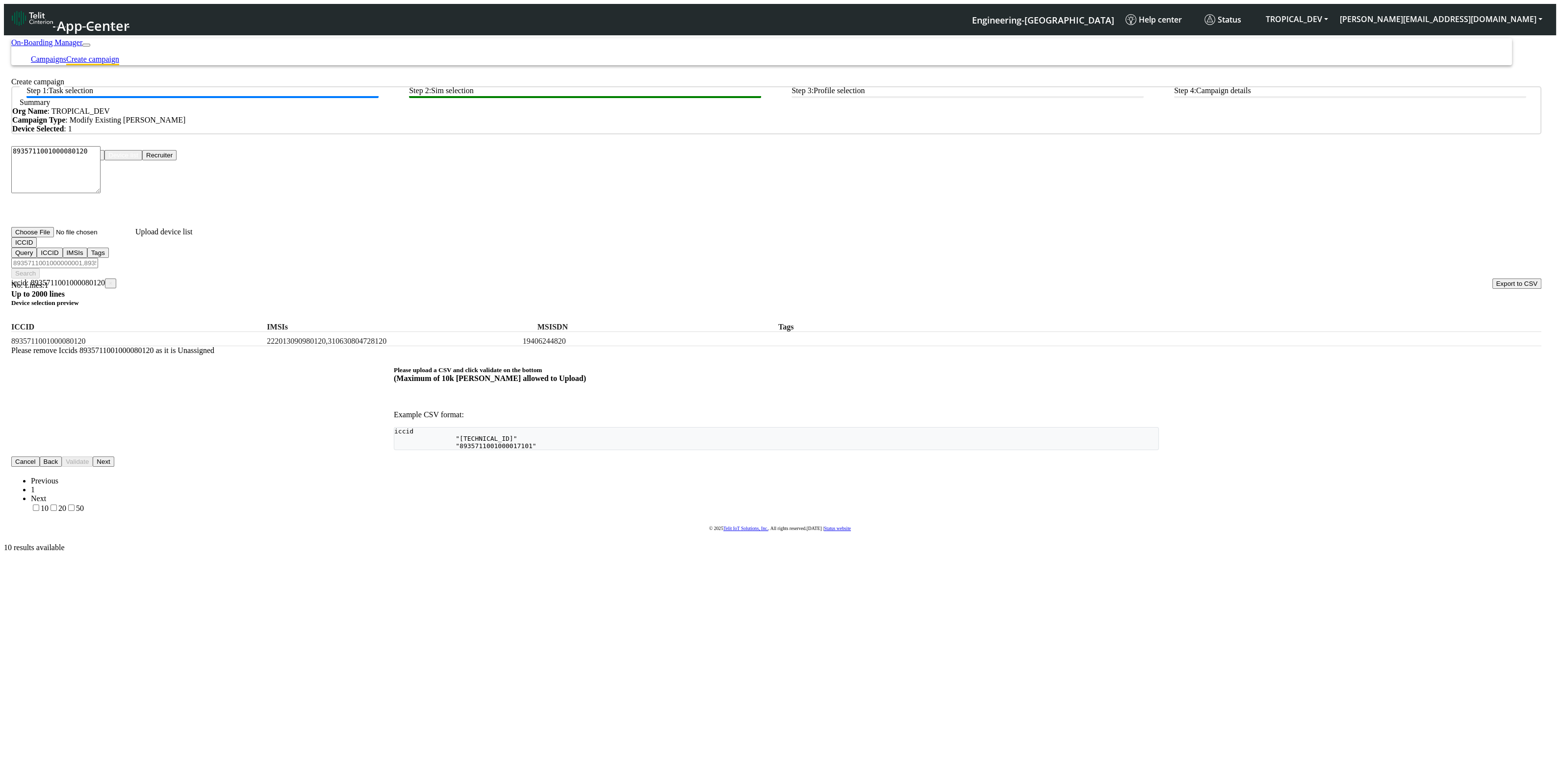
click at [879, 346] on div "Please remove Iccids 8935711001000080120 as it is Unassigned" at bounding box center [776, 351] width 1530 height 9
click at [84, 337] on label "8935711001000080120" at bounding box center [68, 341] width 113 height 9
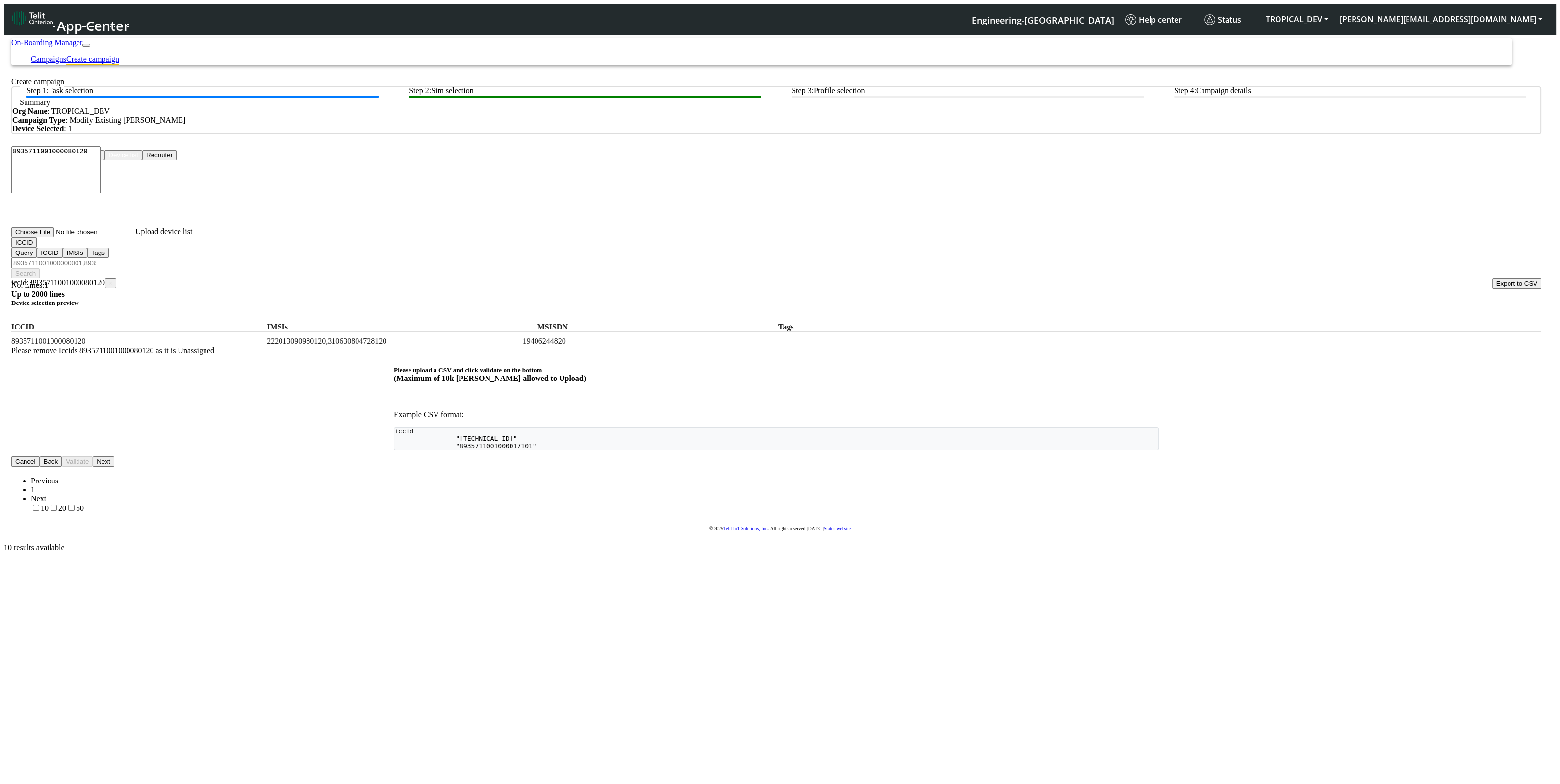
click at [37, 248] on button "ICCID" at bounding box center [24, 242] width 25 height 11
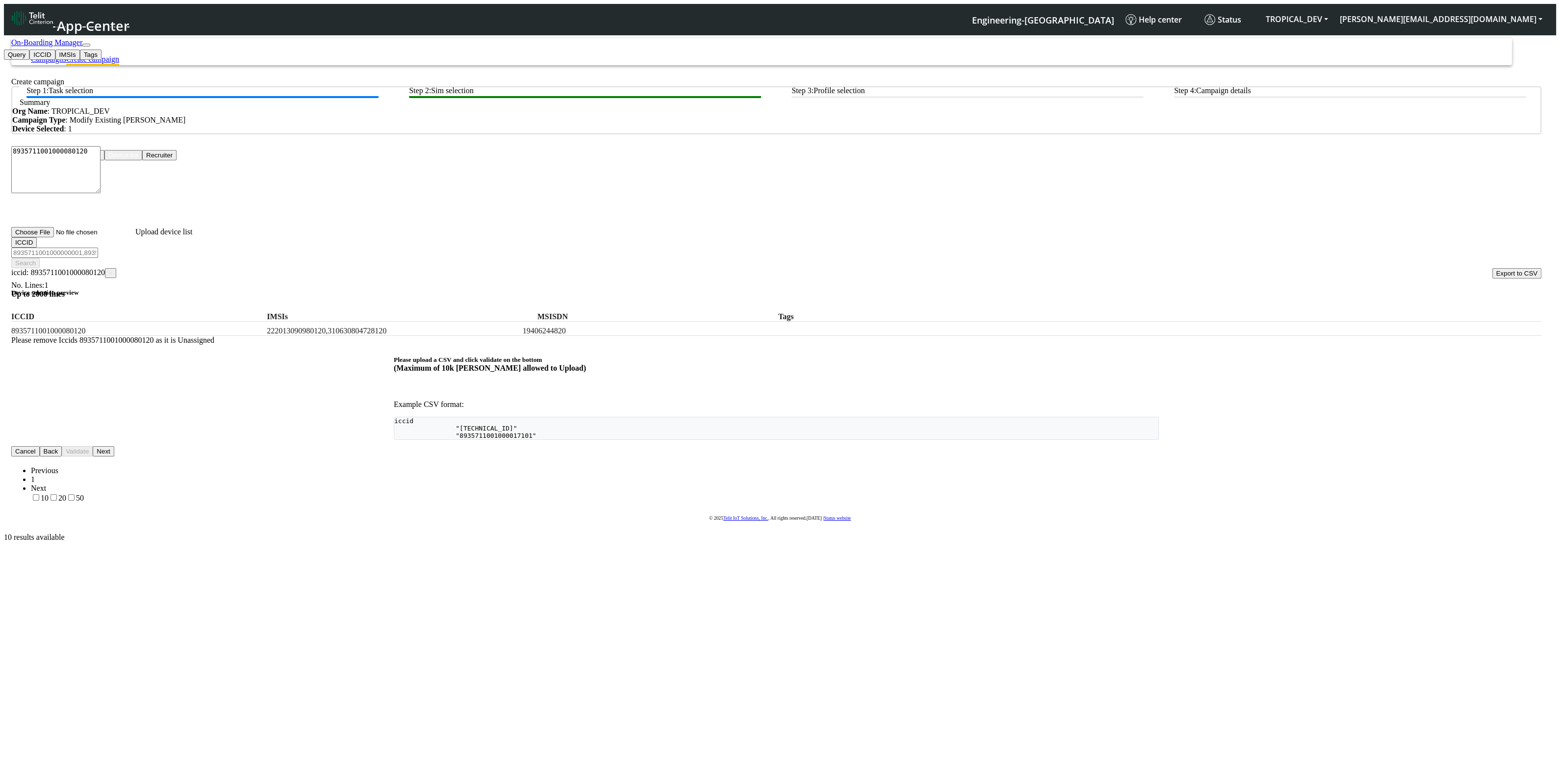
click at [113, 268] on span "iccid: 8935711001000080120 ×" at bounding box center [63, 272] width 105 height 8
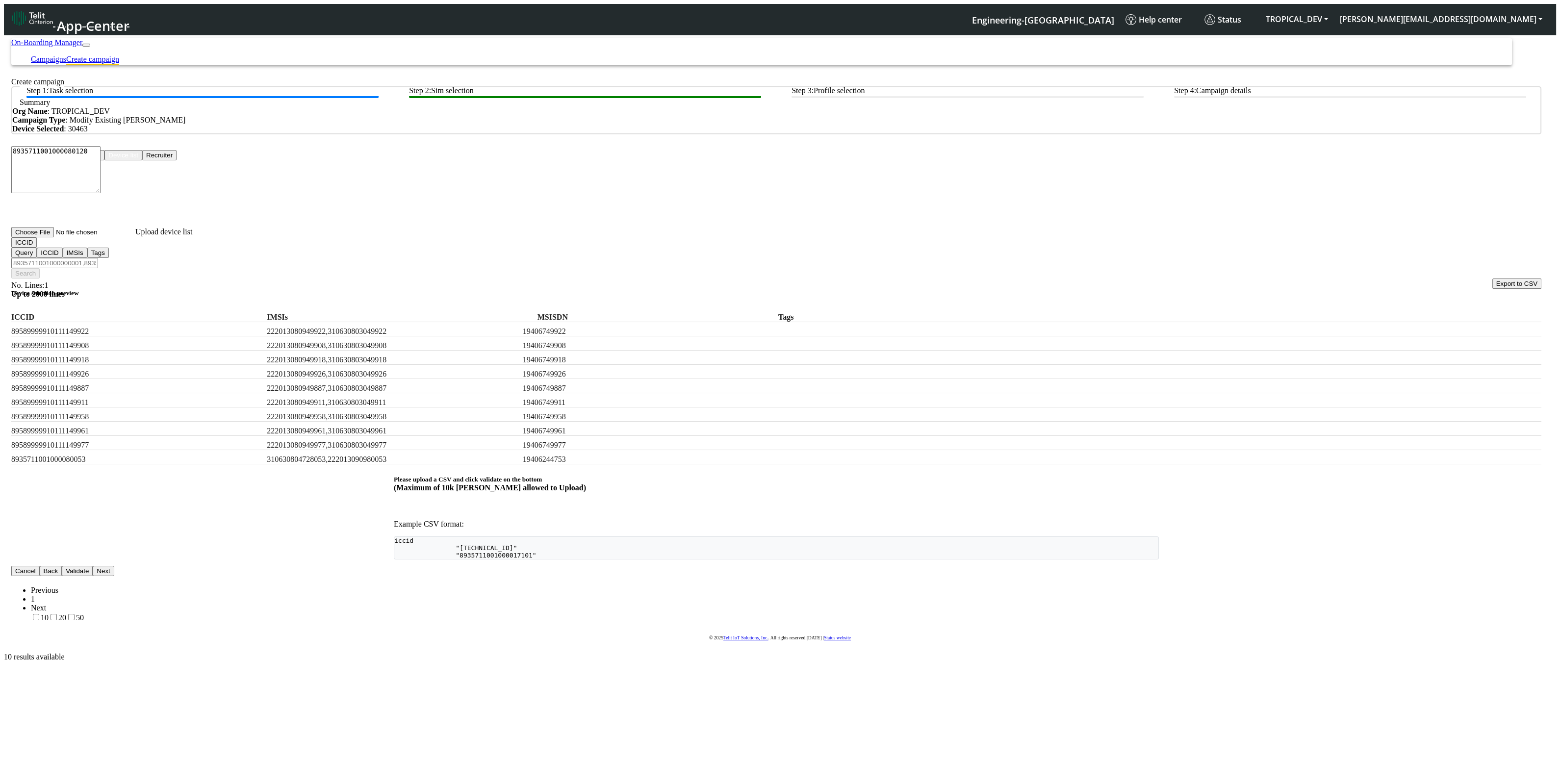
click at [37, 248] on button "ICCID" at bounding box center [24, 242] width 25 height 11
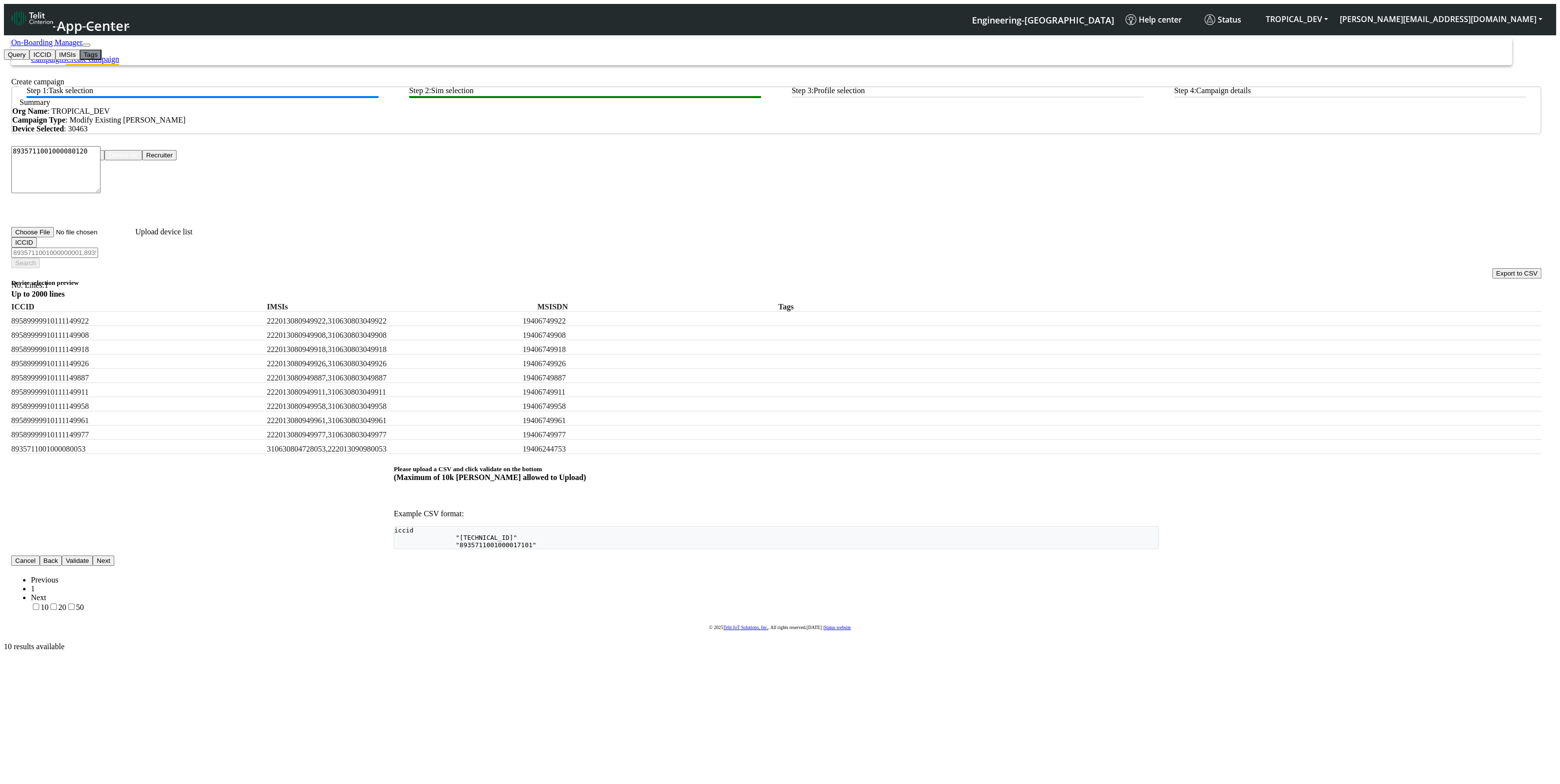
click at [80, 60] on button "Tags" at bounding box center [90, 54] width 22 height 11
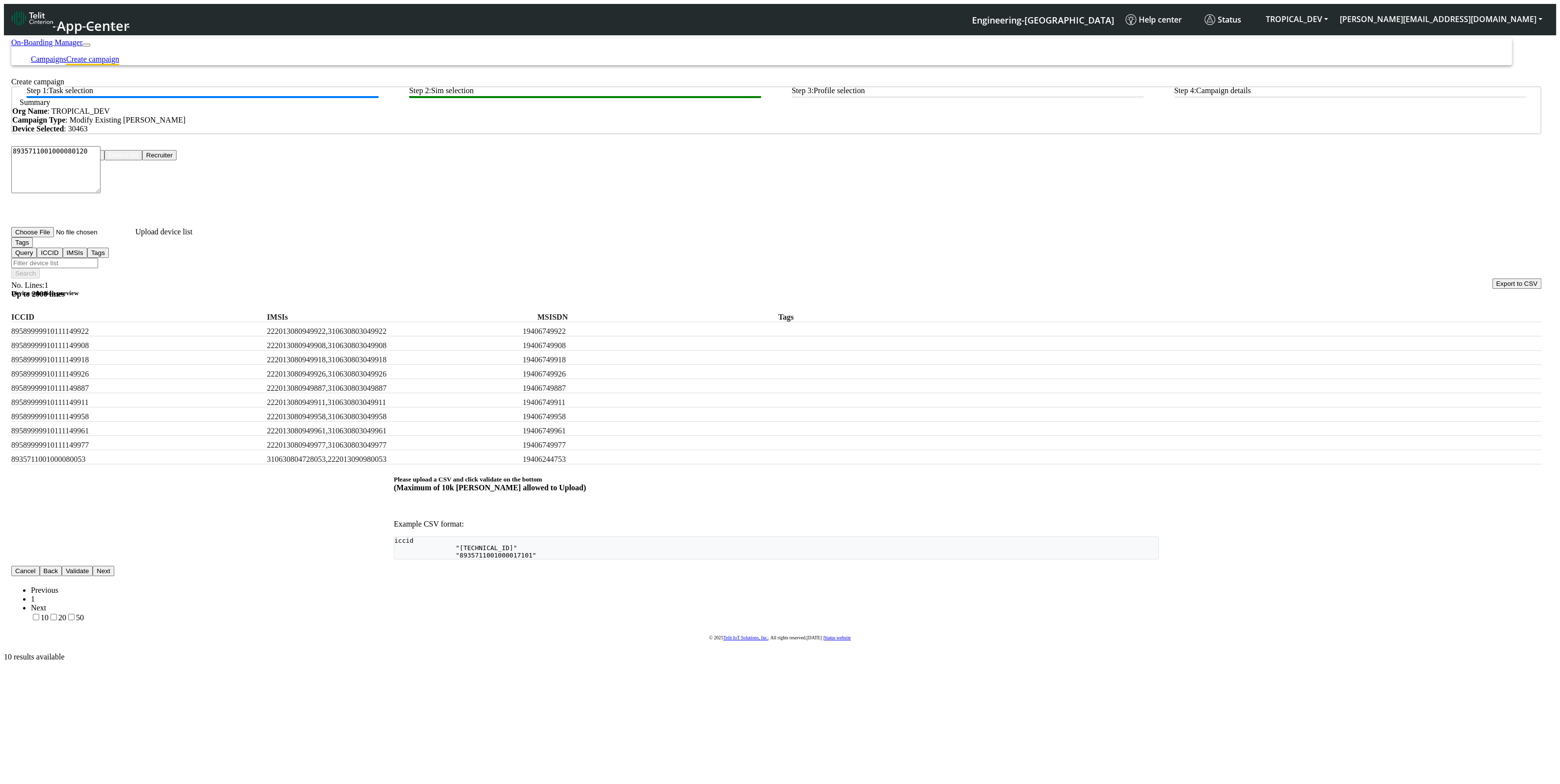
click at [33, 248] on button "Tags" at bounding box center [22, 242] width 22 height 11
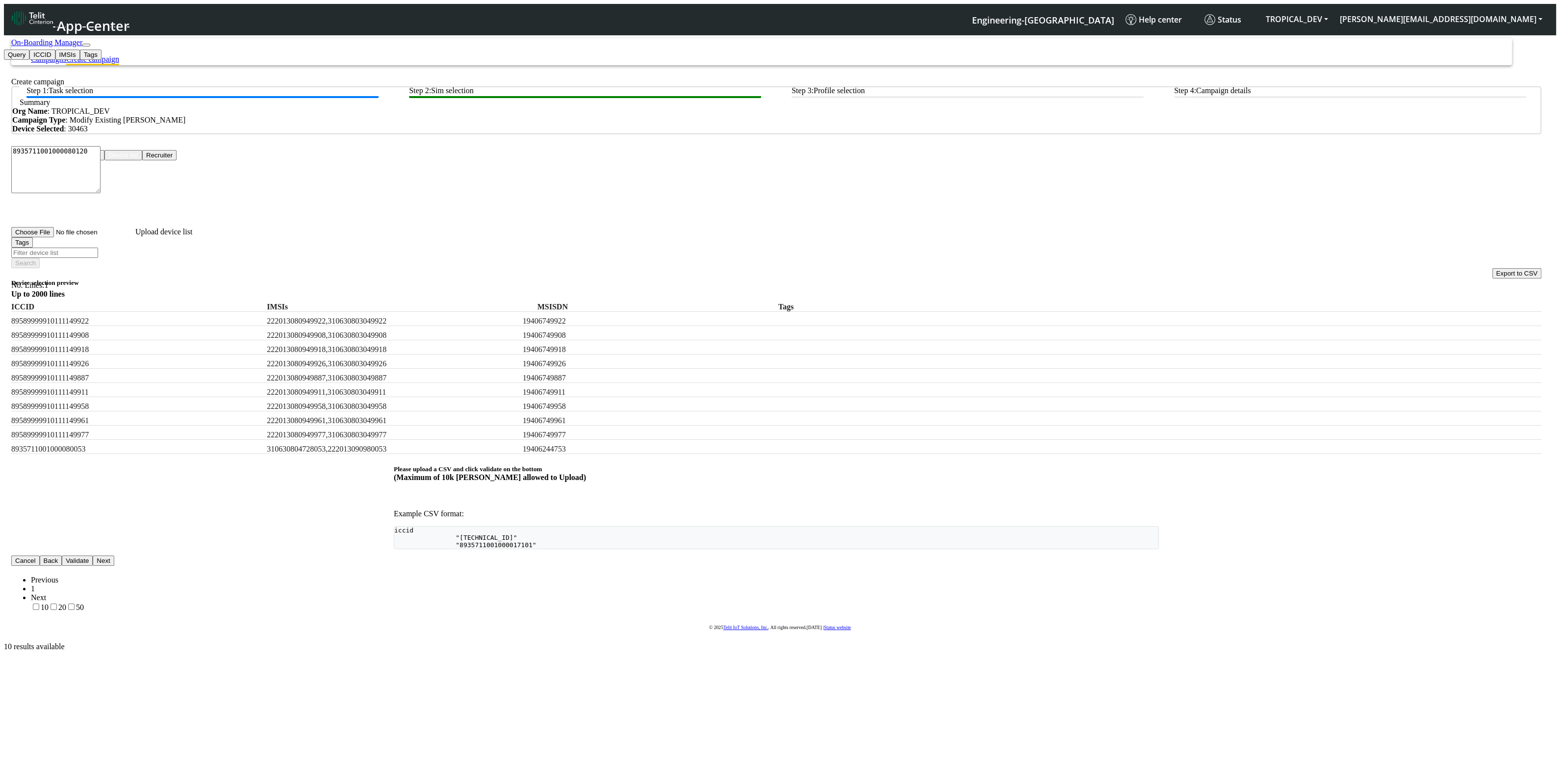
click at [93, 160] on div "Choose One: Upload devices Device list Recruiter" at bounding box center [776, 155] width 1530 height 11
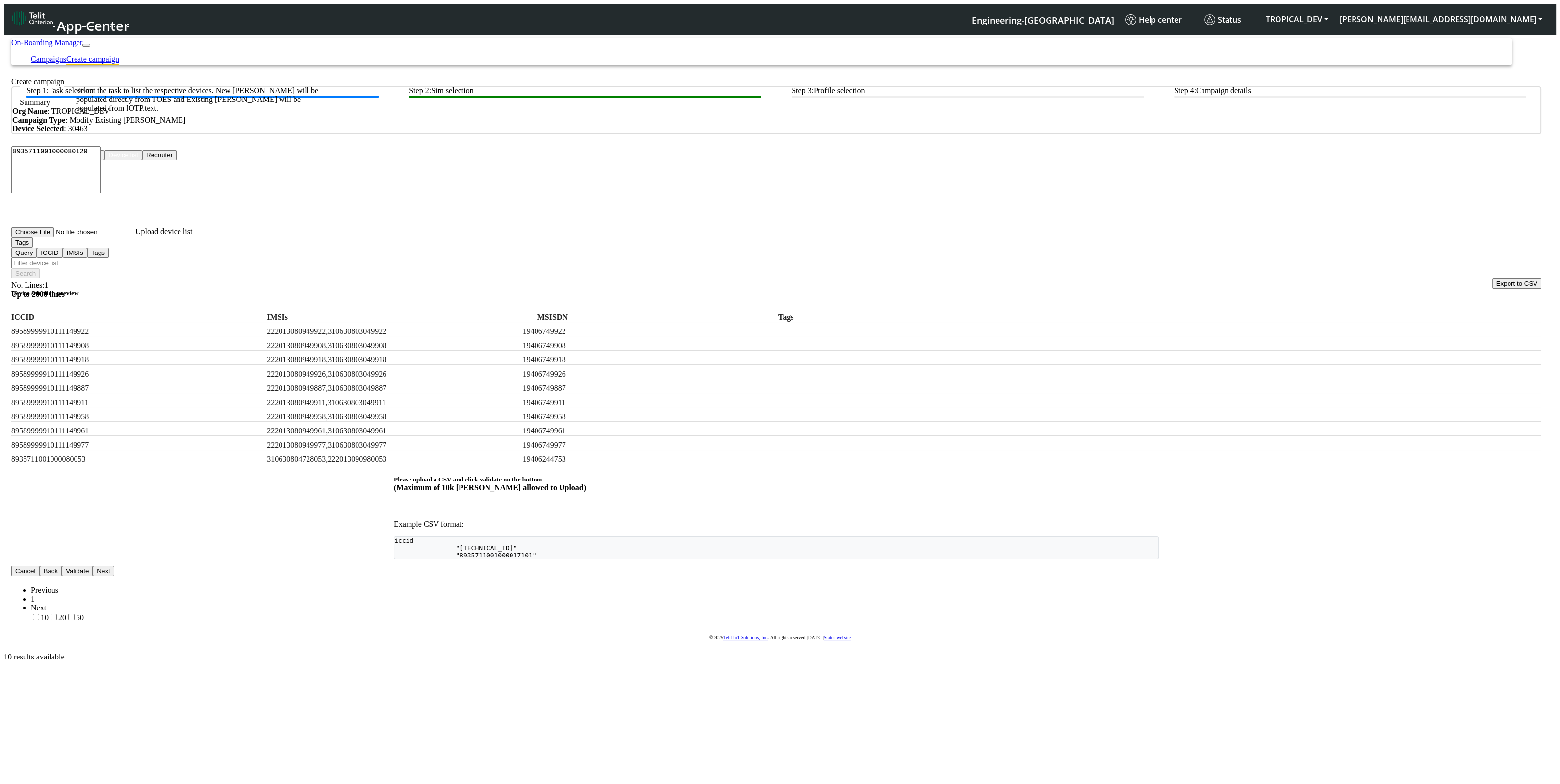
click at [226, 98] on btn "Step 1: Task selection" at bounding box center [203, 92] width 352 height 12
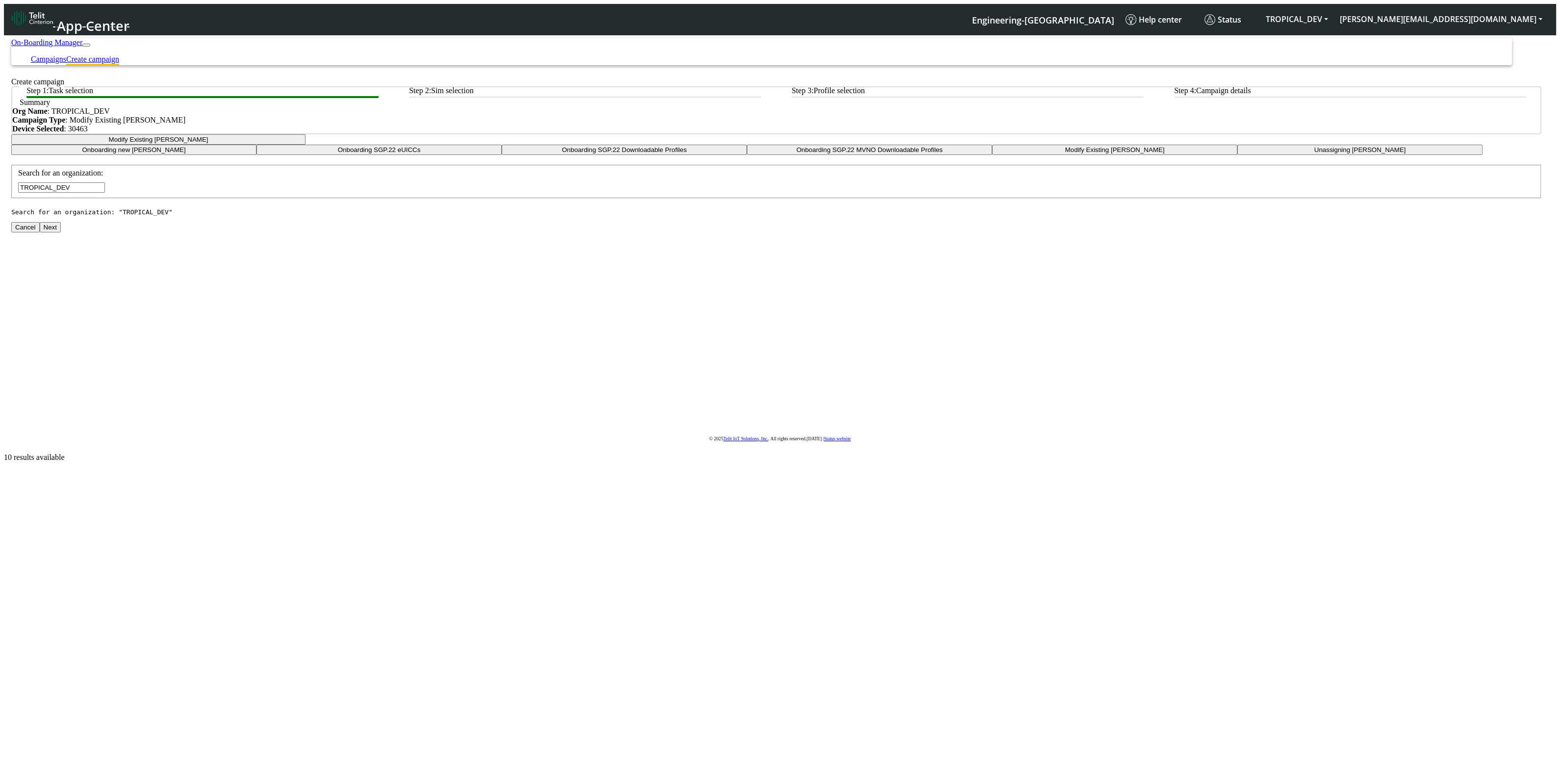
click at [105, 193] on input "TROPICAL_DEV" at bounding box center [61, 187] width 87 height 11
click at [305, 144] on button "Modify Existing [PERSON_NAME]" at bounding box center [158, 139] width 294 height 11
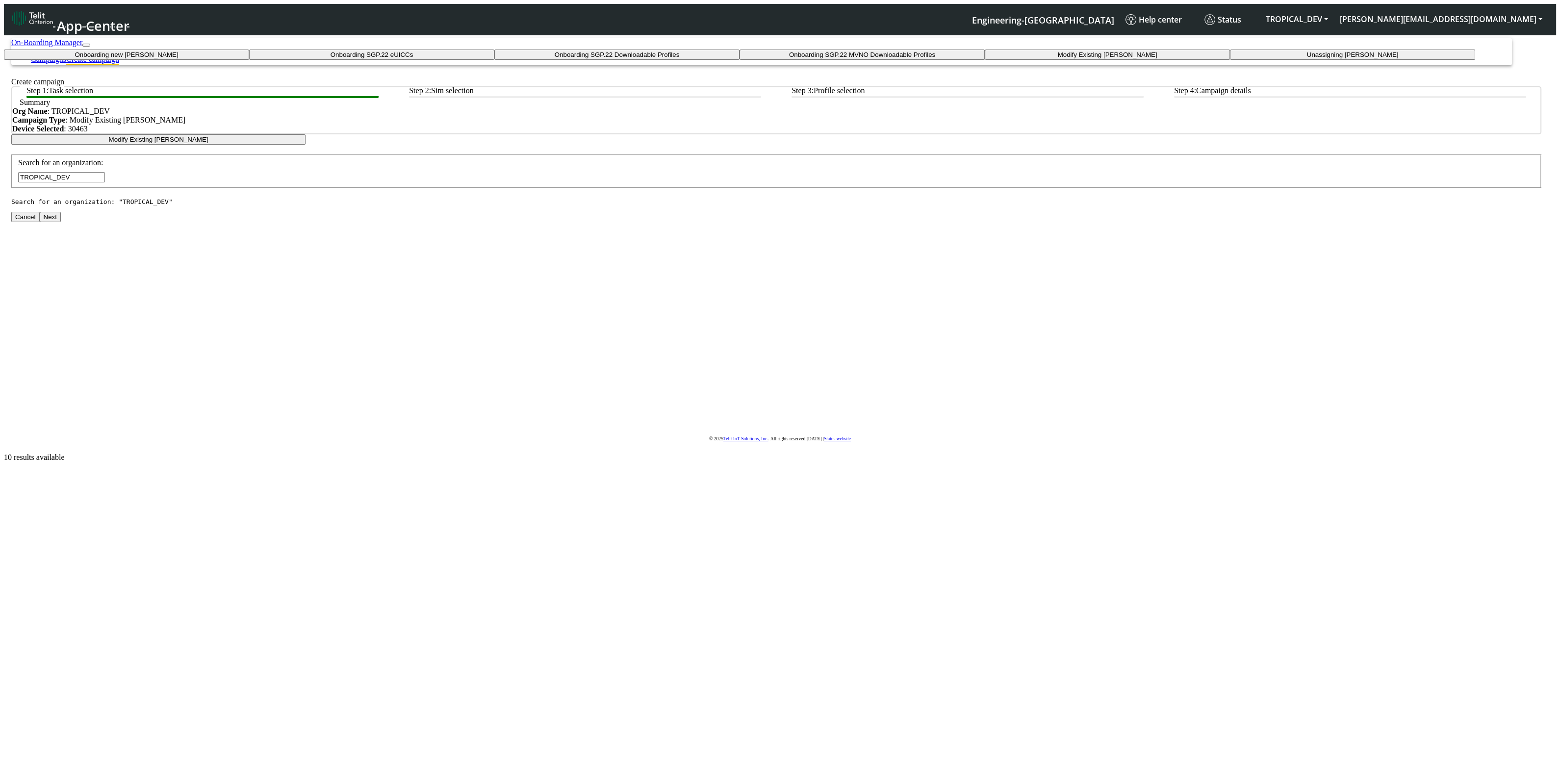
drag, startPoint x: 709, startPoint y: 312, endPoint x: 716, endPoint y: 314, distance: 7.3
click at [1230, 60] on taskunassign-dropdown "Unassigning [PERSON_NAME]" at bounding box center [1352, 54] width 245 height 11
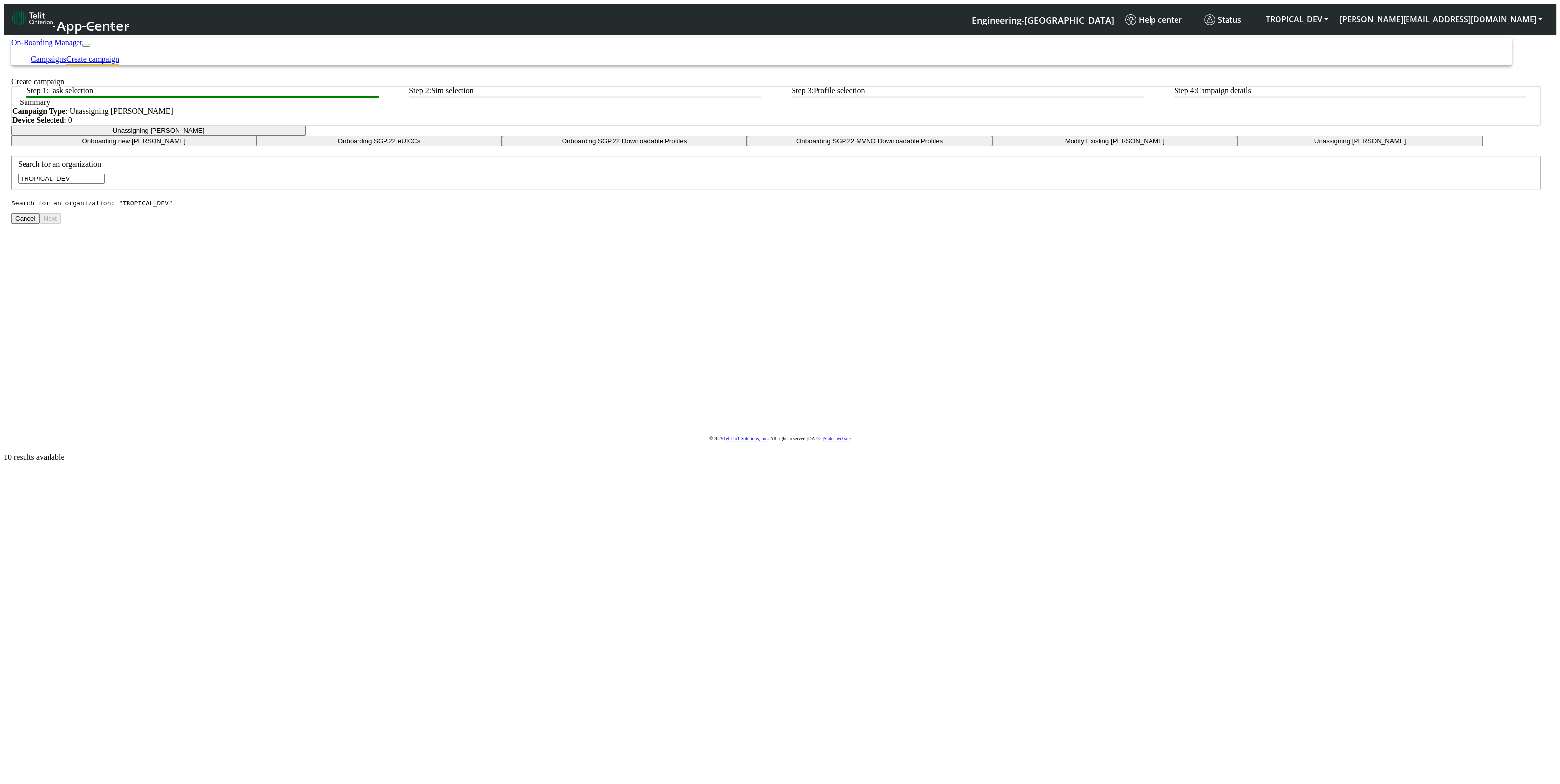
click at [105, 184] on input "TROPICAL_DEV" at bounding box center [61, 178] width 87 height 11
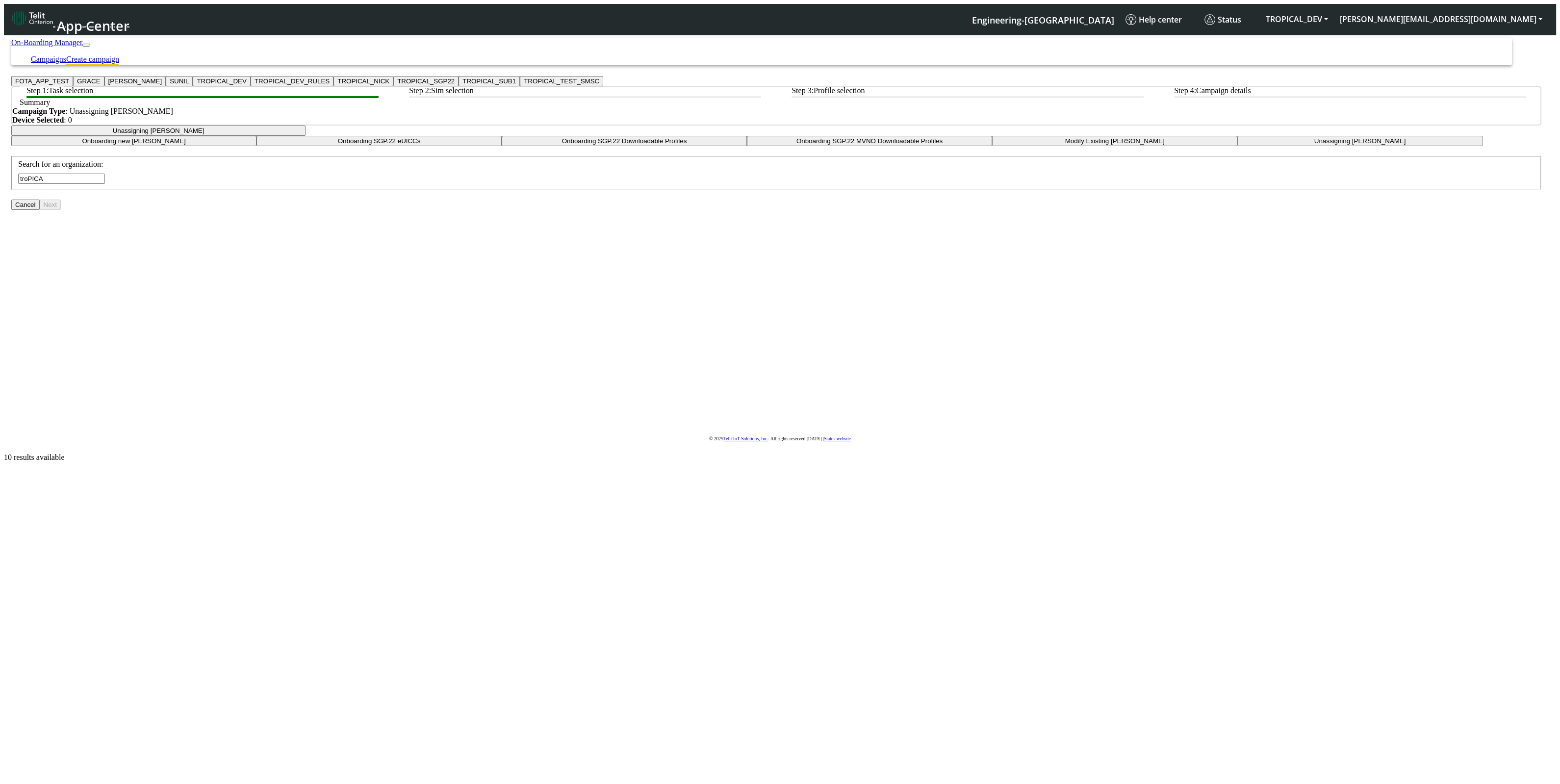
click at [246, 85] on ngb-highlight "TROPICAL_DEV" at bounding box center [221, 81] width 50 height 7
type input "TROPICAL_DEV"
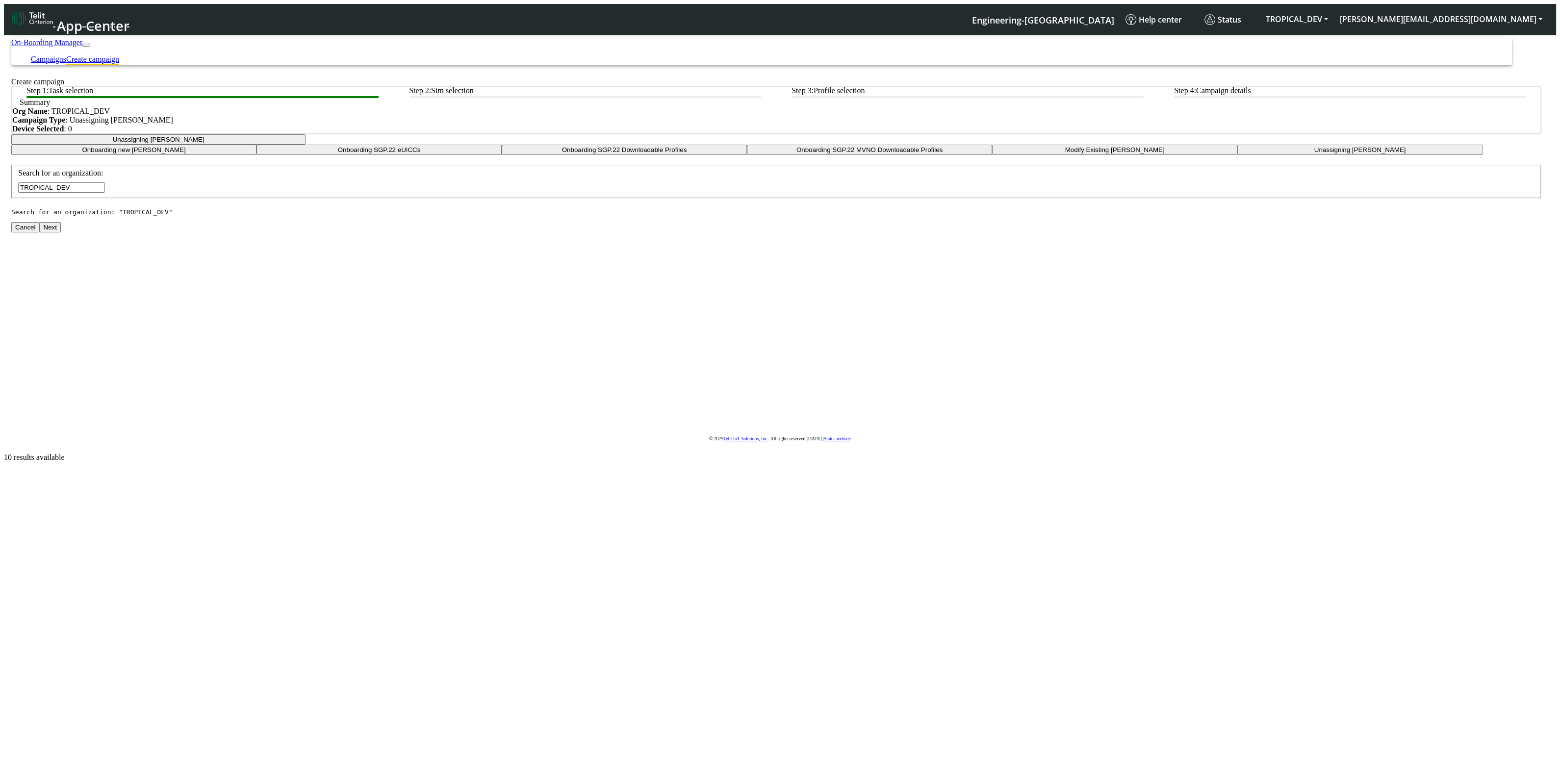
click at [61, 232] on button "Next" at bounding box center [50, 227] width 21 height 11
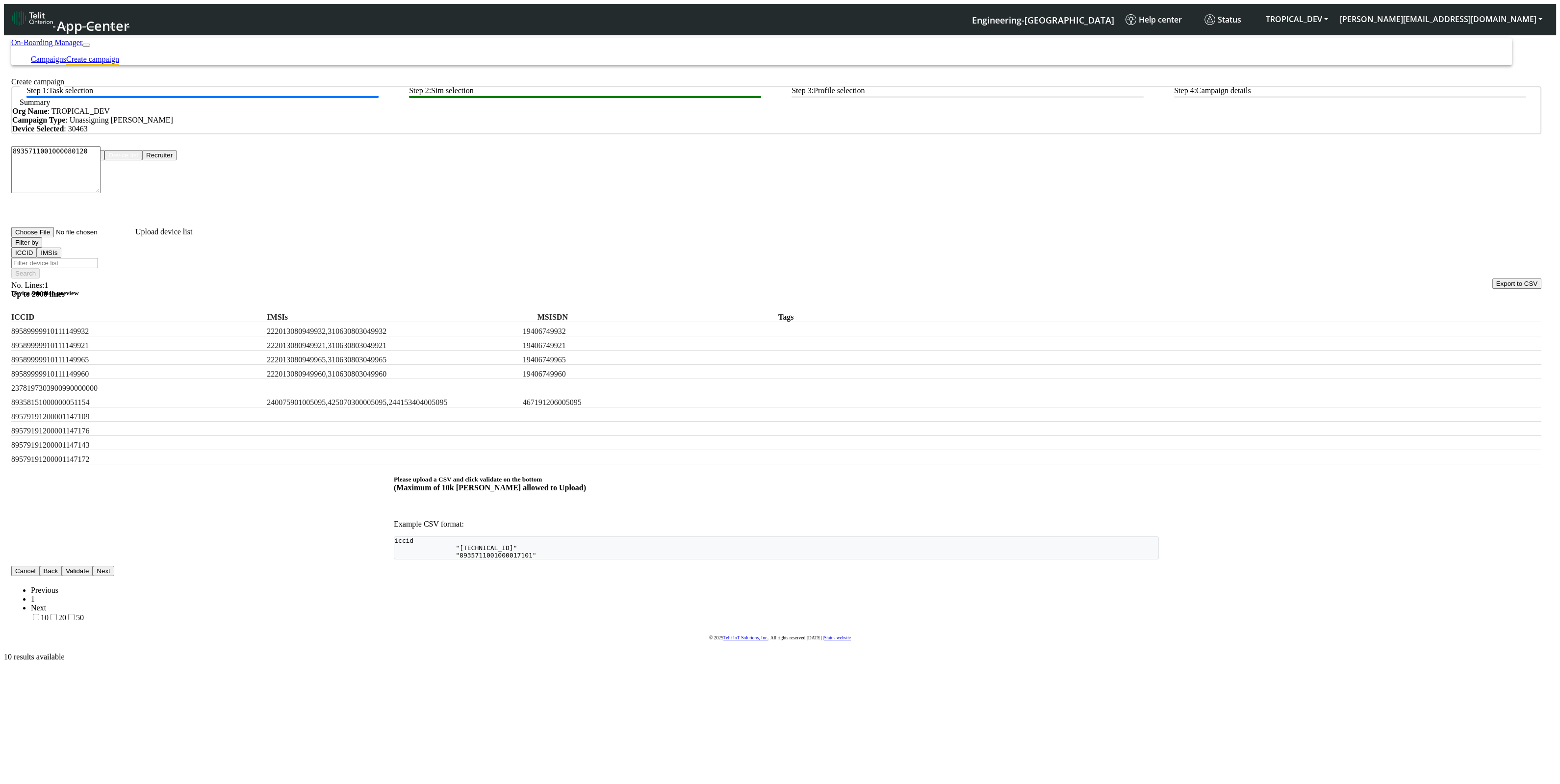
click at [98, 258] on input "Filter device list" at bounding box center [55, 263] width 87 height 11
paste input "8935711001000080120"
type input "8935711001000080120"
click at [1234, 252] on div "Filter by ICCID IMSIs 8935711001000080120 Search" at bounding box center [776, 258] width 1530 height 41
click at [98, 258] on input "8935711001000080120" at bounding box center [55, 263] width 87 height 11
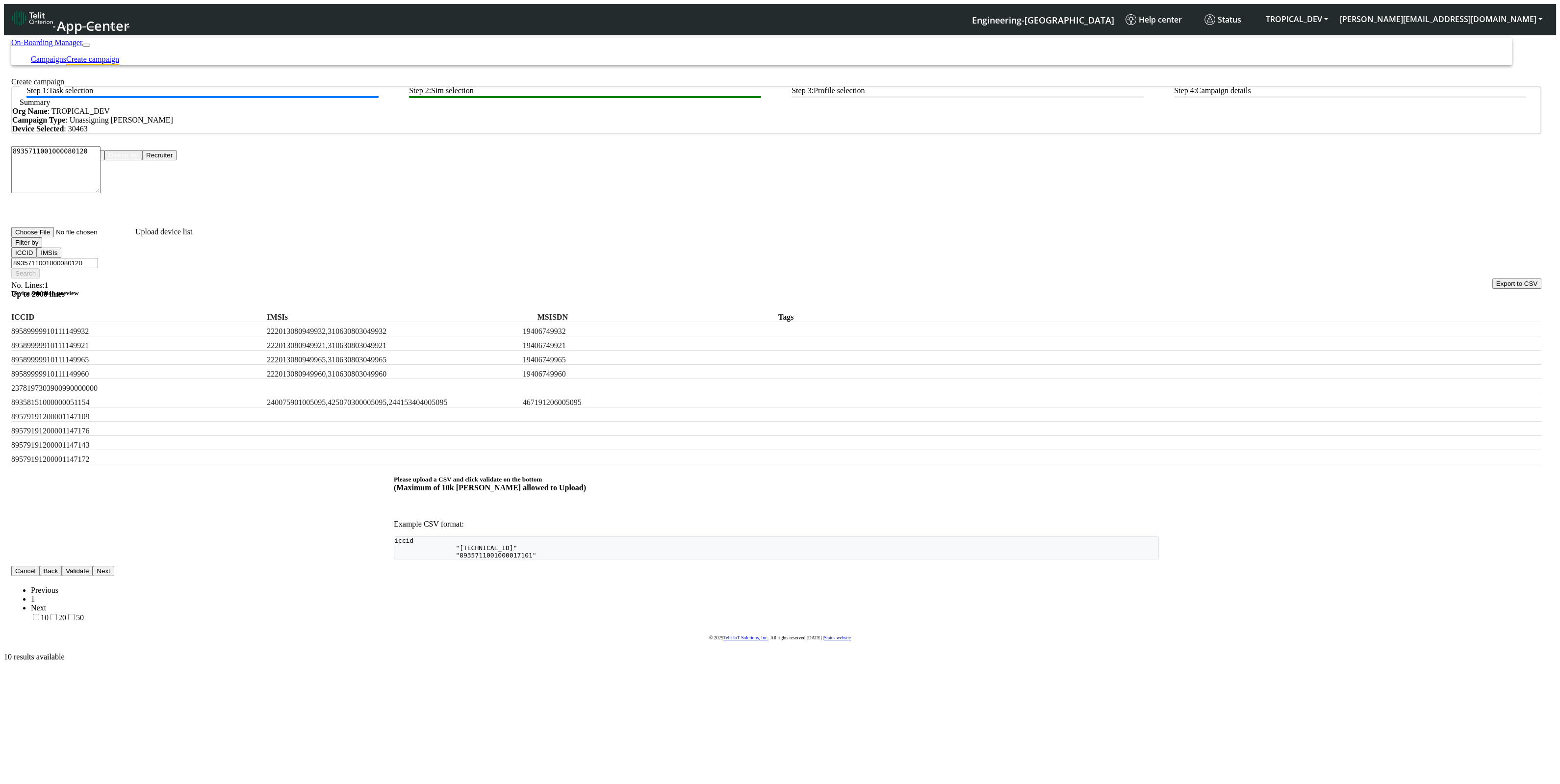
click at [98, 258] on input "8935711001000080120" at bounding box center [55, 263] width 87 height 11
click at [177, 160] on button "Recruiter" at bounding box center [159, 155] width 34 height 11
drag, startPoint x: 572, startPoint y: 259, endPoint x: 588, endPoint y: 258, distance: 16.0
click at [100, 193] on textarea "8935711001000080120" at bounding box center [56, 170] width 89 height 47
type textarea "8935711001000080120"
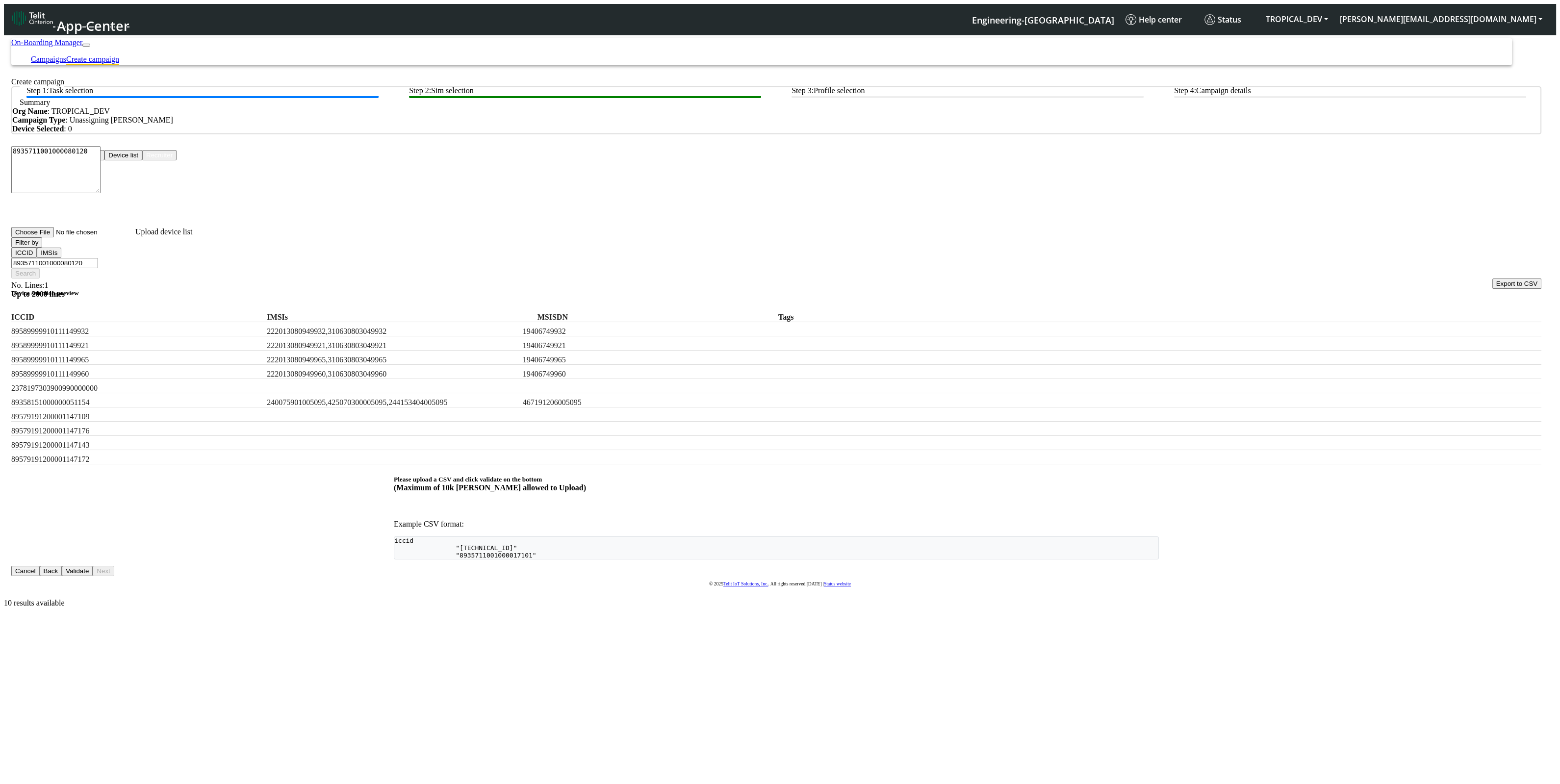
click at [93, 565] on button "Validate" at bounding box center [77, 570] width 31 height 11
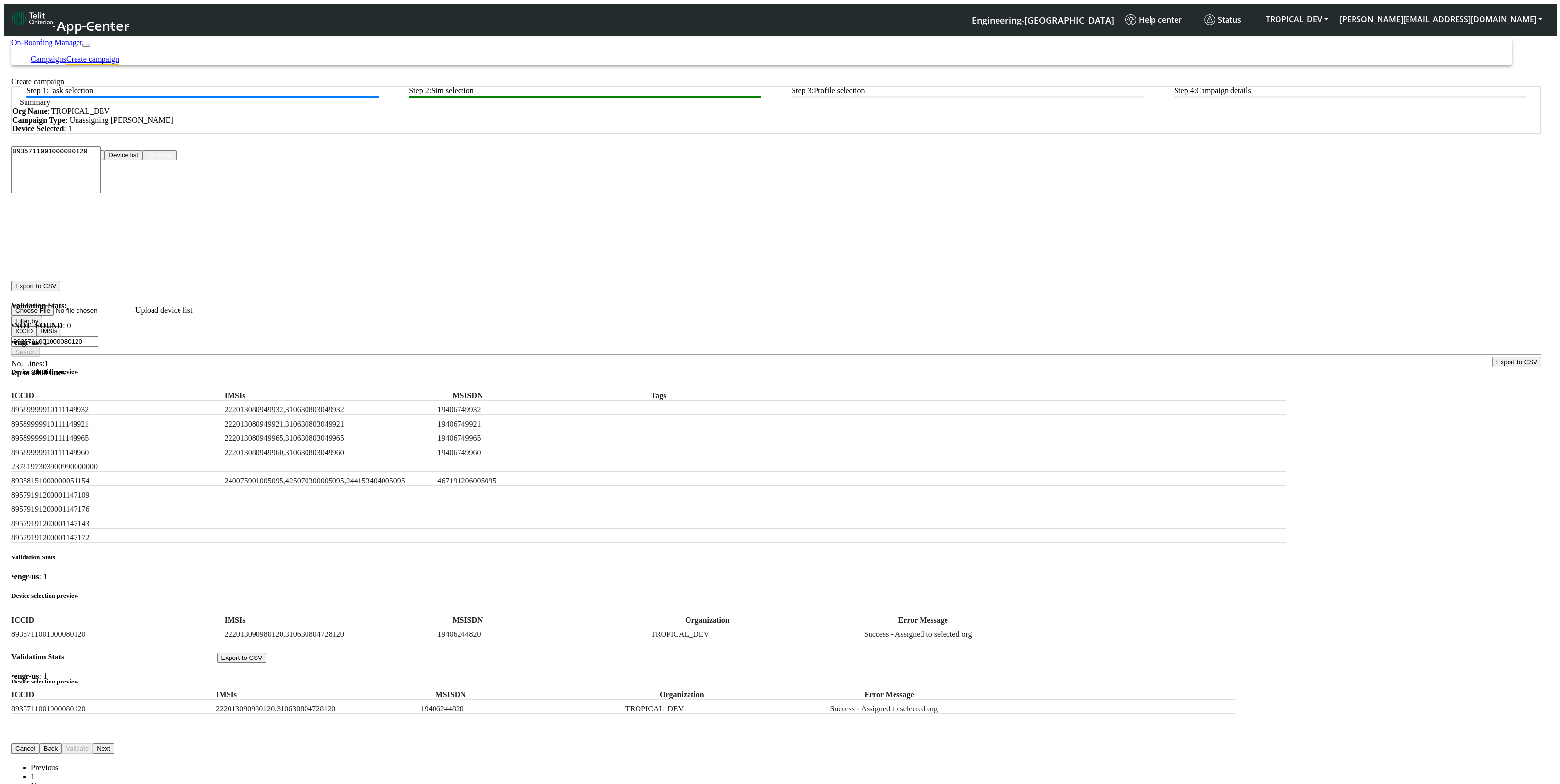
drag, startPoint x: 789, startPoint y: 389, endPoint x: 636, endPoint y: 391, distance: 153.0
click at [636, 699] on div "8935711001000080120 222013090980120,310630804728120 19406244820 TROPICAL_DEV Su…" at bounding box center [623, 706] width 1224 height 14
click at [142, 160] on button "Device list" at bounding box center [123, 155] width 38 height 11
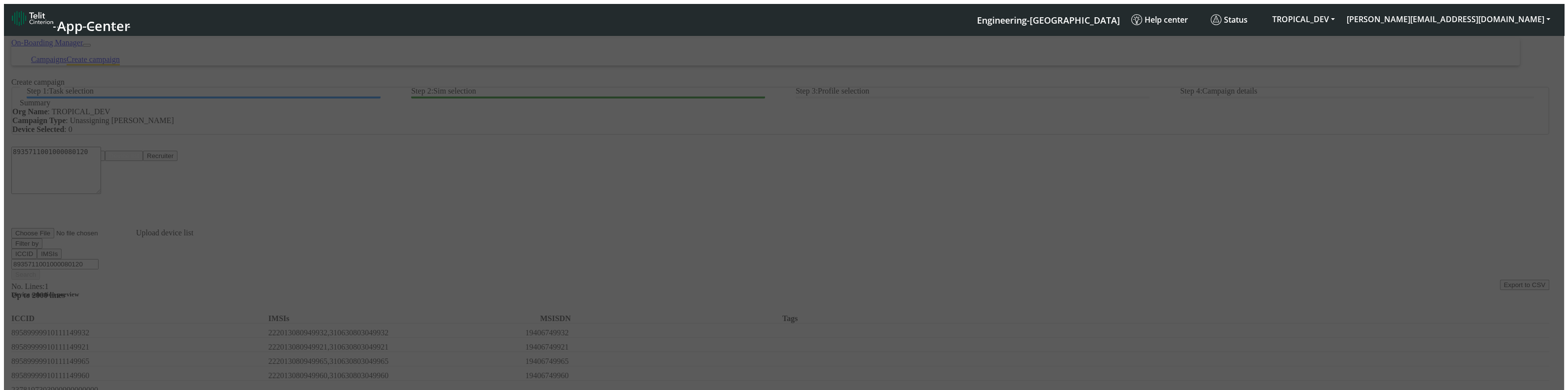
click at [1210, 261] on div at bounding box center [783, 348] width 1560 height 633
click at [970, 281] on div at bounding box center [783, 348] width 1560 height 633
click at [1109, 238] on div at bounding box center [783, 348] width 1560 height 633
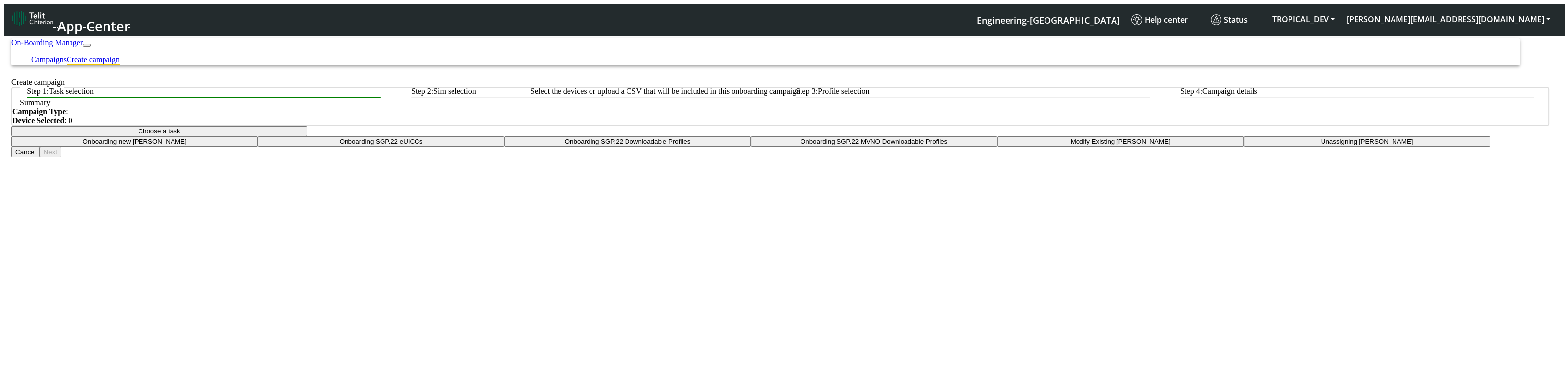
click at [640, 98] on btn "Step 2: Sim selection" at bounding box center [588, 92] width 354 height 12
click at [602, 98] on btn "Step 2: Sim selection" at bounding box center [588, 92] width 354 height 12
click at [307, 136] on button "Choose a task" at bounding box center [159, 131] width 296 height 11
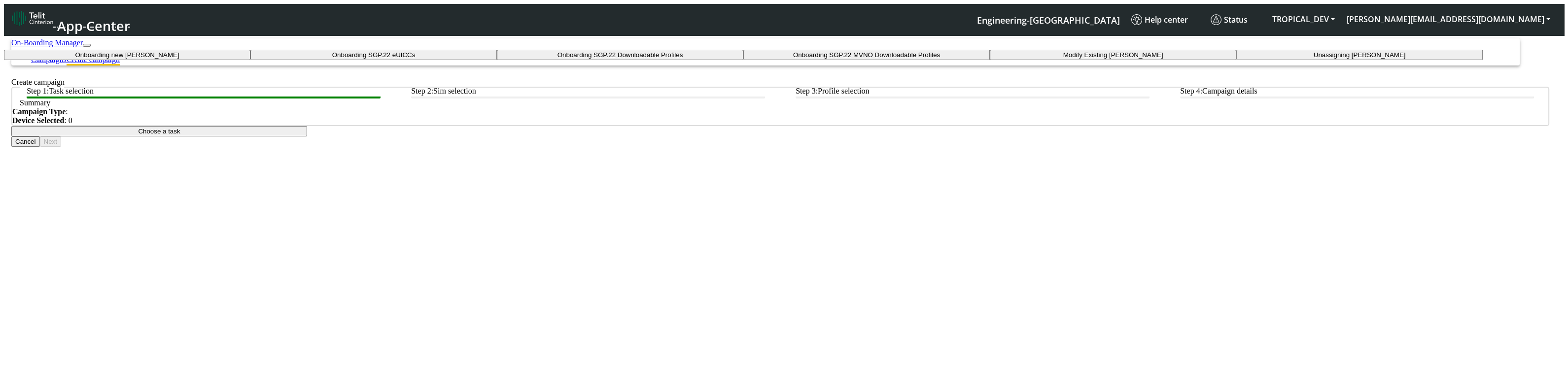
click at [989, 60] on taskiotp-dropdown "Modify Existing [PERSON_NAME]" at bounding box center [1113, 55] width 247 height 11
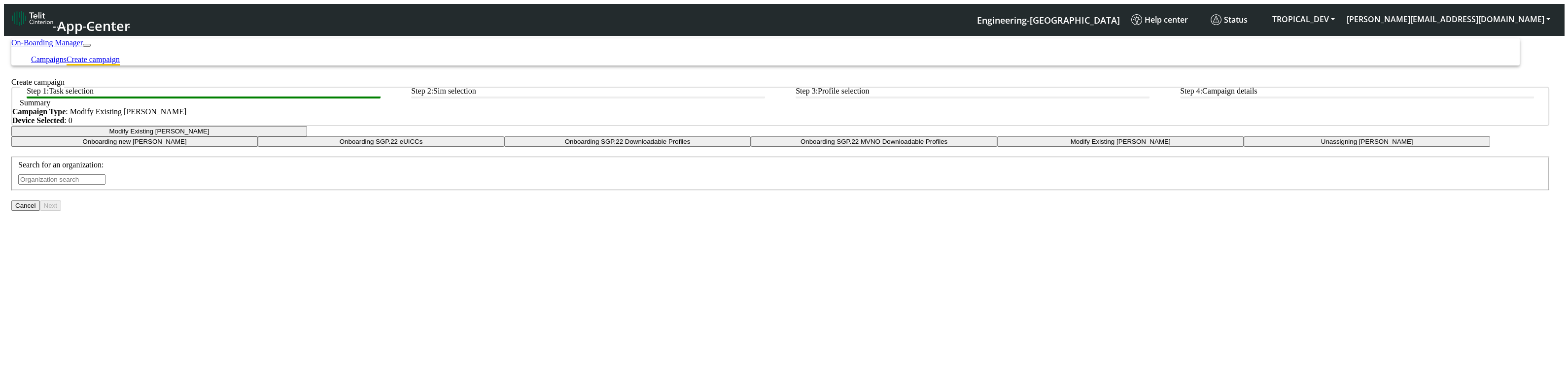
click at [105, 185] on input "text" at bounding box center [62, 179] width 87 height 11
click at [715, 185] on div "Search for an organization: tropical_dev" at bounding box center [780, 172] width 1524 height 24
type input "tropical_dev"
click at [715, 185] on div "Search for an organization: tropical_dev" at bounding box center [780, 172] width 1524 height 24
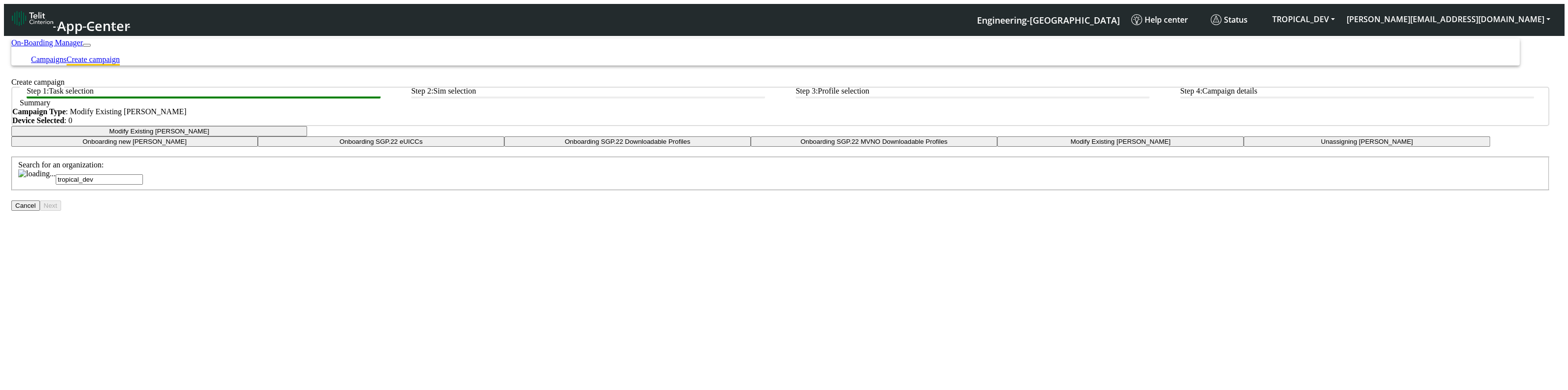
click at [143, 185] on input "tropical_dev" at bounding box center [99, 179] width 87 height 11
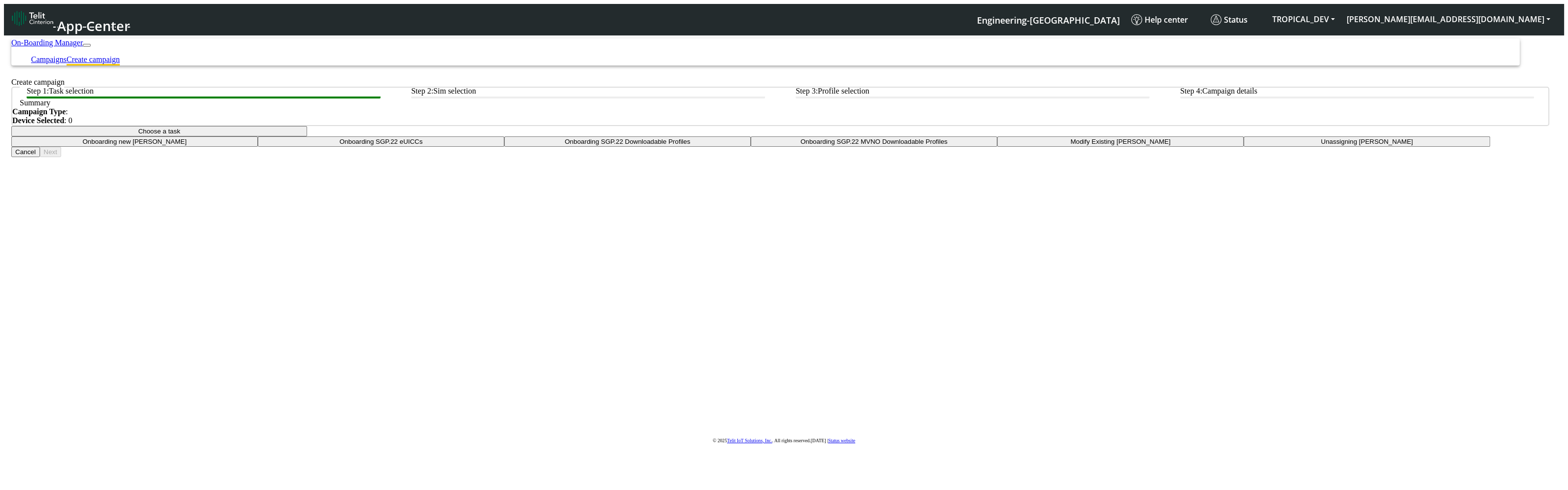
click at [781, 157] on app-paging-btns "Cancel Next" at bounding box center [780, 152] width 1537 height 11
click at [307, 136] on button "Choose a task" at bounding box center [159, 131] width 296 height 11
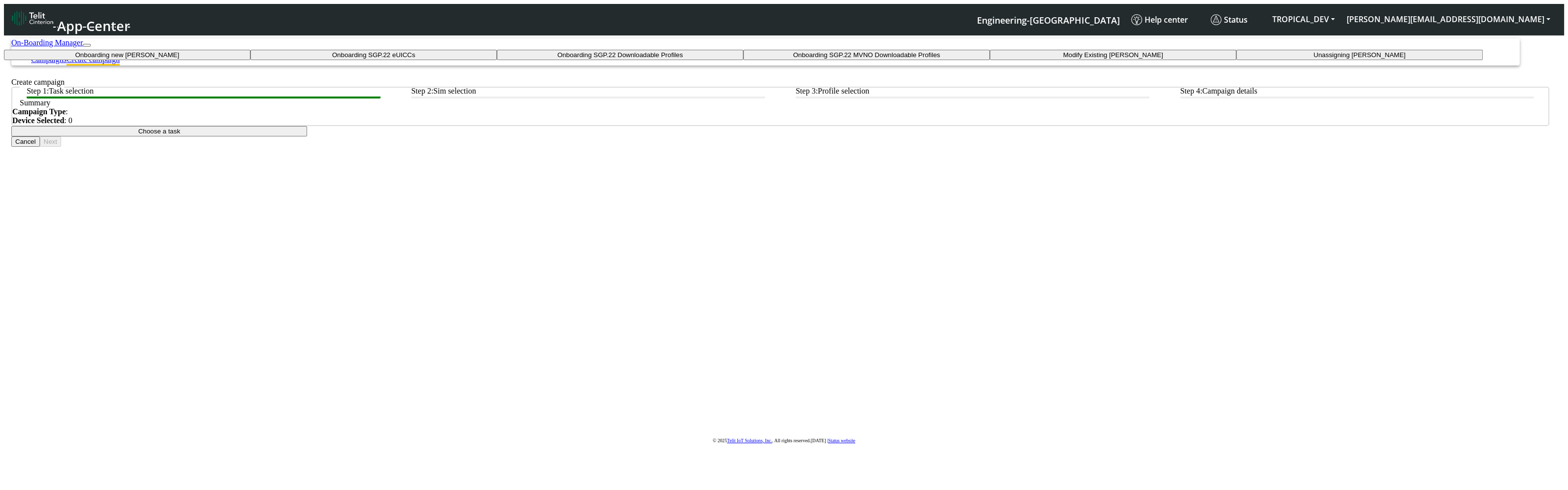
click at [989, 60] on taskiotp-dropdown "Modify Existing [PERSON_NAME]" at bounding box center [1113, 55] width 247 height 11
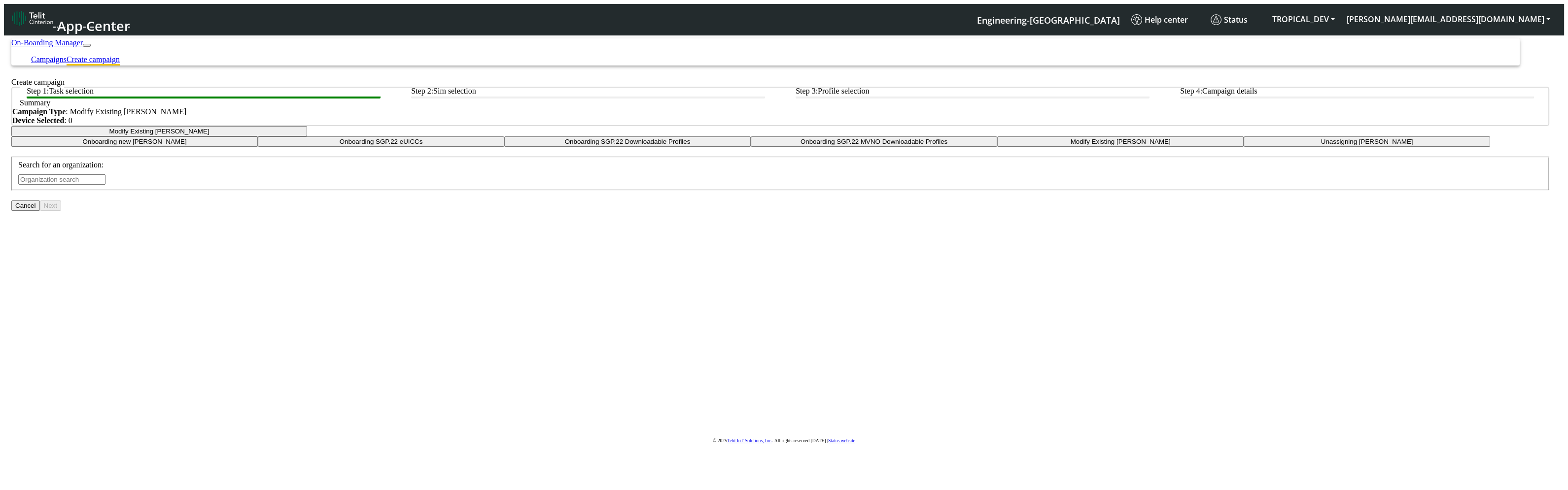
click at [105, 185] on input "text" at bounding box center [62, 179] width 87 height 11
type input "t"
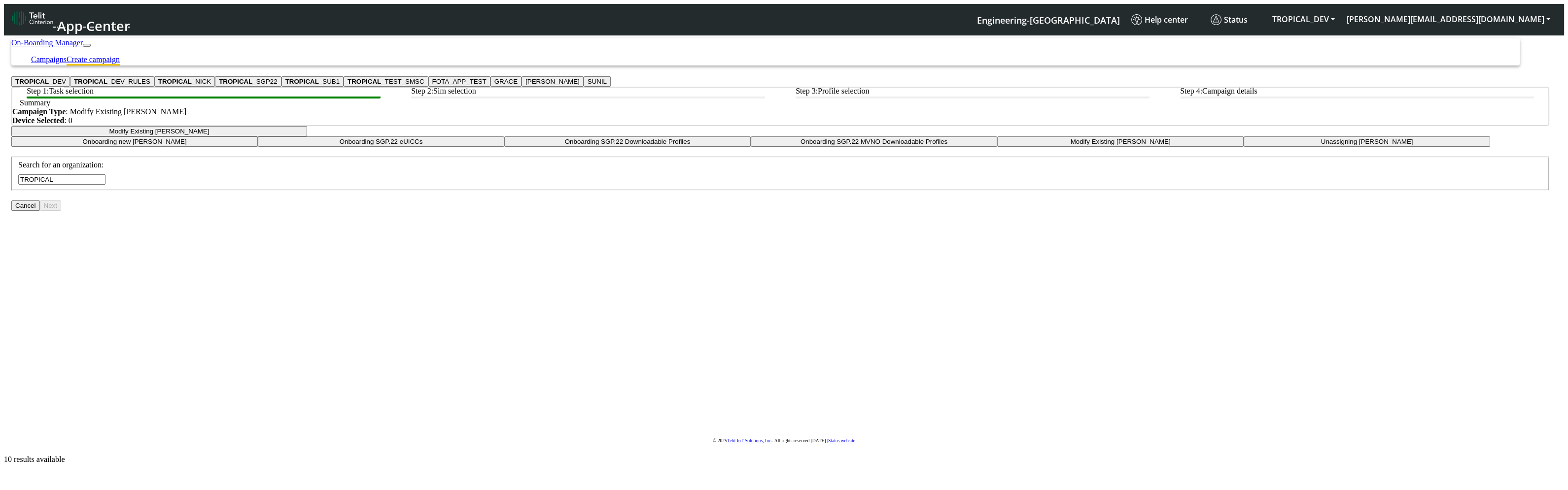
click at [70, 87] on button "TROPICAL _DEV" at bounding box center [40, 82] width 59 height 11
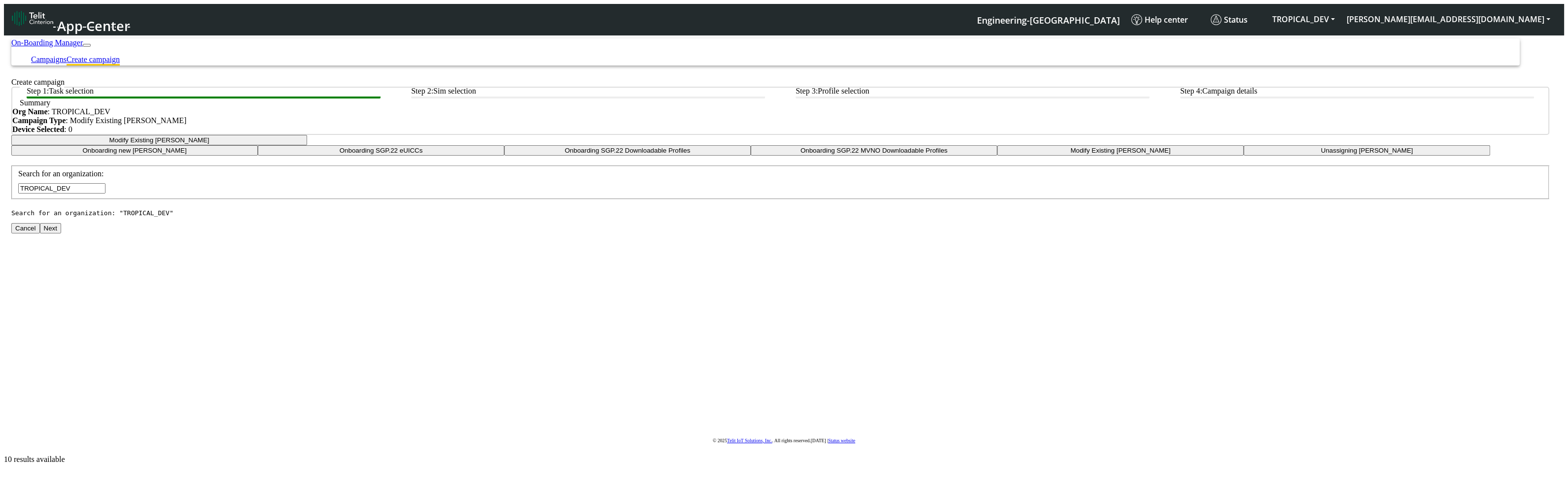
type input "TROPICAL_DEV"
click at [61, 233] on button "Next" at bounding box center [50, 229] width 21 height 11
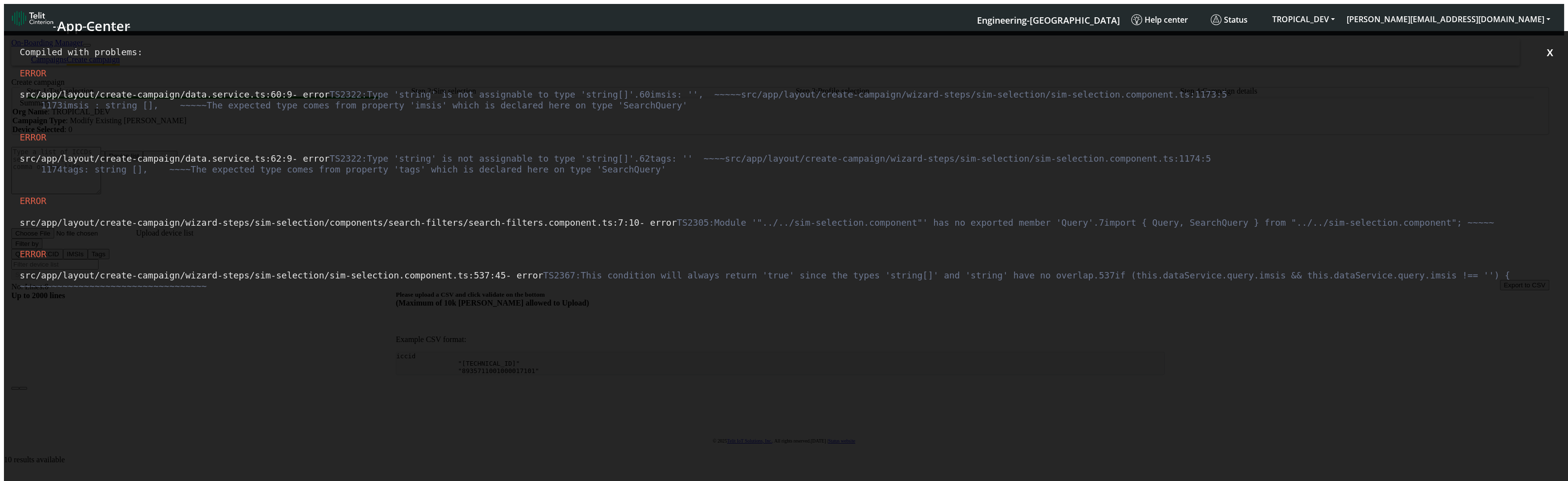
drag, startPoint x: 499, startPoint y: 184, endPoint x: 4, endPoint y: 168, distance: 495.3
click at [4, 167] on div "Compiled with problems: X ERROR src/app/layout/create-campaign/data.service.ts …" at bounding box center [788, 272] width 1568 height 481
click at [1549, 50] on button "X" at bounding box center [1550, 53] width 12 height 12
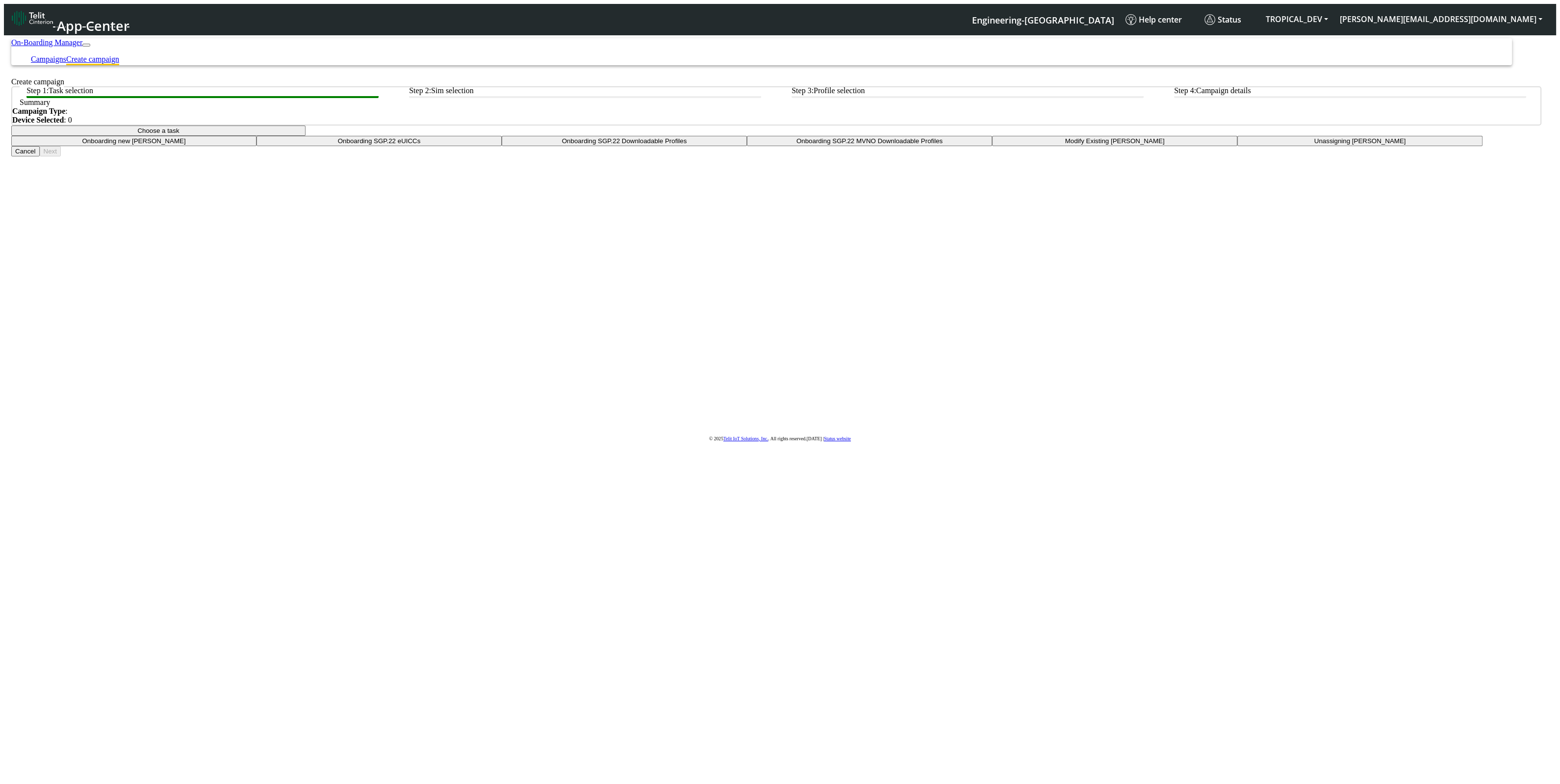
click at [305, 136] on button "Choose a task" at bounding box center [158, 131] width 294 height 11
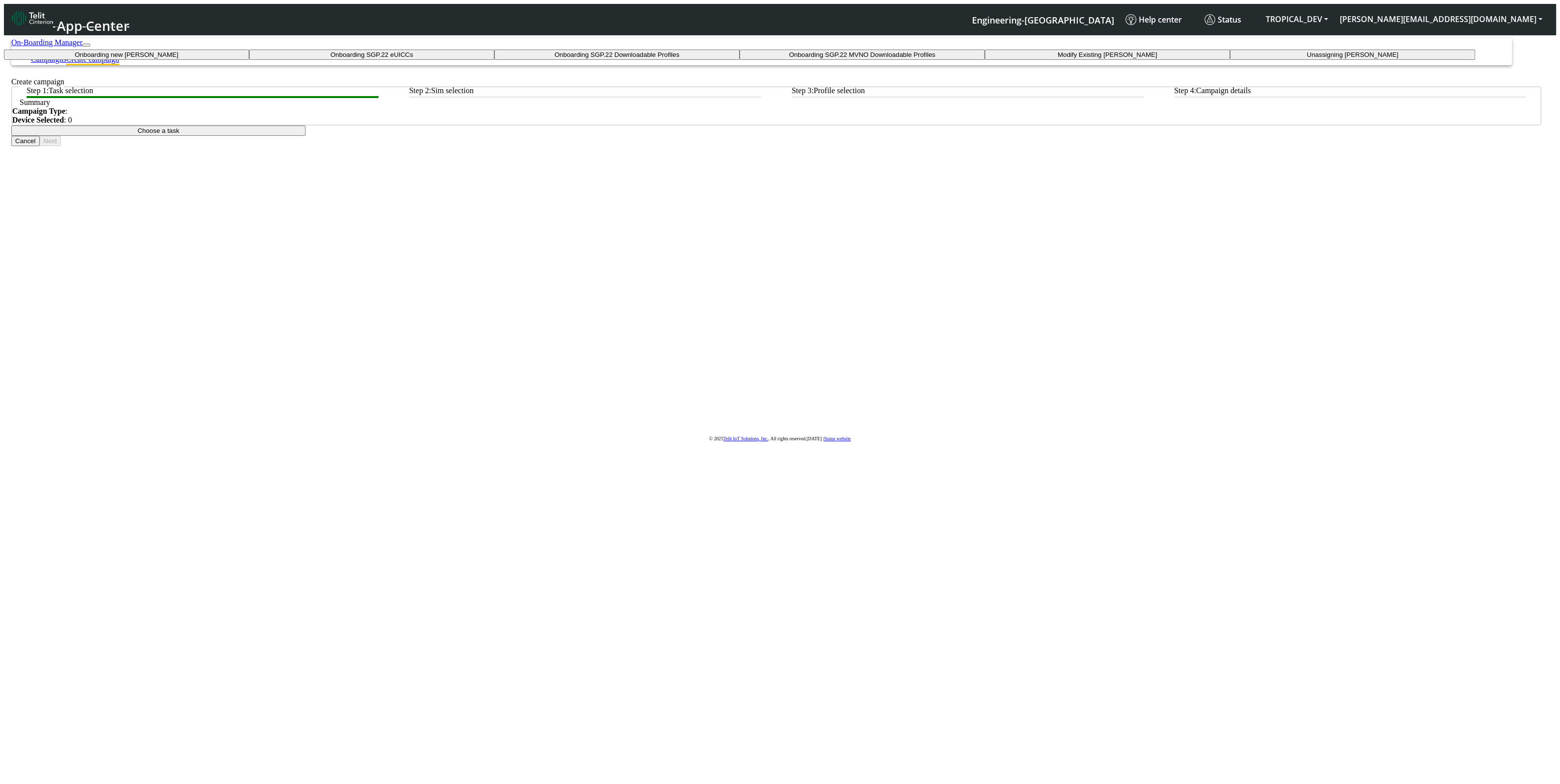
click at [984, 60] on taskiotp-dropdown "Modify Existing [PERSON_NAME]" at bounding box center [1107, 54] width 245 height 11
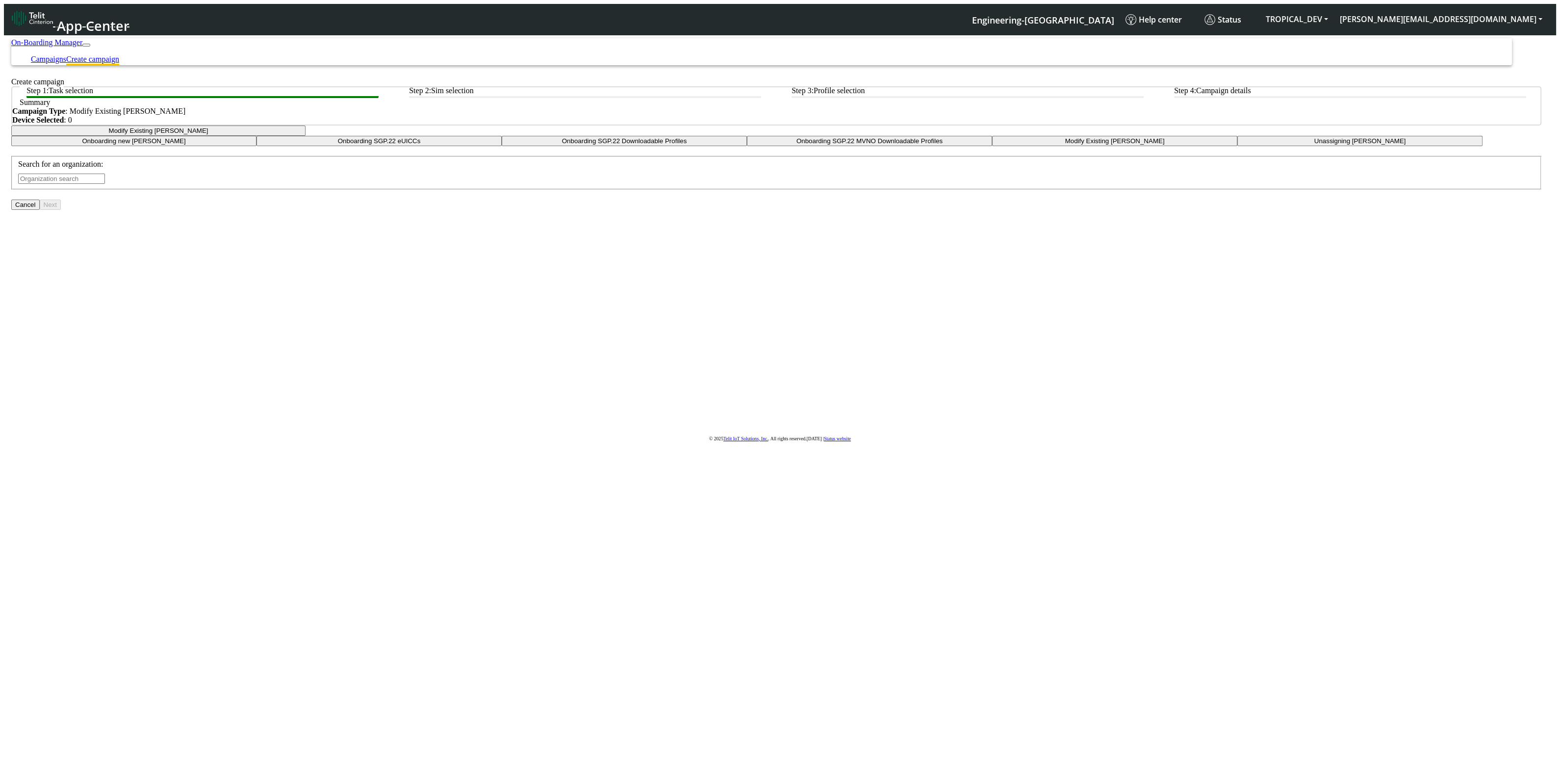
click at [105, 184] on input "text" at bounding box center [61, 178] width 87 height 11
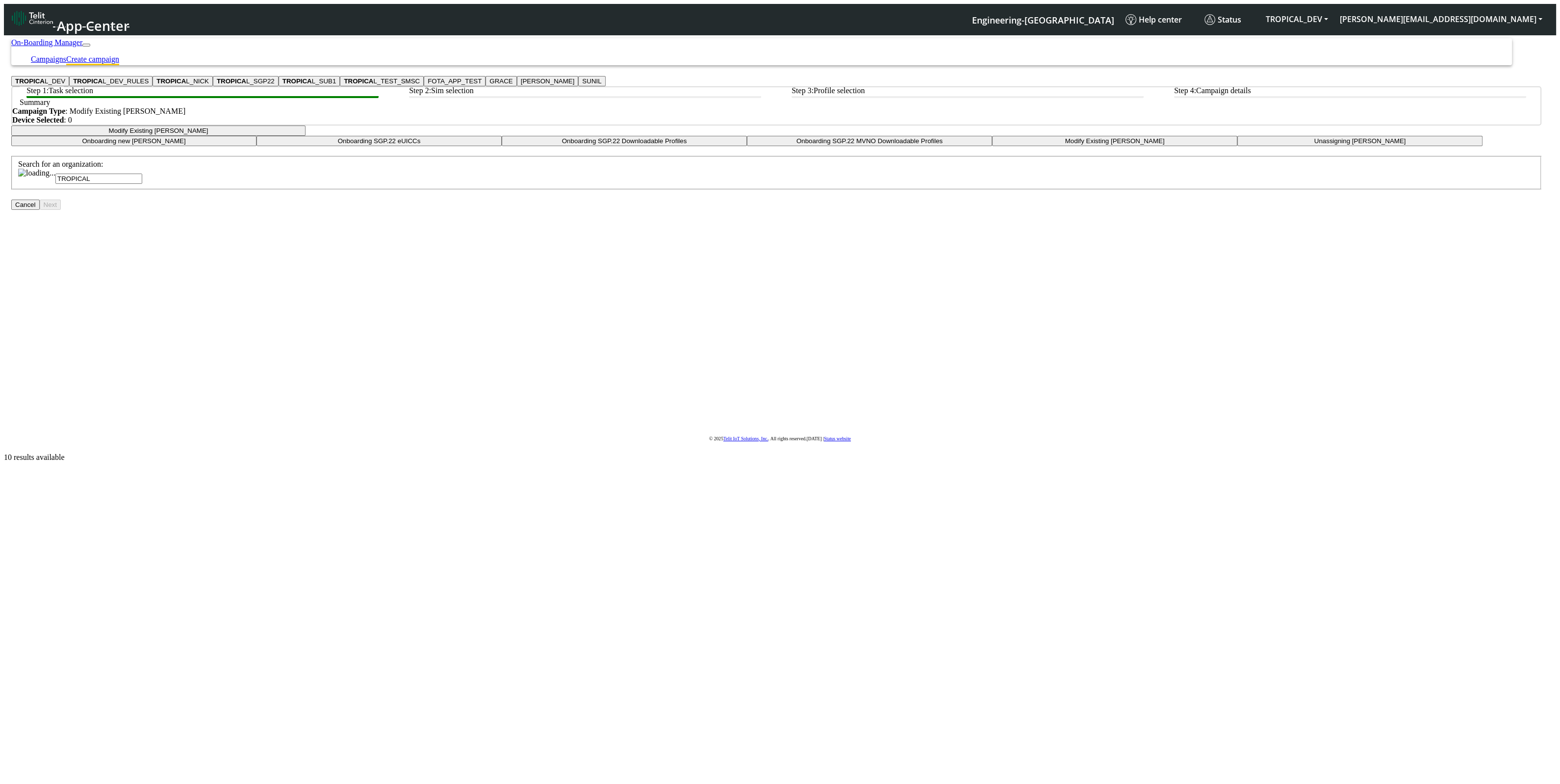
click at [65, 85] on ngb-highlight "TROPICA L_DEV" at bounding box center [40, 81] width 50 height 7
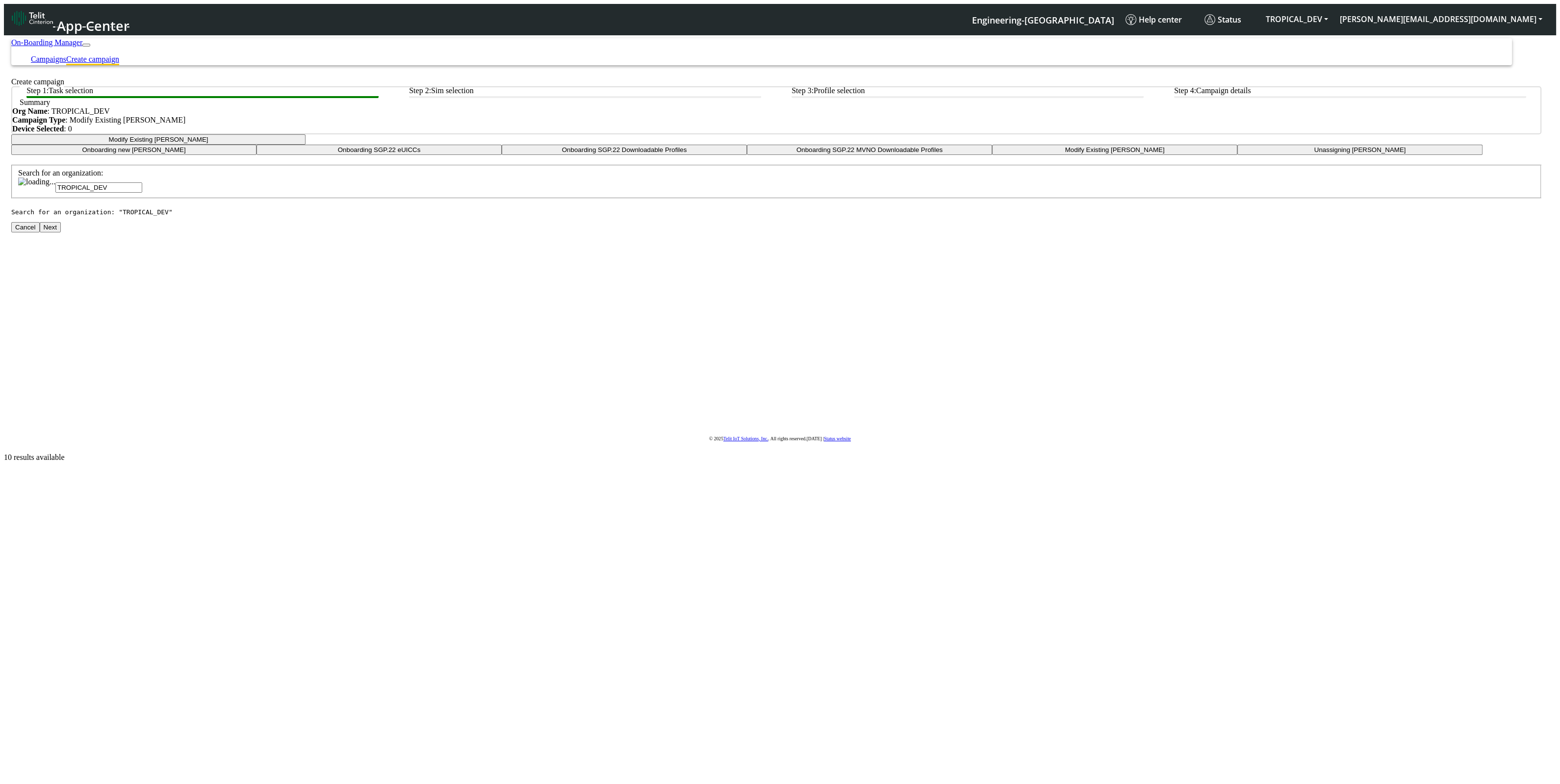
type input "TROPICAL_DEV"
click at [61, 232] on button "Next" at bounding box center [50, 227] width 21 height 11
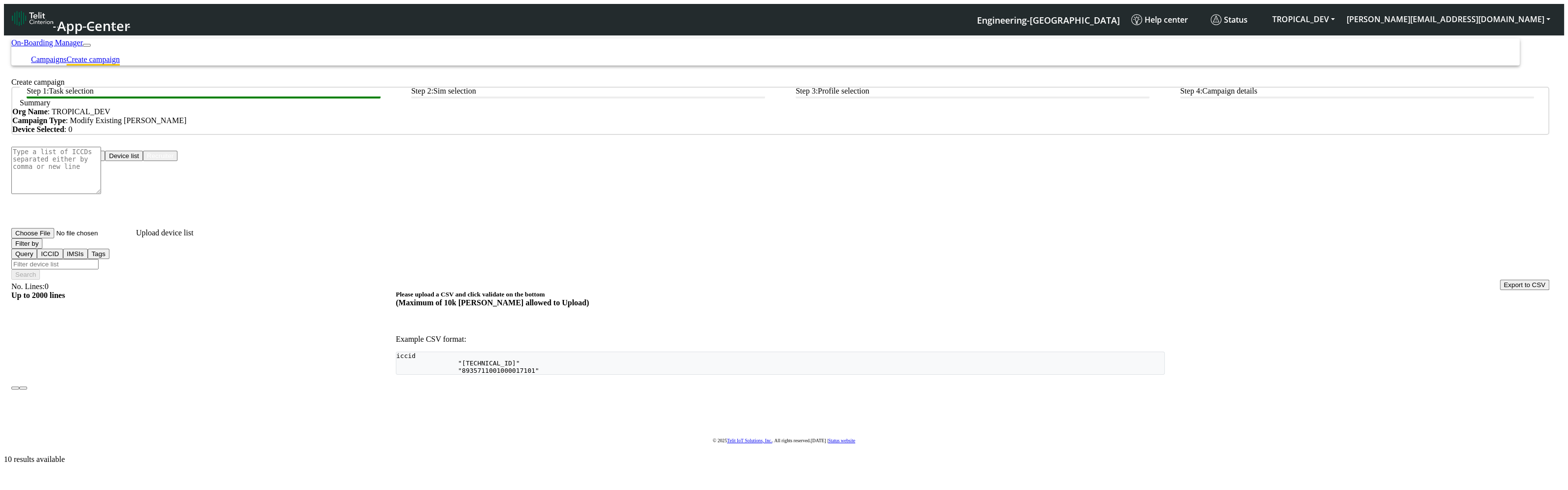
click at [143, 161] on button "Device list" at bounding box center [124, 156] width 38 height 11
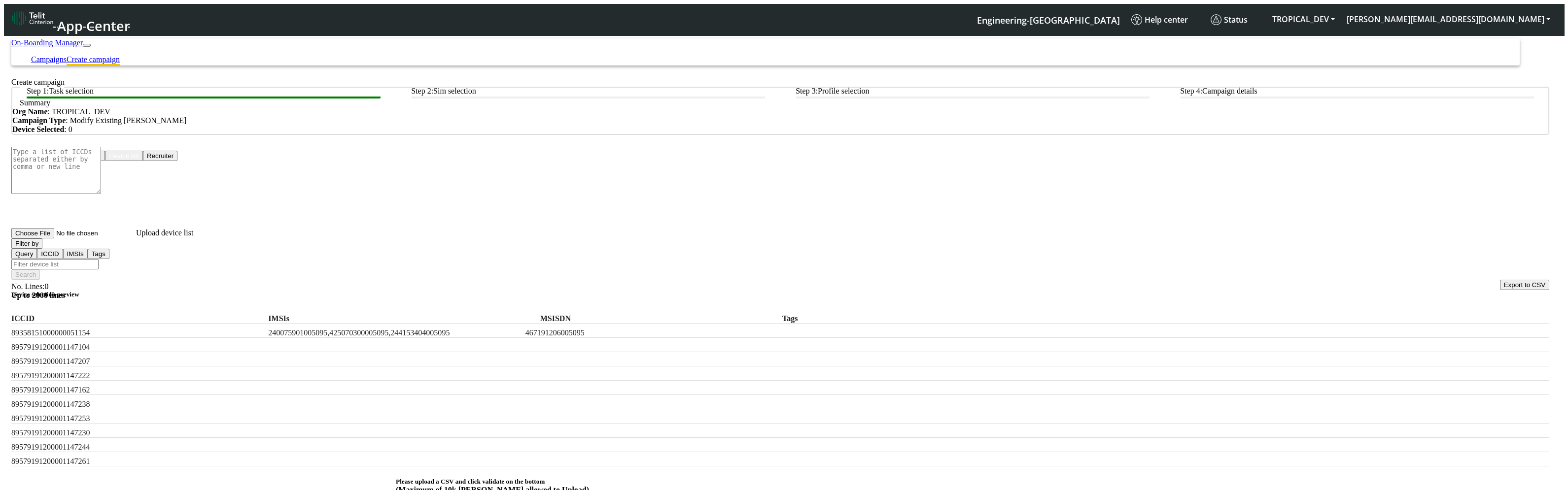
click at [98, 259] on input "Filter device list" at bounding box center [55, 264] width 87 height 11
click at [42, 249] on button "Filter by" at bounding box center [27, 243] width 31 height 11
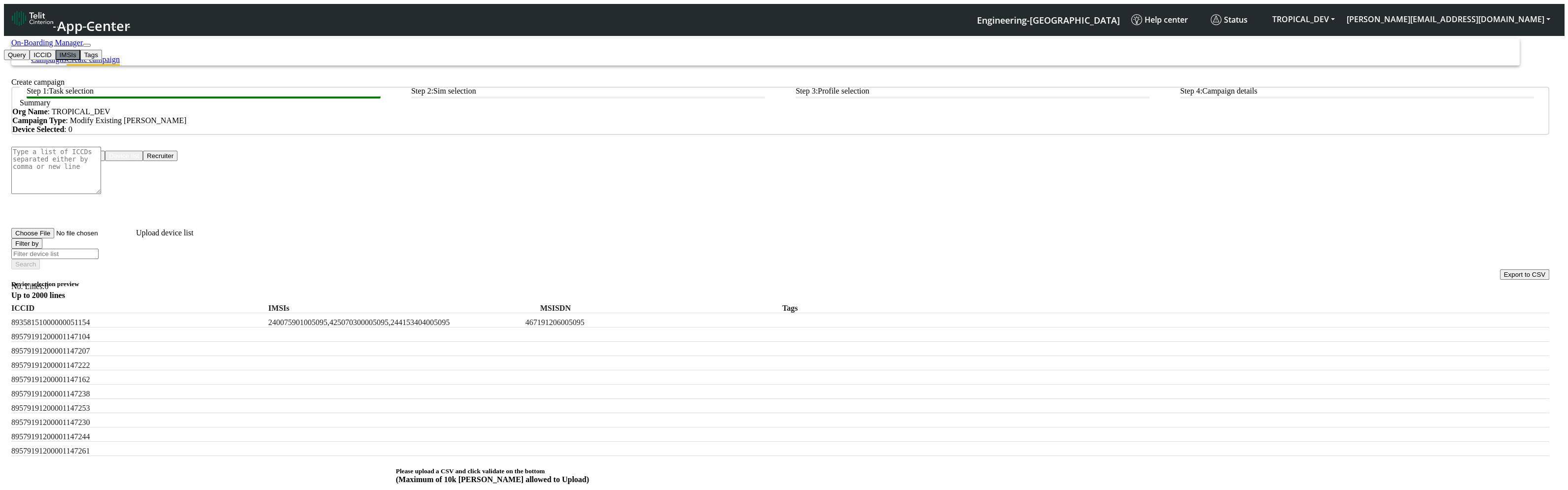
click at [80, 60] on button "IMSIs" at bounding box center [68, 55] width 25 height 11
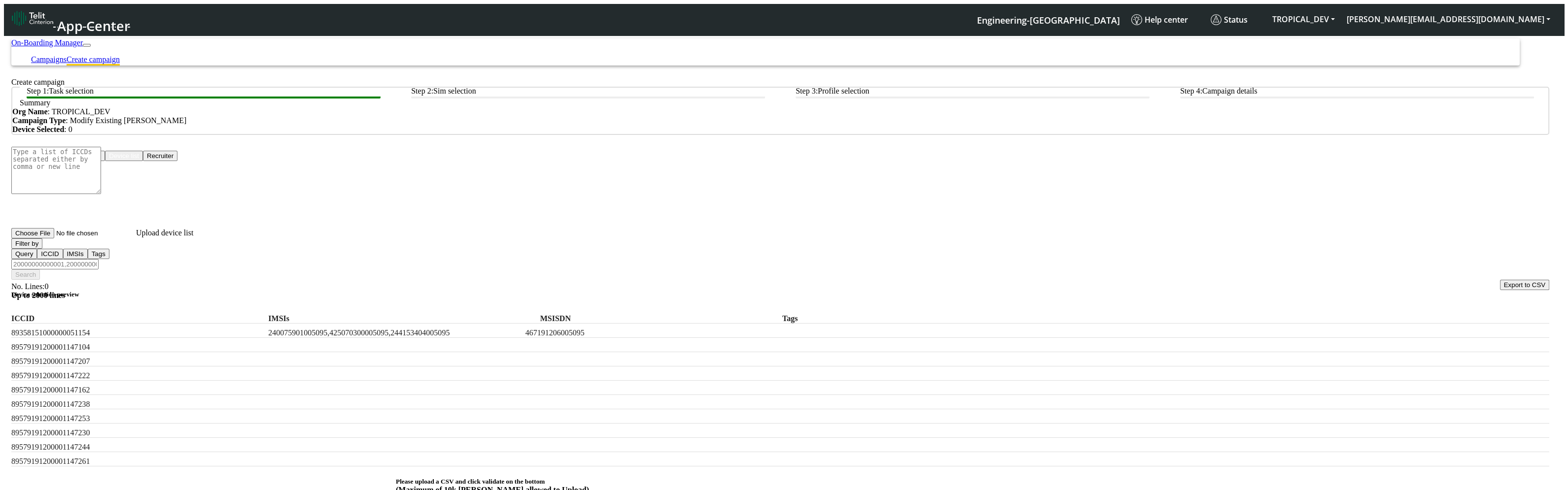
click at [98, 259] on input "Filter device list" at bounding box center [55, 264] width 87 height 11
type input "a"
click at [330, 329] on label "240075901005095,425070300005095,244153404005095" at bounding box center [342, 333] width 148 height 9
copy label "240075901005095,425070300005095,244153404005095"
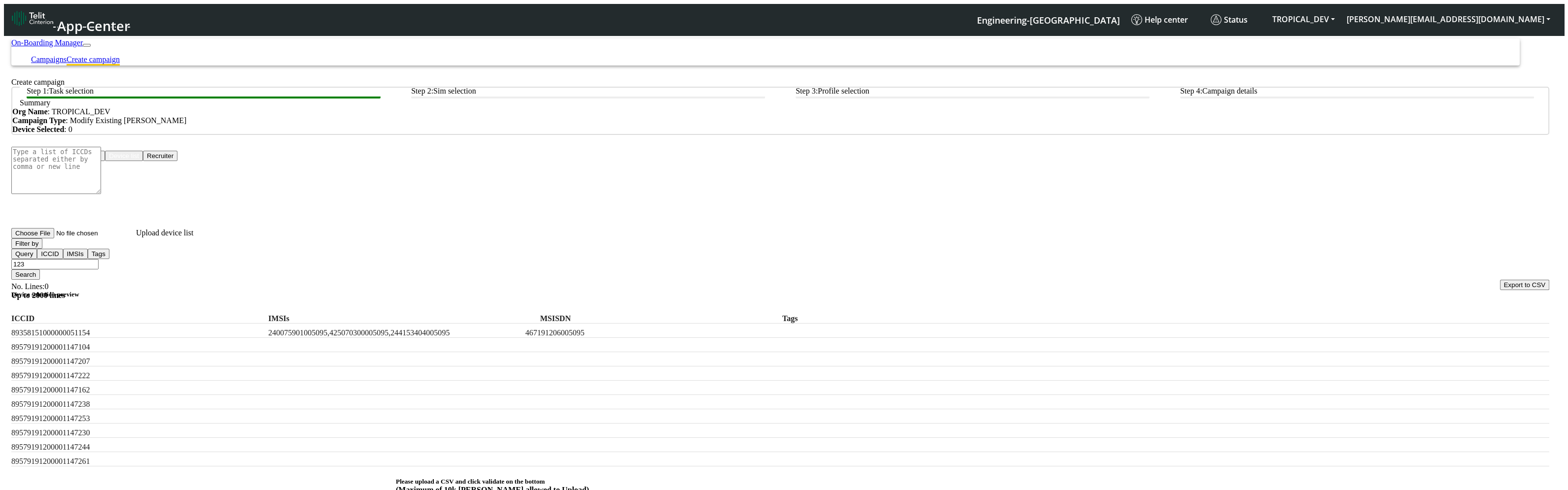
click at [98, 259] on input "123" at bounding box center [55, 264] width 87 height 11
paste input "240075901005095,425070300005095,244153404005095"
type input "240075901005095,425070300005095,244153404005095"
click at [40, 270] on button "Search" at bounding box center [26, 275] width 29 height 11
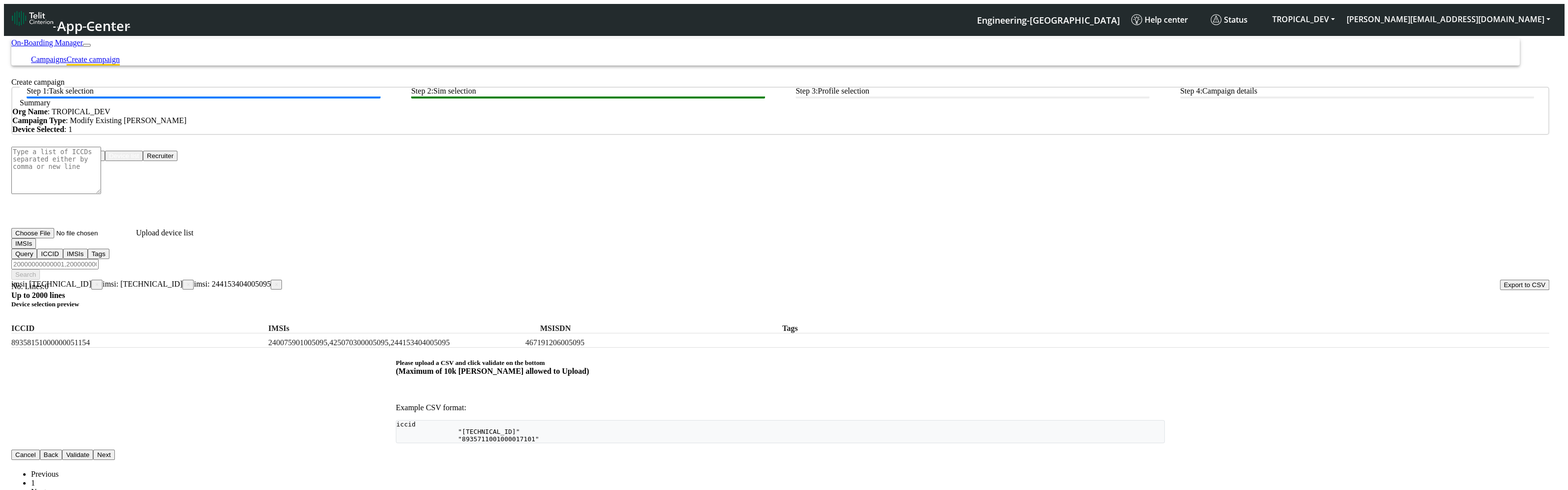
click at [98, 259] on input "Filter device list" at bounding box center [55, 264] width 87 height 11
paste input "240075901005095,425070300005095,244153404005095"
type input "240075901005095,425070300005095,244153404005095"
click at [40, 270] on button "Search" at bounding box center [26, 275] width 29 height 11
click at [36, 249] on button "IMSIs" at bounding box center [24, 243] width 25 height 11
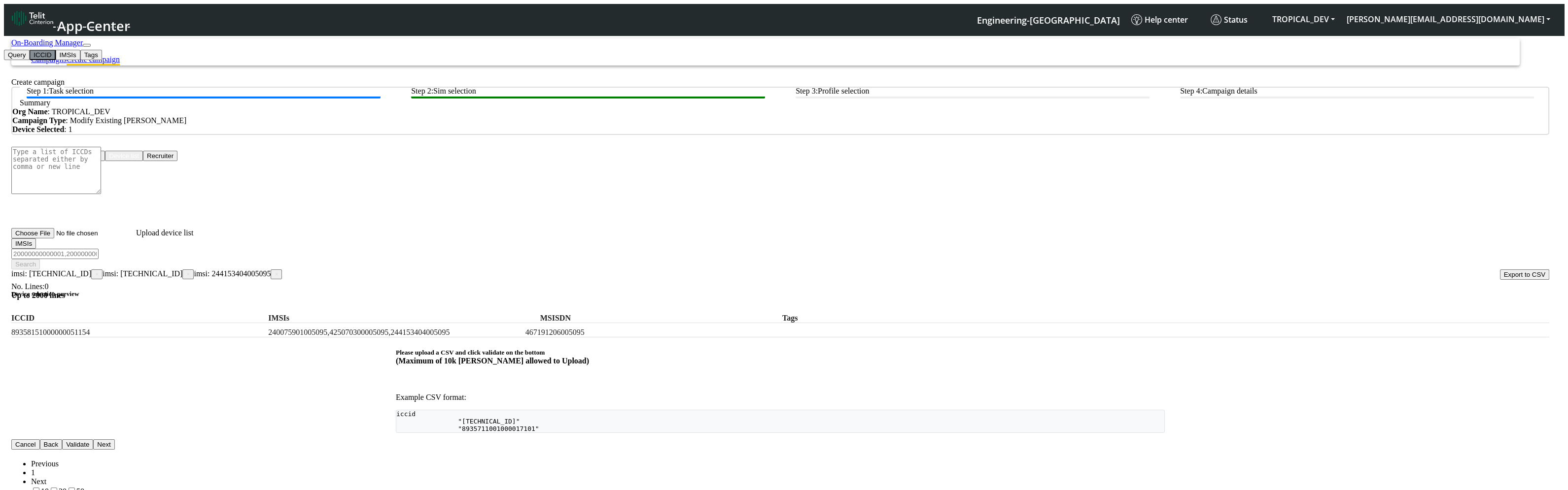
click at [55, 60] on button "ICCID" at bounding box center [42, 55] width 26 height 11
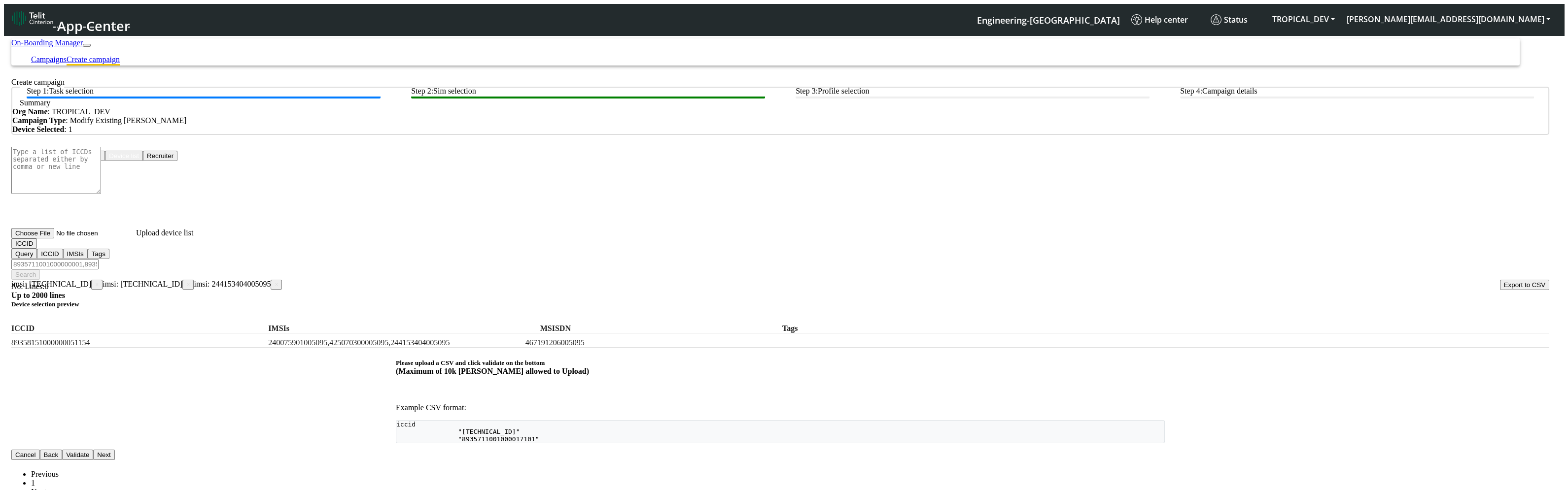
click at [37, 249] on button "ICCID" at bounding box center [24, 243] width 26 height 11
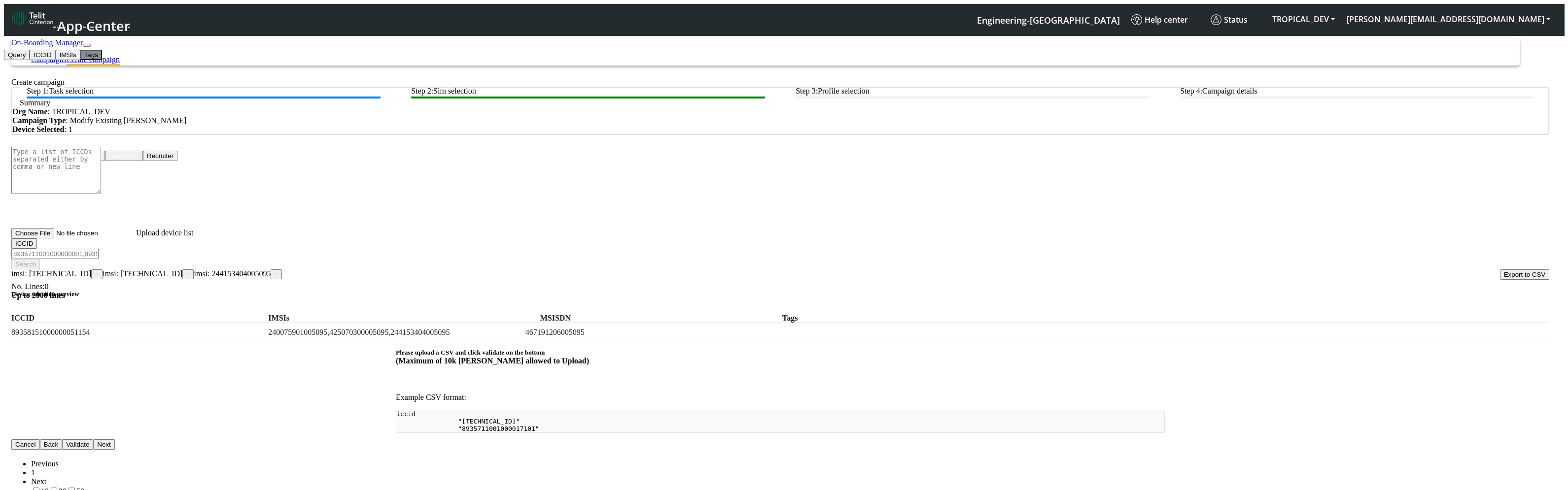
click at [80, 60] on button "Tags" at bounding box center [91, 55] width 22 height 11
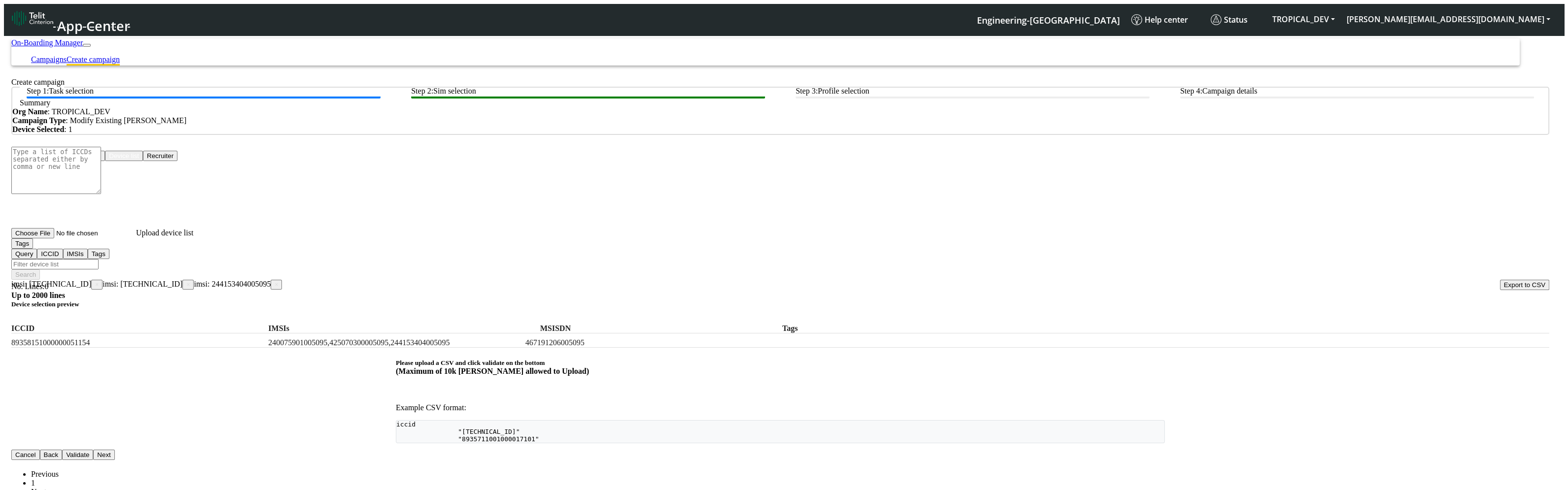
click at [98, 259] on input "Filter device list" at bounding box center [55, 264] width 87 height 11
paste input "240075901005095,425070300005095,244153404005095"
type input "240075901005095,425070300005095,244153404005095"
click at [40, 270] on button "Search" at bounding box center [26, 275] width 29 height 11
click at [33, 249] on button "Tags" at bounding box center [22, 243] width 22 height 11
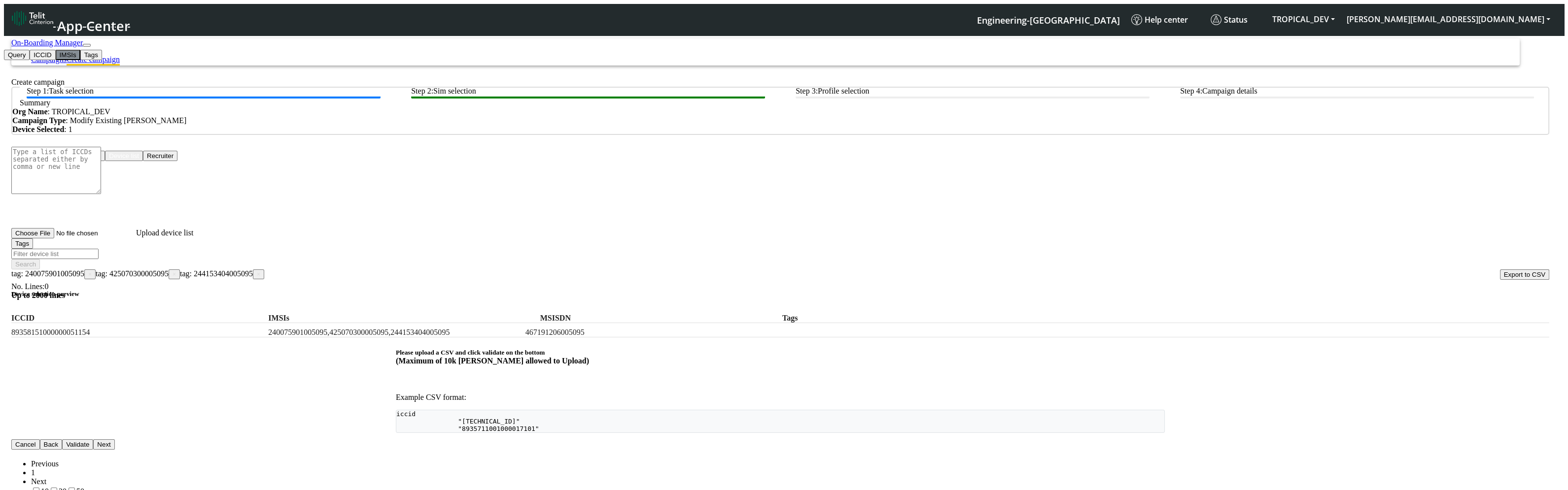
click at [67, 60] on button "IMSIs" at bounding box center [68, 55] width 25 height 11
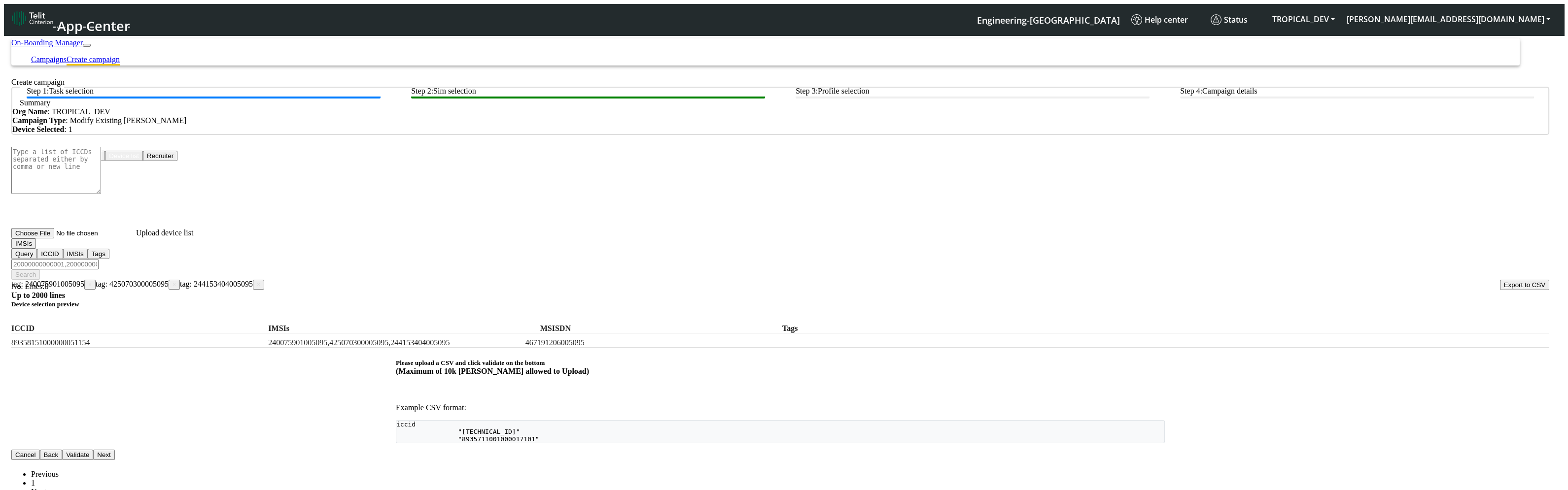
click at [98, 259] on input "Filter device list" at bounding box center [55, 264] width 87 height 11
paste input "240075901005095,425070300005095,244153404005095"
type input "240075901005095,425070300005095,244153404005095"
click at [40, 270] on button "Search" at bounding box center [26, 275] width 29 height 11
click at [36, 249] on button "IMSIs" at bounding box center [24, 243] width 25 height 11
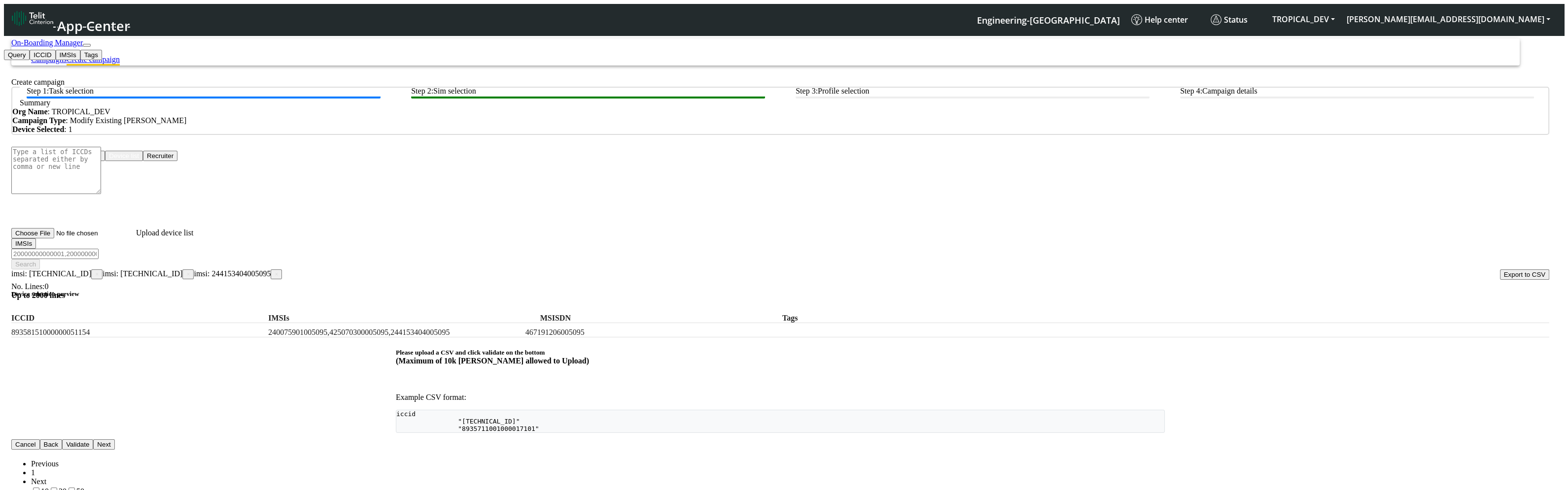
drag, startPoint x: 56, startPoint y: 285, endPoint x: 103, endPoint y: 292, distance: 47.5
click at [55, 60] on button "ICCID" at bounding box center [42, 55] width 26 height 11
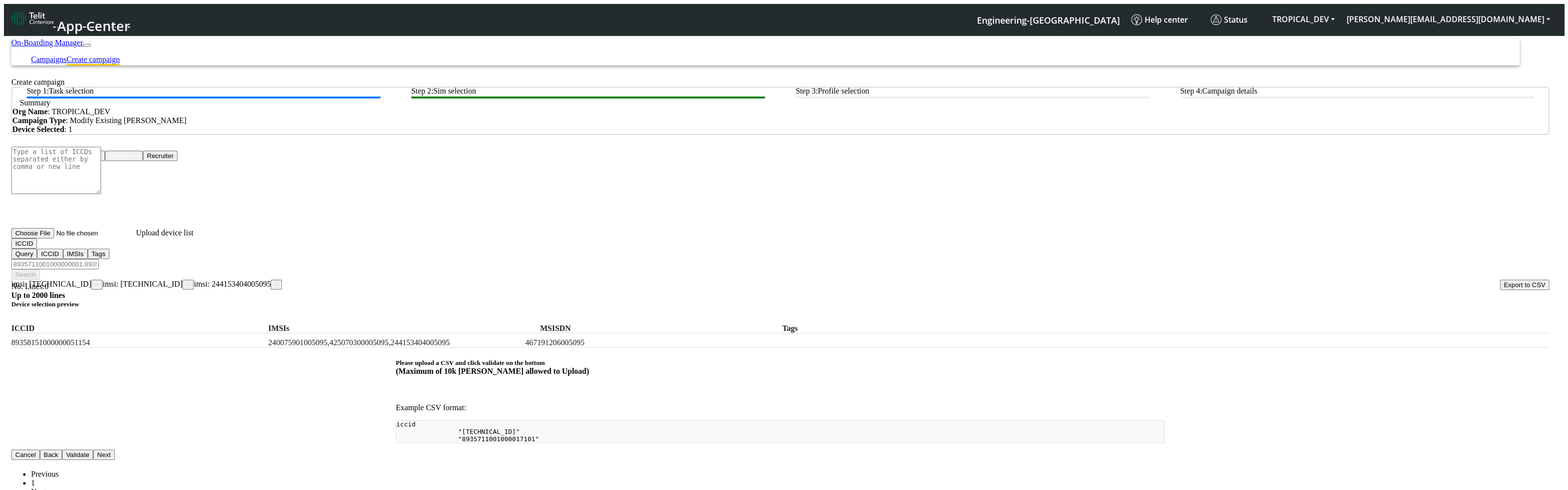
click at [98, 259] on input "Filter device list" at bounding box center [55, 264] width 87 height 11
paste input "240075901005095,425070300005095,244153404005095"
type input "240075901005095,425070300005095,244153404005095"
click at [40, 270] on button "Search" at bounding box center [26, 275] width 29 height 11
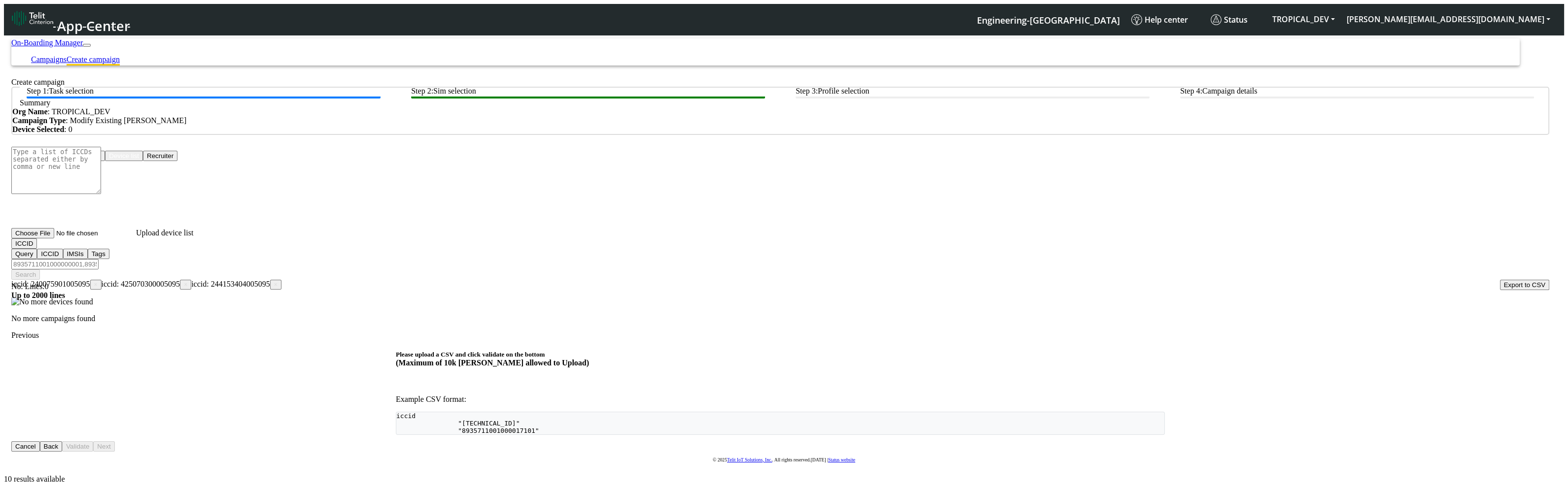
click at [98, 259] on input "Filter device list" at bounding box center [55, 264] width 87 height 11
paste input "240075901005095,425070300005095,244153404005095"
type input "240075901005095,425070300005095,244153404005095"
click at [37, 249] on button "ICCID" at bounding box center [24, 243] width 26 height 11
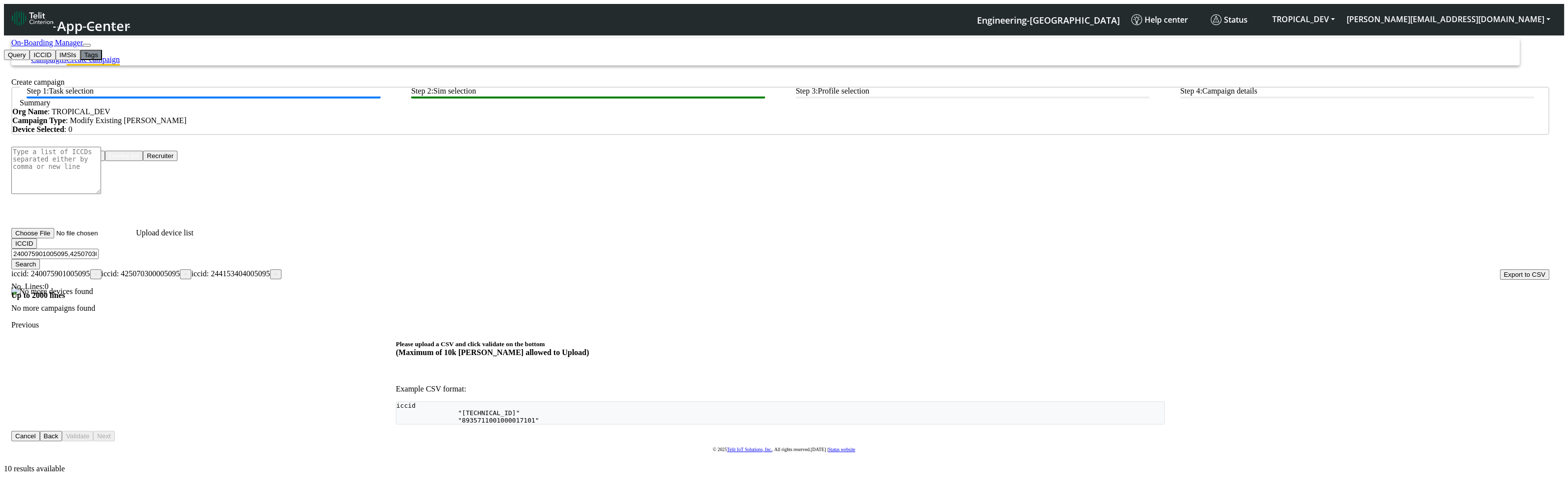
click at [80, 60] on button "Tags" at bounding box center [91, 55] width 22 height 11
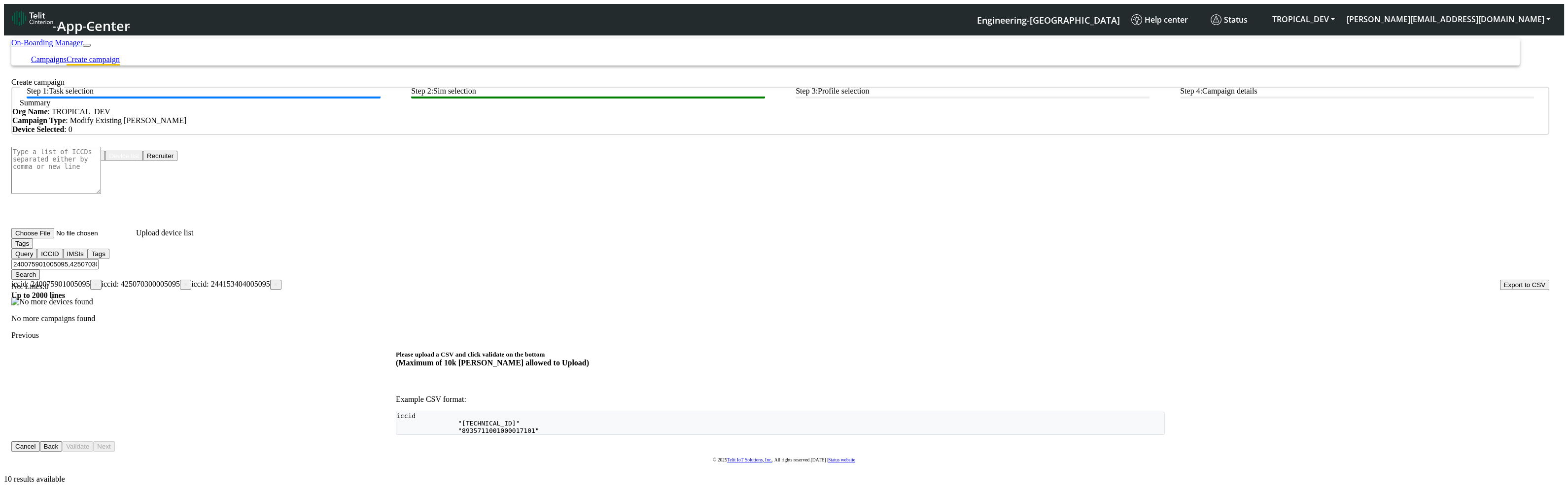
click at [40, 270] on button "Search" at bounding box center [26, 275] width 29 height 11
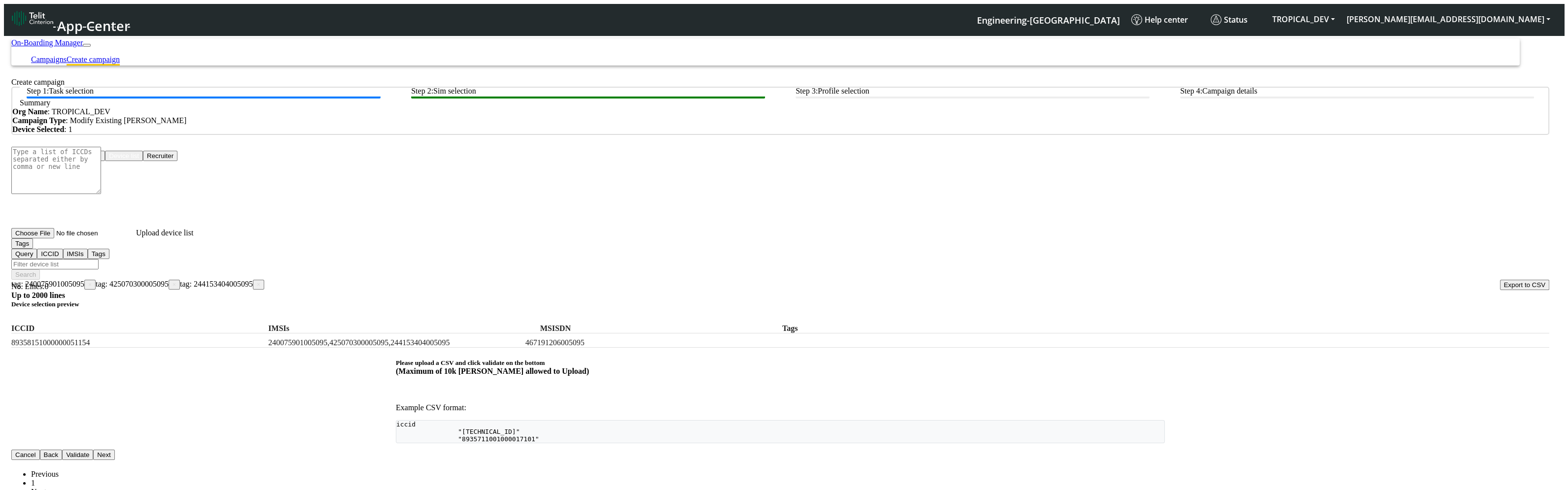
click at [92, 281] on span "×" at bounding box center [90, 285] width 4 height 7
click at [96, 280] on span "tag: 425070300005095 ×" at bounding box center [53, 284] width 84 height 8
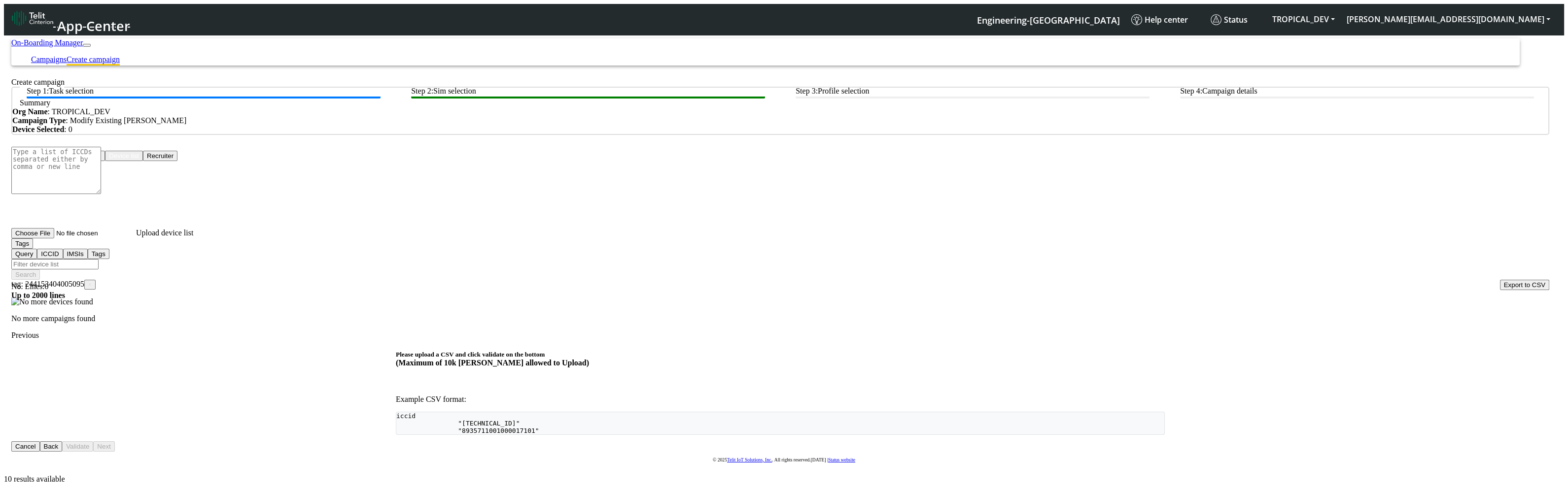
click at [92, 281] on span "×" at bounding box center [90, 285] width 4 height 7
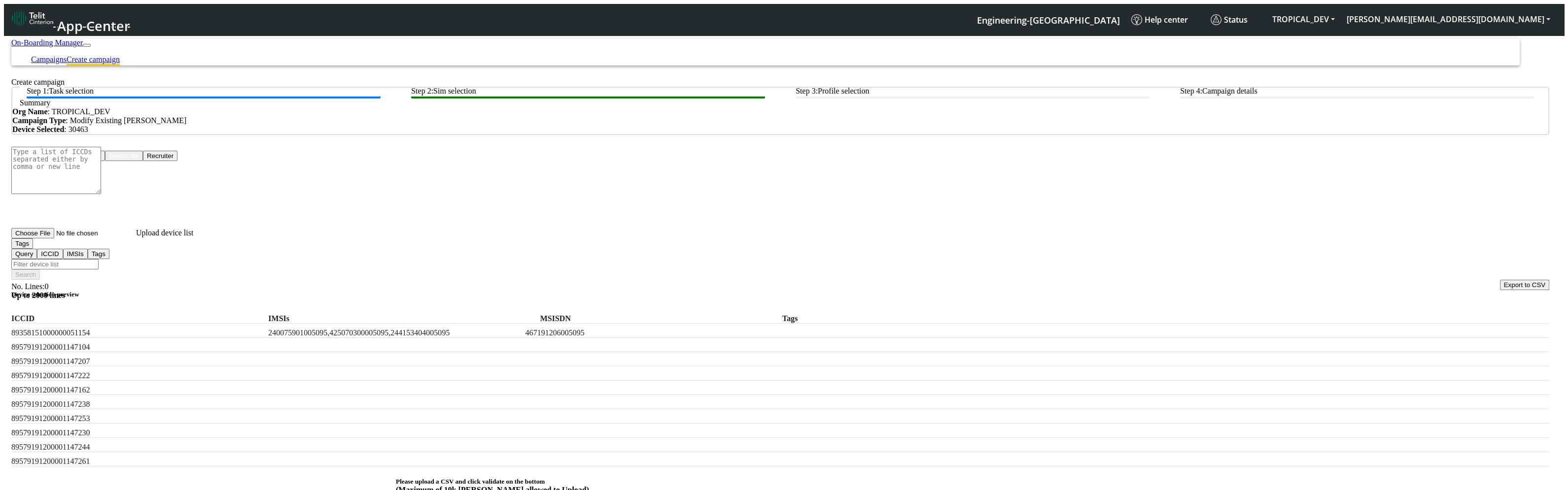
scroll to position [34, 0]
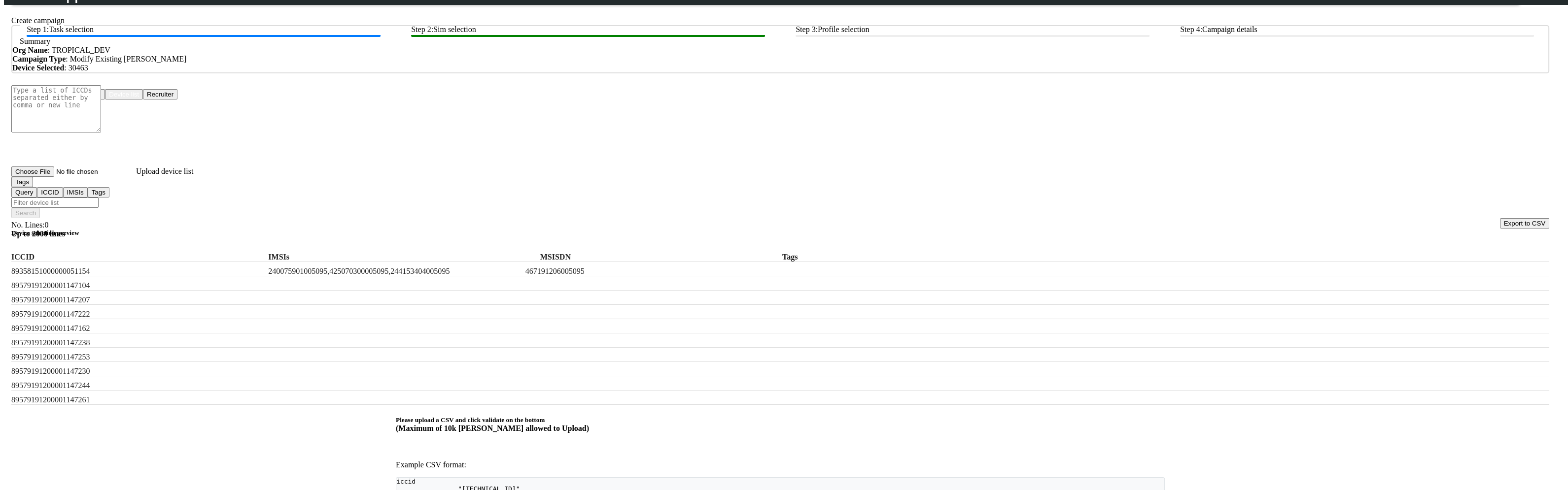
checkbox input "true"
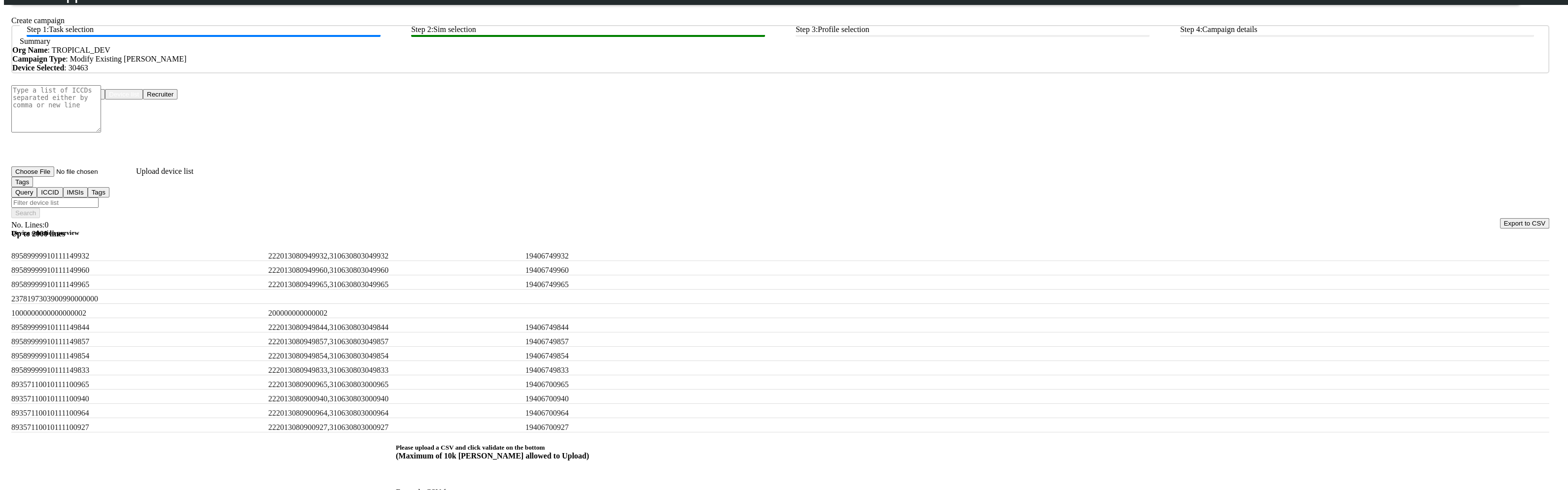
scroll to position [903, 0]
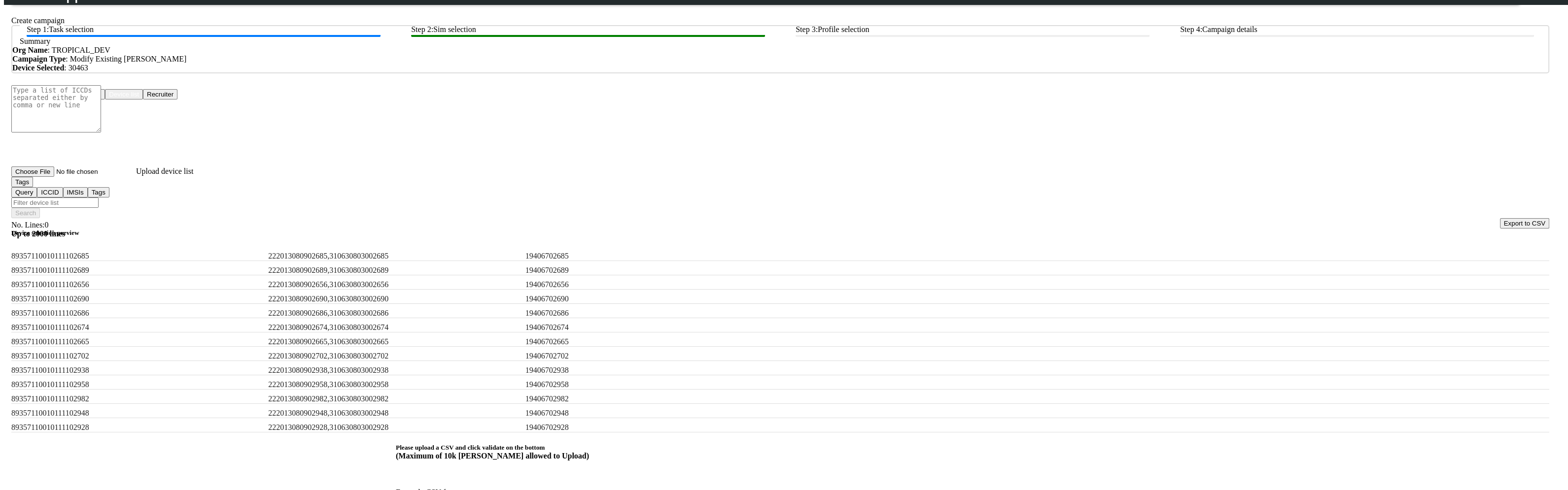
drag, startPoint x: 135, startPoint y: 435, endPoint x: 128, endPoint y: 434, distance: 7.1
click at [98, 197] on input "Filter device list" at bounding box center [55, 202] width 87 height 11
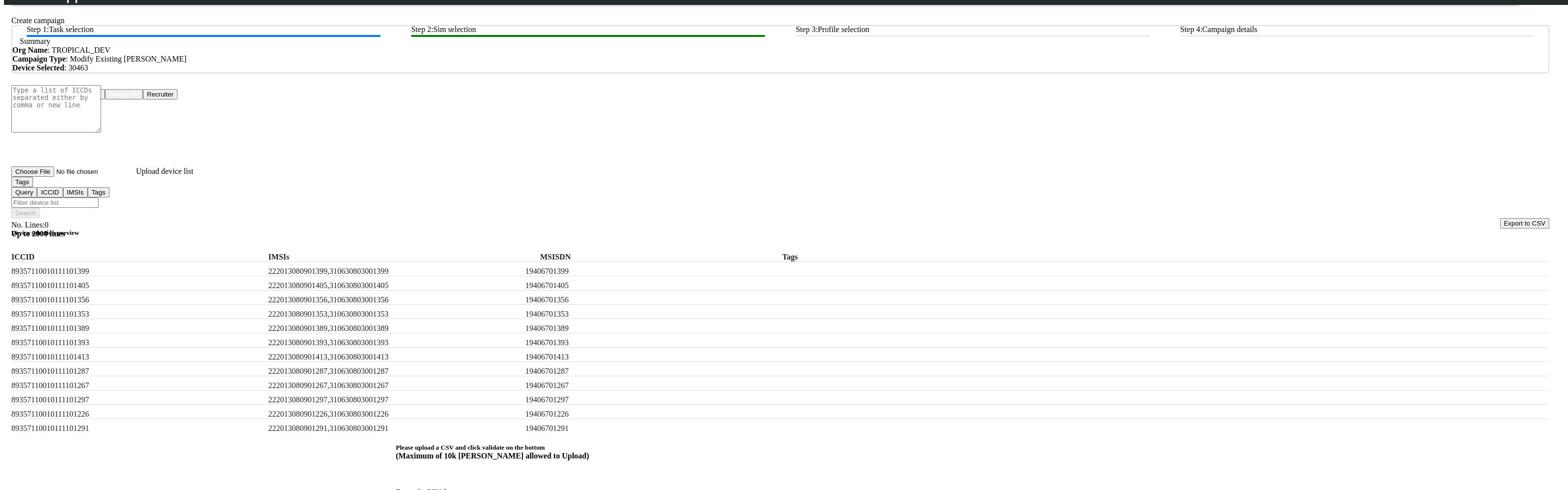
paste input "240075901005095,425070300005095,244153404005095"
type input "240075901005095,425070300005095,244153404005095"
click at [40, 208] on button "Search" at bounding box center [26, 213] width 29 height 11
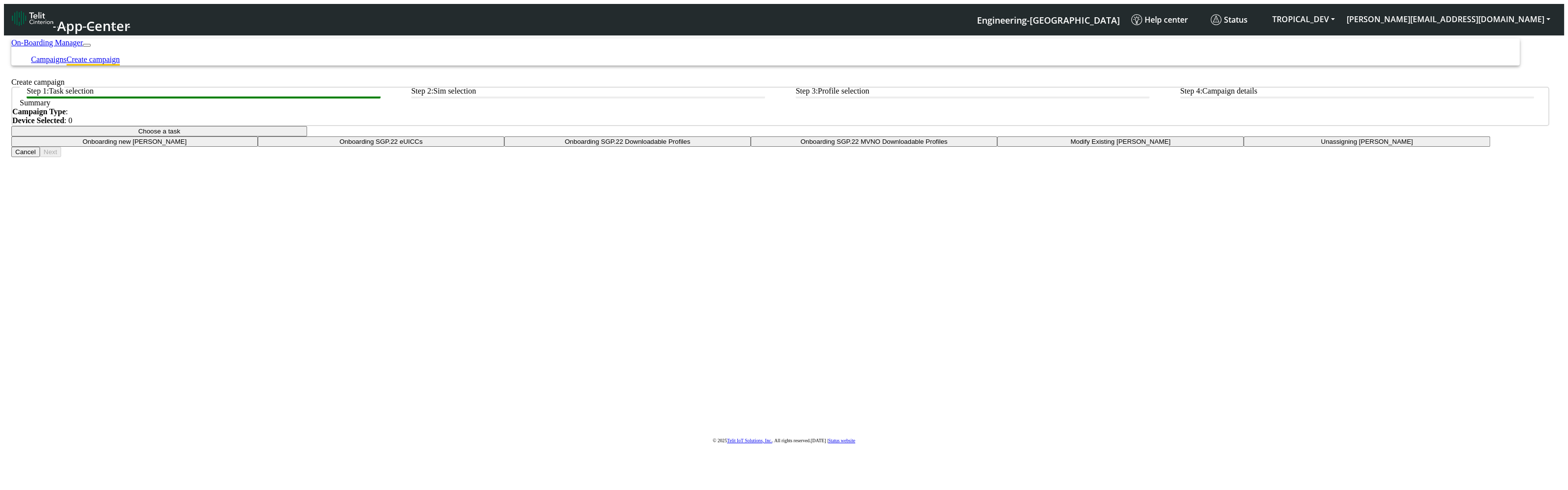
click at [307, 136] on button "Choose a task" at bounding box center [159, 131] width 296 height 11
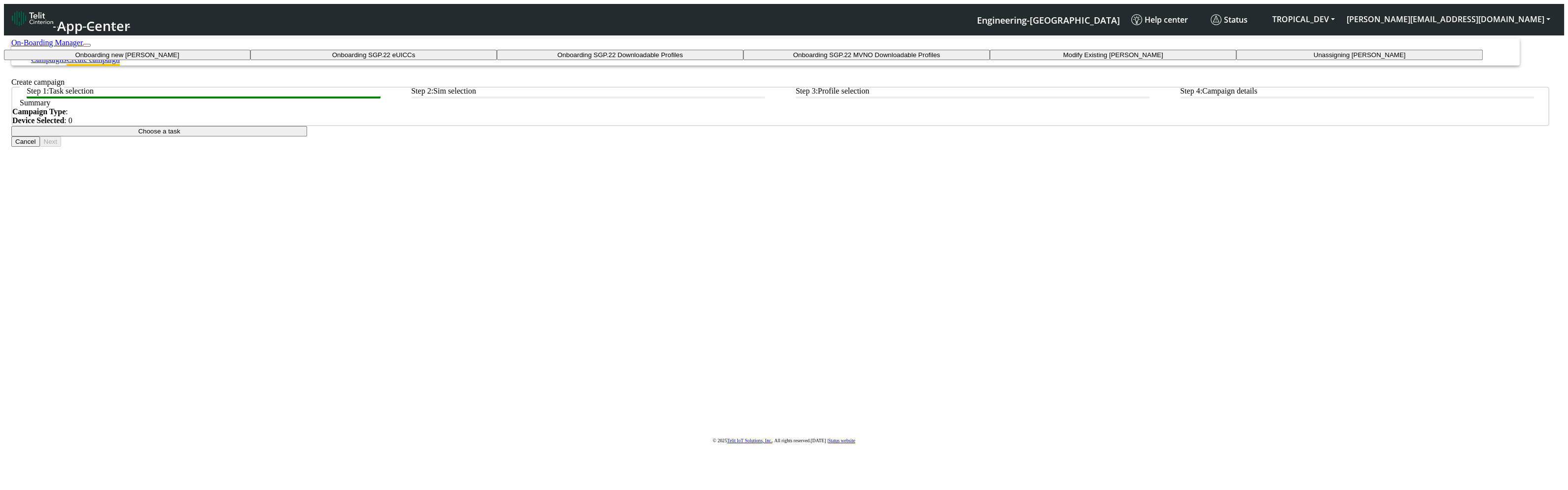
click at [989, 60] on taskiotp-dropdown "Modify Existing [PERSON_NAME]" at bounding box center [1113, 55] width 247 height 11
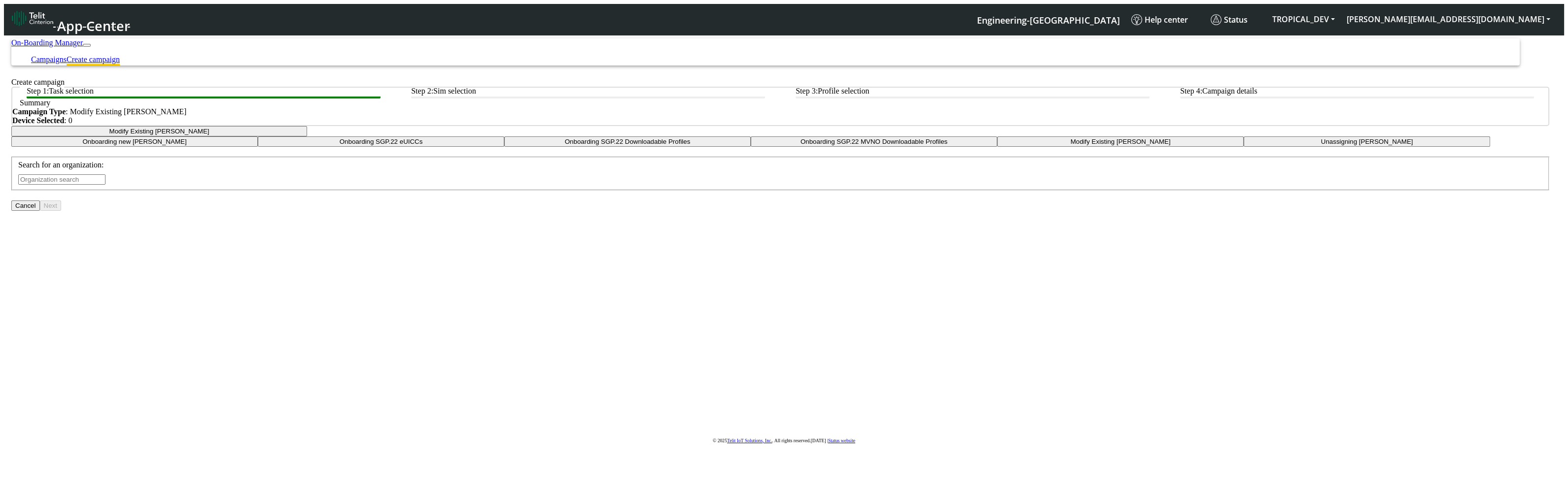
click at [105, 185] on input "text" at bounding box center [62, 179] width 87 height 11
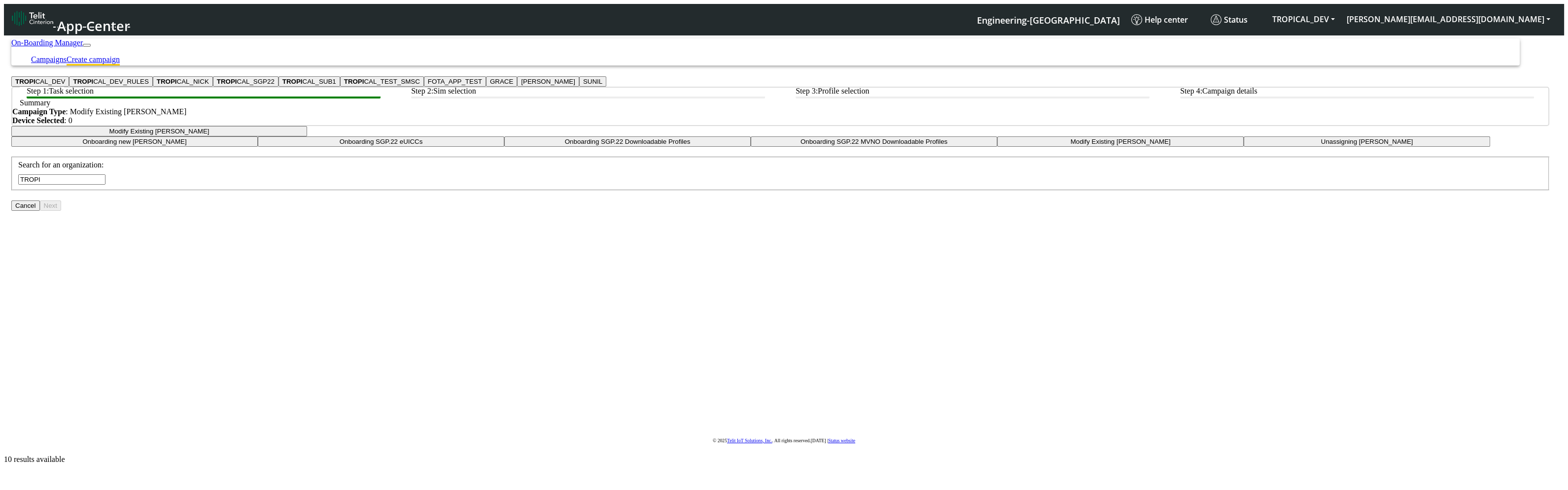
click at [69, 87] on button "TROPI CAL_DEV" at bounding box center [40, 82] width 58 height 11
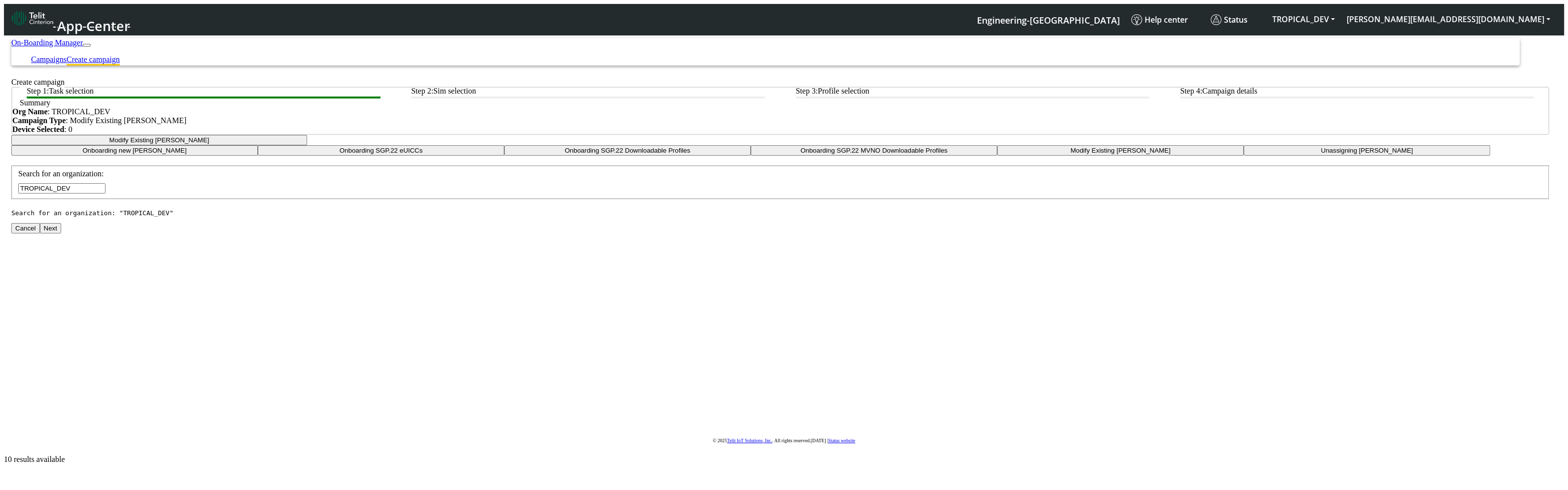
type input "TROPICAL_DEV"
click at [61, 233] on button "Next" at bounding box center [50, 229] width 21 height 11
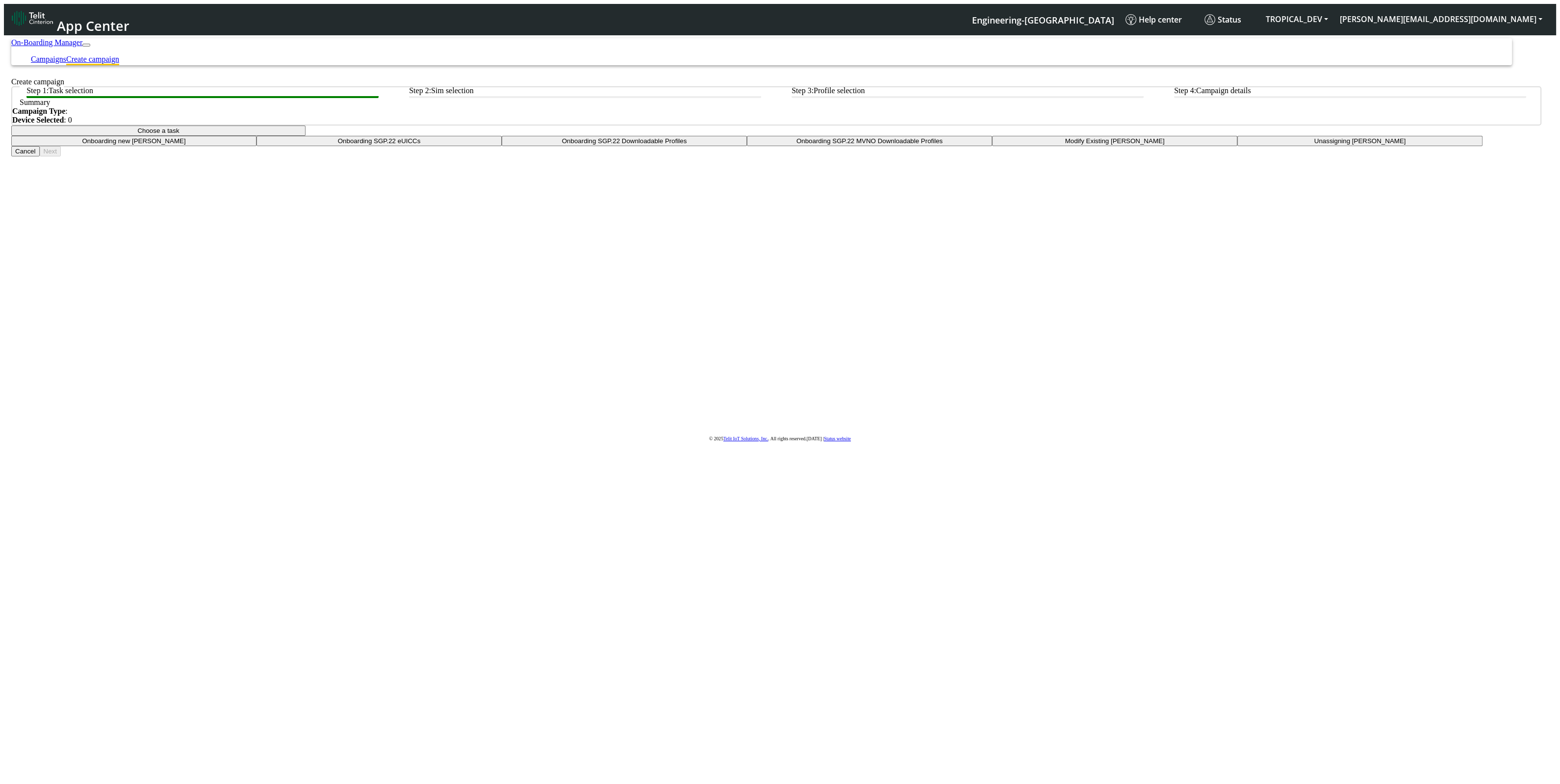
click at [110, 20] on span "App Center" at bounding box center [93, 25] width 72 height 18
click at [904, 156] on app-paging-btns "Cancel Next" at bounding box center [776, 151] width 1530 height 11
